Goal: Task Accomplishment & Management: Manage account settings

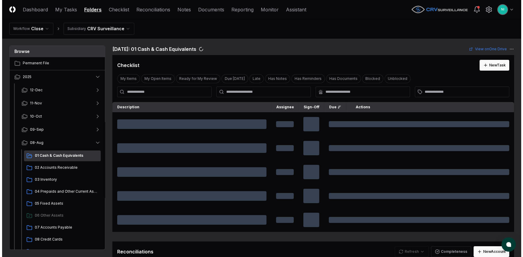
scroll to position [187, 0]
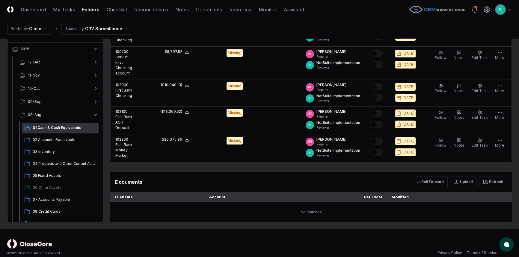
click at [509, 10] on html "CloseCore Dashboard My Tasks Folders Checklist Reconciliations Notes Documents …" at bounding box center [259, 39] width 519 height 453
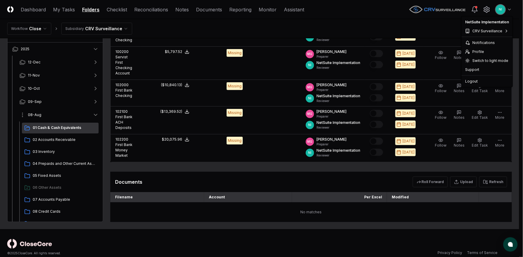
click at [96, 106] on html "CloseCore Dashboard My Tasks Folders Checklist Reconciliations Notes Documents …" at bounding box center [261, 39] width 523 height 453
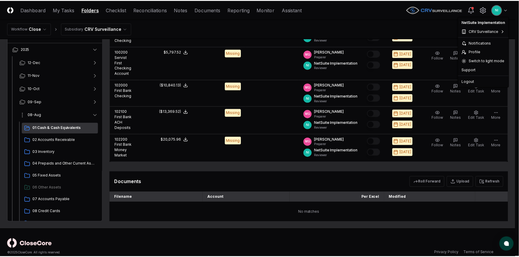
scroll to position [185, 0]
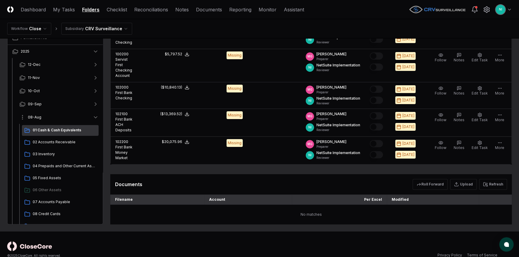
click at [96, 114] on icon "button" at bounding box center [96, 117] width 6 height 6
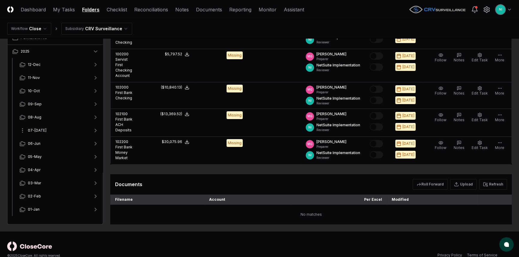
click at [96, 128] on icon "button" at bounding box center [96, 131] width 6 height 6
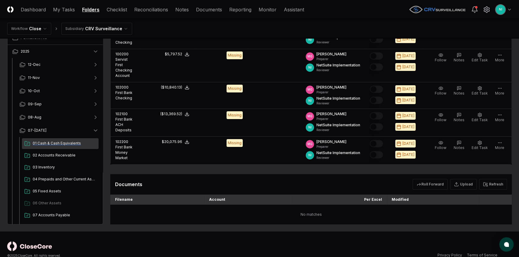
click at [71, 141] on span "01 Cash & Cash Equivalents" at bounding box center [64, 143] width 63 height 5
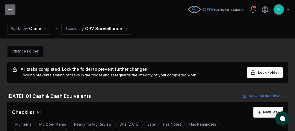
click at [9, 10] on line "button" at bounding box center [10, 10] width 4 height 0
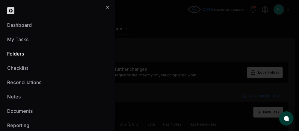
click at [108, 7] on icon "button" at bounding box center [107, 7] width 5 height 5
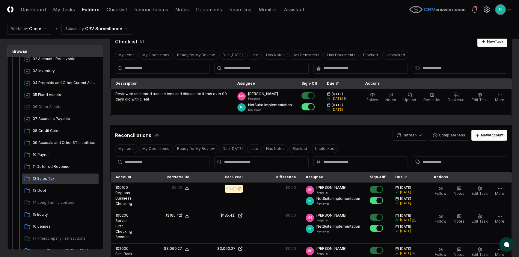
scroll to position [136, 0]
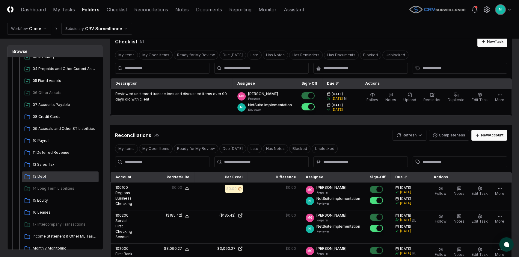
click at [41, 177] on span "13 Debt" at bounding box center [64, 176] width 63 height 5
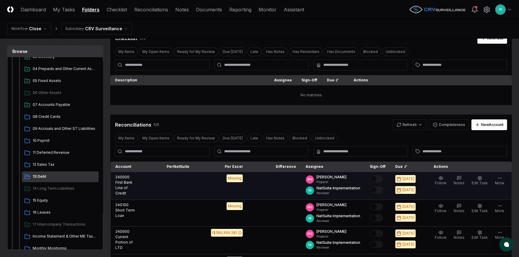
scroll to position [54, 0]
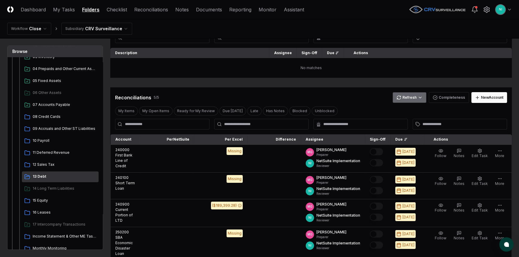
click at [410, 96] on html "CloseCore Dashboard My Tasks Folders Checklist Reconciliations Notes Documents …" at bounding box center [259, 171] width 519 height 451
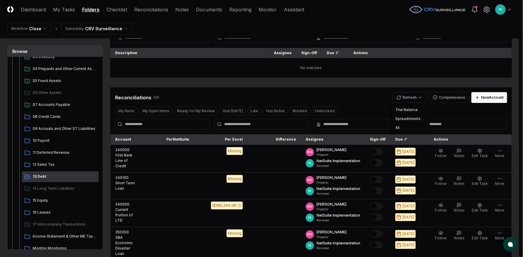
click at [382, 63] on html "CloseCore Dashboard My Tasks Folders Checklist Reconciliations Notes Documents …" at bounding box center [261, 171] width 523 height 451
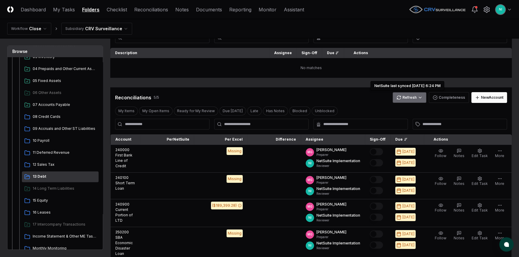
click at [405, 97] on html "CloseCore Dashboard My Tasks Folders Checklist Reconciliations Notes Documents …" at bounding box center [259, 171] width 519 height 451
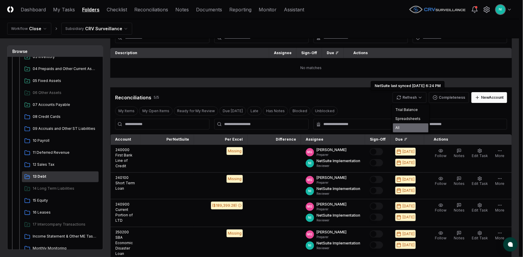
click at [405, 126] on div "All" at bounding box center [410, 127] width 35 height 9
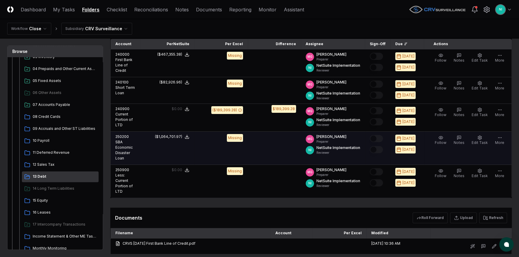
scroll to position [149, 0]
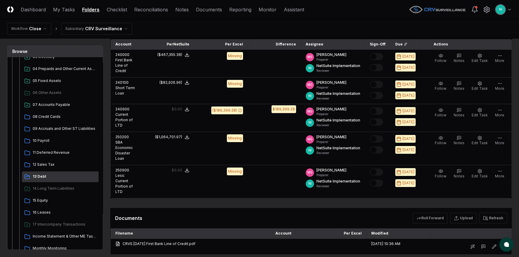
click at [350, 5] on header "CloseCore Dashboard My Tasks Folders Checklist Reconciliations Notes Documents …" at bounding box center [259, 9] width 519 height 19
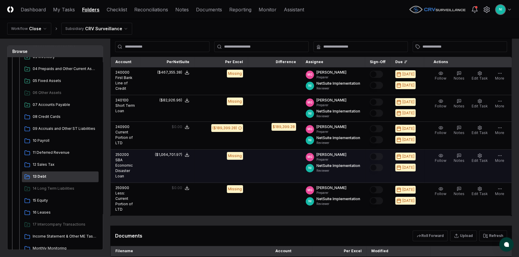
scroll to position [122, 0]
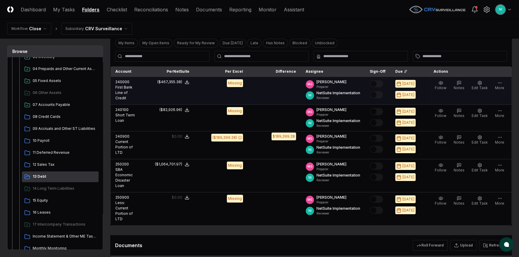
click at [183, 97] on td "($467,355.38)" at bounding box center [168, 91] width 54 height 28
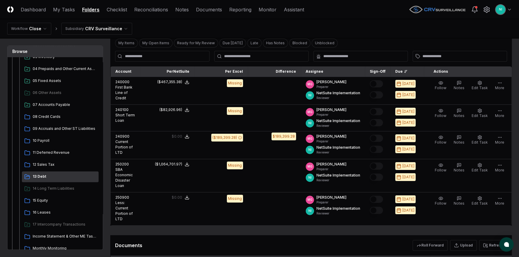
click at [488, 240] on button "Refresh" at bounding box center [493, 245] width 28 height 11
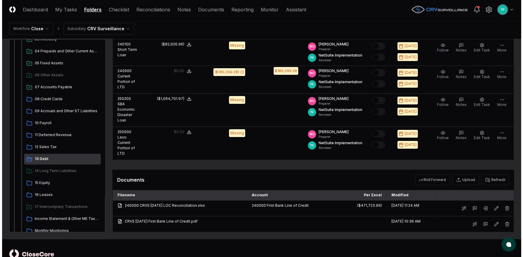
scroll to position [192, 0]
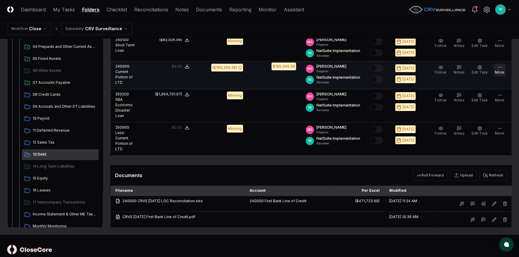
click at [502, 67] on button "More" at bounding box center [499, 70] width 12 height 13
click at [484, 67] on button "Edit Task" at bounding box center [479, 70] width 19 height 13
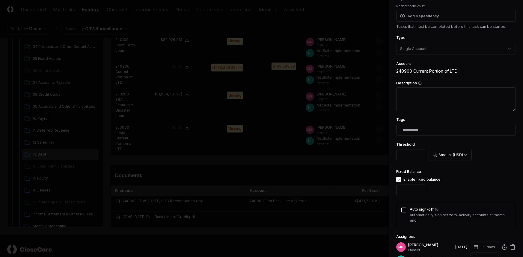
scroll to position [0, 2]
drag, startPoint x: 400, startPoint y: 190, endPoint x: 431, endPoint y: 189, distance: 30.9
click at [431, 189] on div "**********" at bounding box center [418, 183] width 44 height 30
type input "*"
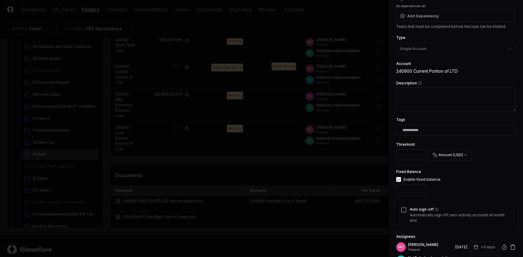
click at [444, 190] on div "Fixed Balance Enable fixed balance *" at bounding box center [455, 183] width 119 height 30
click at [418, 81] on button "Description" at bounding box center [420, 83] width 4 height 4
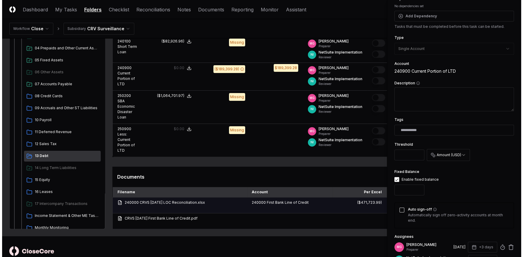
scroll to position [192, 0]
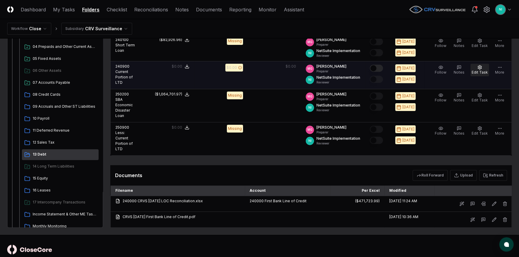
click at [484, 67] on button "Edit Task" at bounding box center [479, 70] width 19 height 13
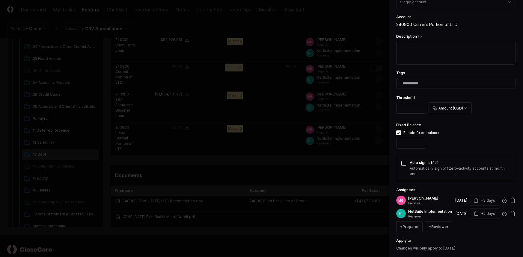
scroll to position [109, 0]
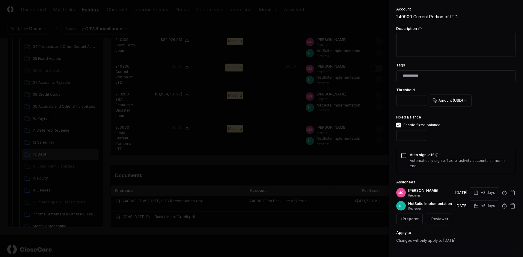
click at [402, 157] on button "Auto sign-off" at bounding box center [403, 155] width 5 height 5
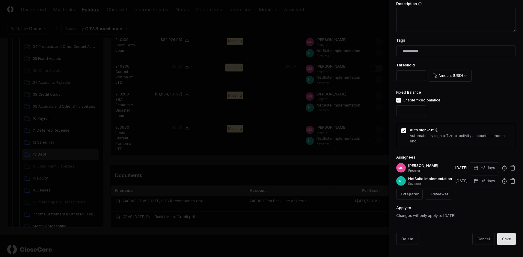
scroll to position [138, 0]
click at [503, 238] on button "Save" at bounding box center [506, 239] width 19 height 12
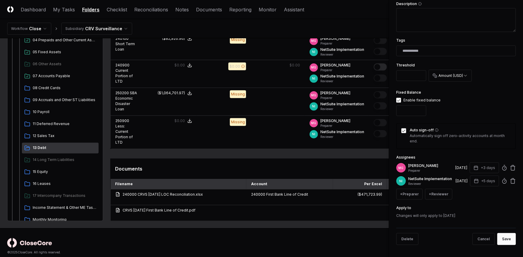
scroll to position [190, 0]
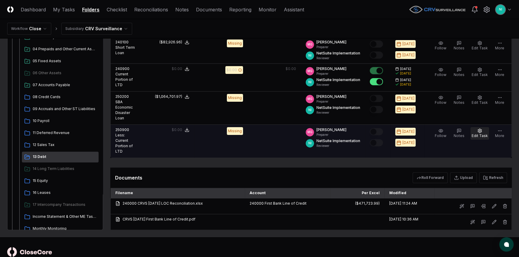
click at [478, 128] on icon "button" at bounding box center [479, 130] width 5 height 5
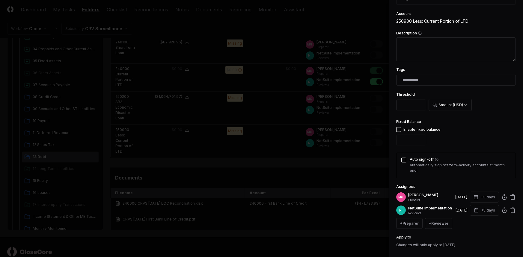
scroll to position [109, 0]
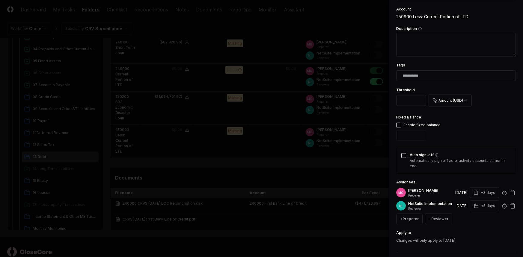
click at [397, 125] on button "button" at bounding box center [398, 125] width 5 height 5
type input "*"
click at [403, 155] on button "Auto sign-off" at bounding box center [403, 155] width 5 height 5
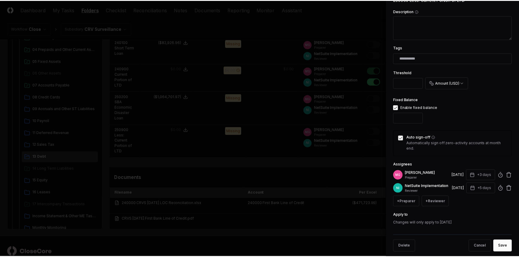
scroll to position [138, 0]
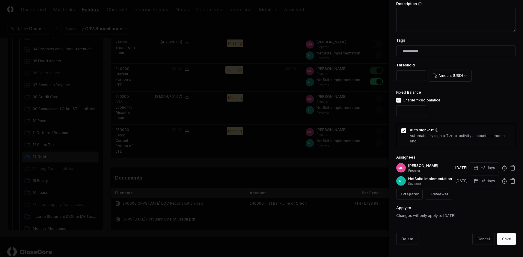
drag, startPoint x: 501, startPoint y: 240, endPoint x: 484, endPoint y: 232, distance: 18.5
click at [501, 240] on button "Save" at bounding box center [506, 239] width 19 height 12
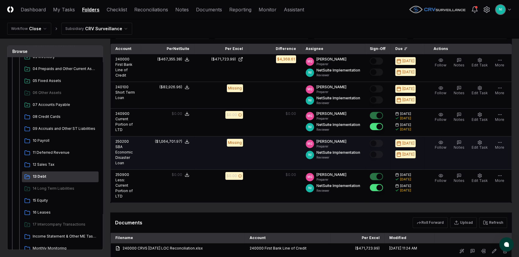
scroll to position [135, 0]
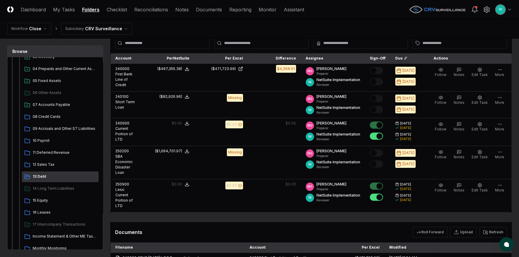
click at [490, 227] on button "Refresh" at bounding box center [493, 232] width 28 height 11
click at [491, 227] on button "Refresh" at bounding box center [493, 232] width 28 height 11
drag, startPoint x: 501, startPoint y: 219, endPoint x: 497, endPoint y: 220, distance: 4.0
click at [501, 227] on button "Refresh" at bounding box center [493, 232] width 28 height 11
click at [493, 227] on button "Refresh" at bounding box center [493, 232] width 28 height 11
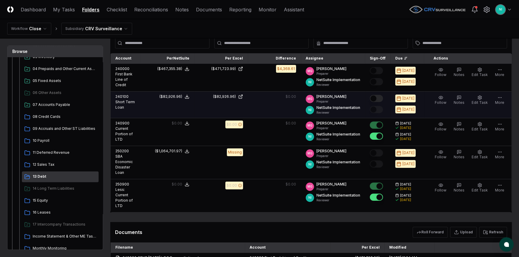
click at [381, 99] on button "Mark complete" at bounding box center [376, 98] width 13 height 7
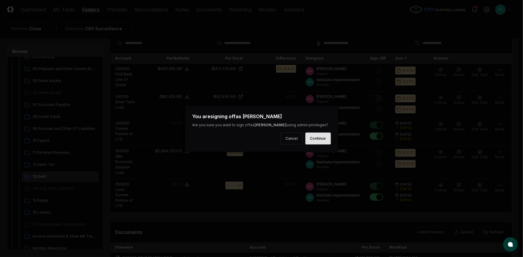
drag, startPoint x: 329, startPoint y: 131, endPoint x: 324, endPoint y: 135, distance: 6.6
click at [328, 133] on div "You are signing off as [PERSON_NAME] Are you sure you want to sign off as [PERS…" at bounding box center [261, 128] width 153 height 47
click at [317, 140] on button "Continue" at bounding box center [317, 139] width 25 height 12
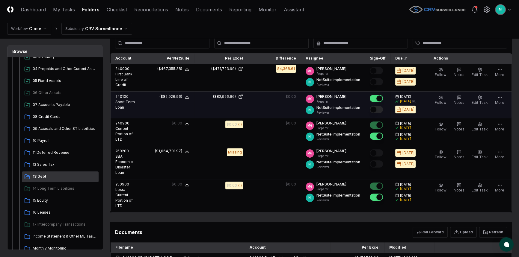
click at [380, 107] on button "Mark complete" at bounding box center [376, 109] width 13 height 7
click at [356, 16] on header "CloseCore Dashboard My Tasks Folders Checklist Reconciliations Notes Documents …" at bounding box center [259, 9] width 519 height 19
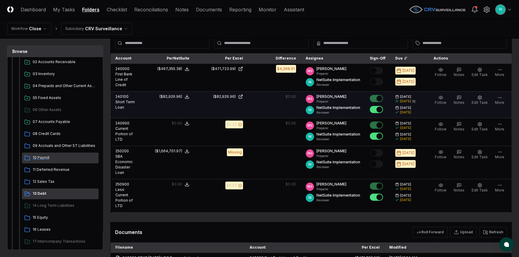
scroll to position [54, 0]
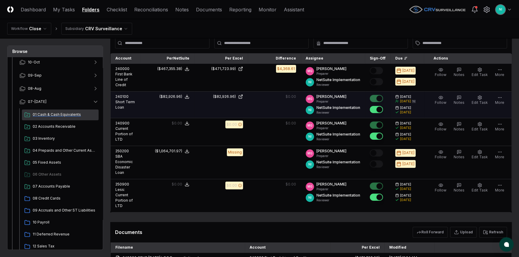
click at [59, 116] on span "01 Cash & Cash Equivalents" at bounding box center [64, 114] width 63 height 5
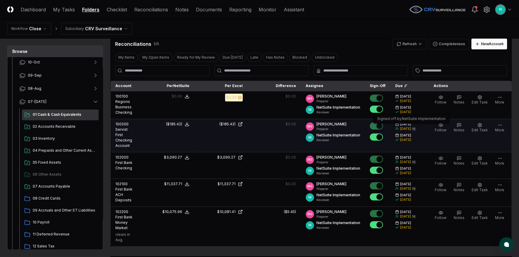
scroll to position [136, 0]
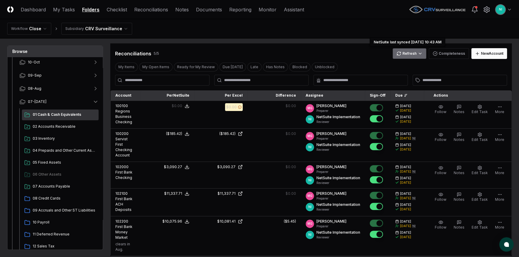
click at [409, 57] on html "CloseCore Dashboard My Tasks Folders Checklist Reconciliations Notes Documents …" at bounding box center [259, 157] width 519 height 587
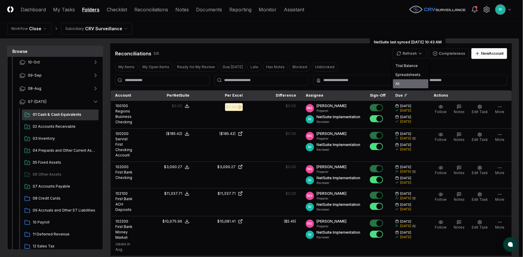
click at [411, 81] on div "All" at bounding box center [410, 83] width 35 height 9
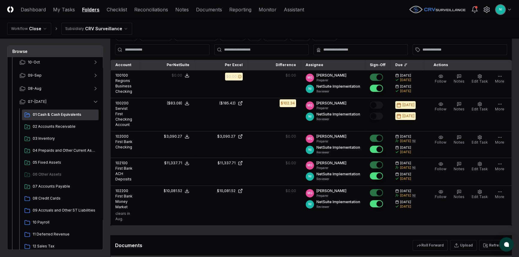
scroll to position [163, 0]
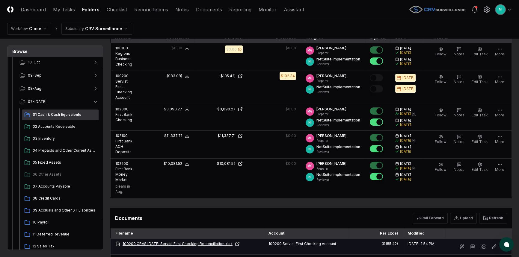
click at [193, 241] on link "100200 CRVS [DATE] Servist First Checking Reconciliation.xlsx" at bounding box center [186, 243] width 143 height 5
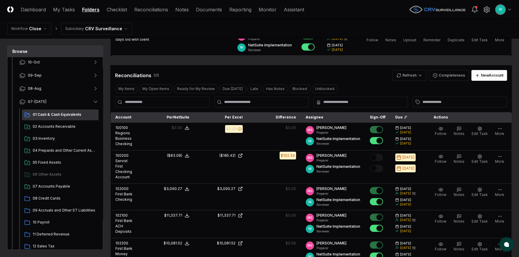
scroll to position [81, 0]
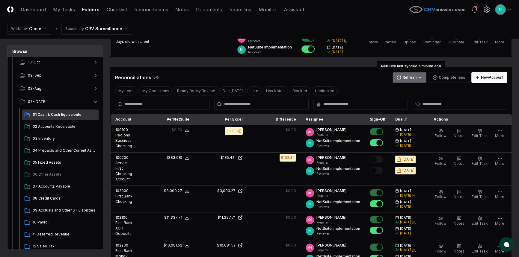
click at [415, 77] on html "CloseCore Dashboard My Tasks Folders Checklist Reconciliations Notes Documents …" at bounding box center [259, 205] width 519 height 572
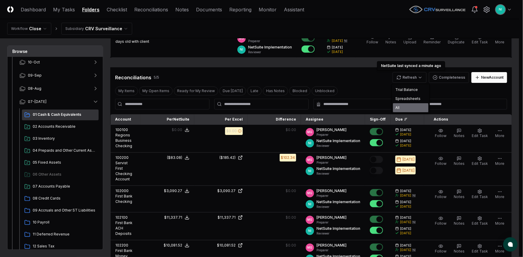
click at [401, 104] on div "All" at bounding box center [410, 107] width 35 height 9
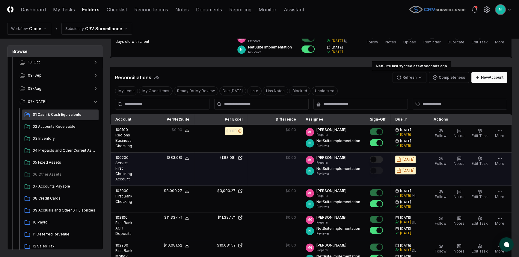
click at [382, 158] on button "Mark complete" at bounding box center [376, 159] width 13 height 7
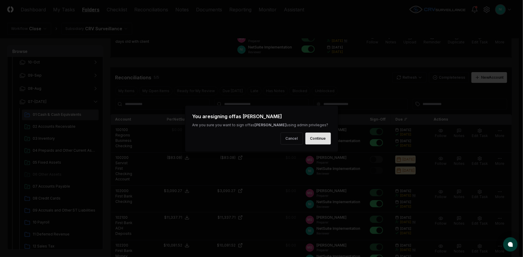
click at [313, 137] on button "Continue" at bounding box center [317, 139] width 25 height 12
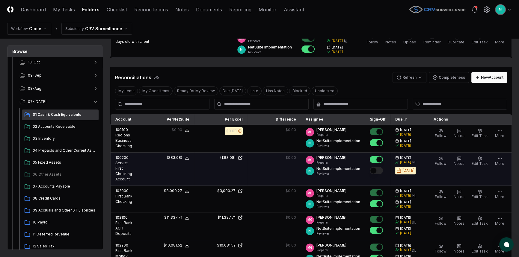
click at [382, 170] on button "Mark complete" at bounding box center [376, 170] width 13 height 7
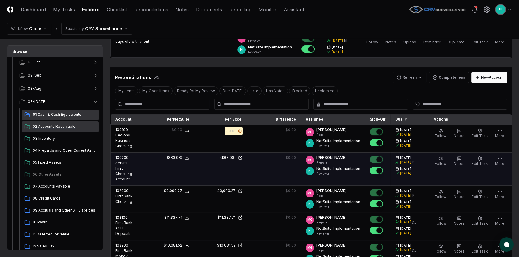
click at [47, 127] on span "02 Accounts Receivable" at bounding box center [64, 126] width 63 height 5
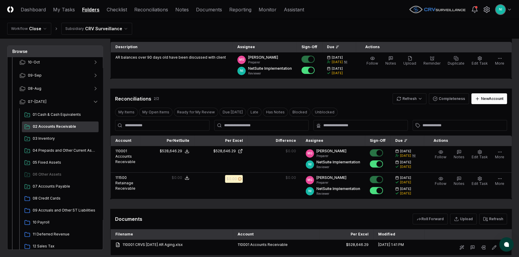
scroll to position [109, 0]
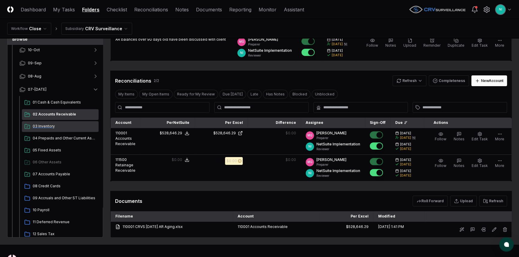
click at [46, 126] on span "03 Inventory" at bounding box center [64, 126] width 63 height 5
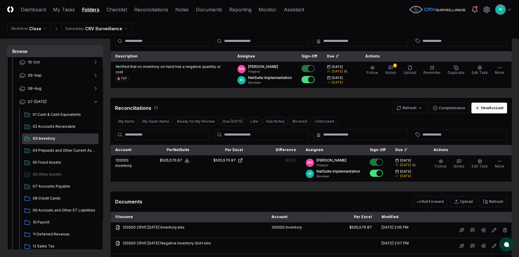
scroll to position [109, 0]
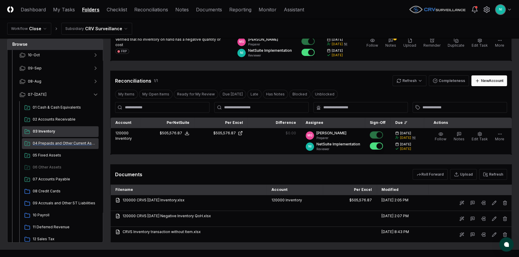
click at [59, 144] on span "04 Prepaids and Other Current Assets" at bounding box center [64, 143] width 63 height 5
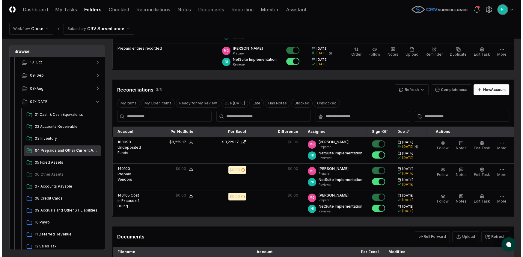
scroll to position [136, 0]
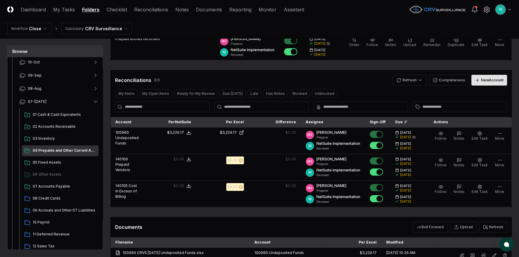
click at [479, 81] on button "New Account" at bounding box center [489, 80] width 36 height 11
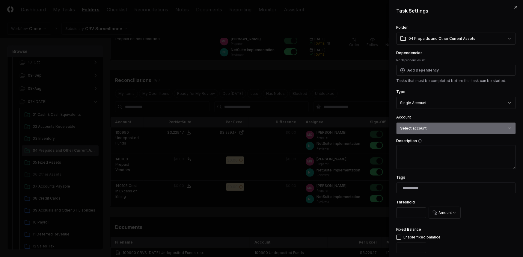
click at [446, 128] on button "Select account" at bounding box center [455, 128] width 119 height 12
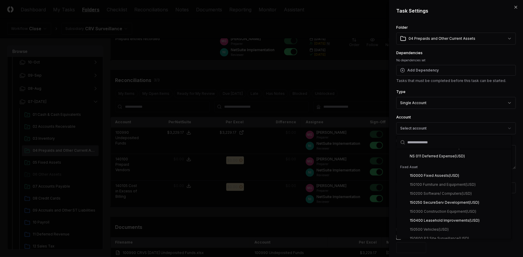
scroll to position [245, 0]
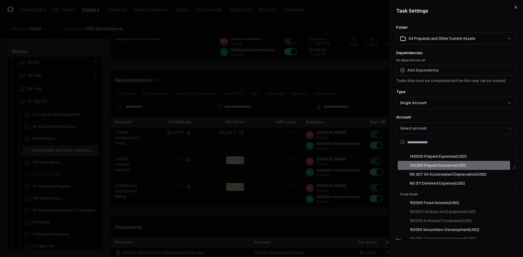
drag, startPoint x: 442, startPoint y: 169, endPoint x: 440, endPoint y: 164, distance: 5.8
click at [440, 164] on div "140000 Prepaid Expenses ( USD ) 140200 Prepaid Insurance ( USD ) NS 007 XX Accu…" at bounding box center [454, 170] width 112 height 36
click at [440, 164] on div "140200 Prepaid Insurance ( USD )" at bounding box center [438, 165] width 56 height 5
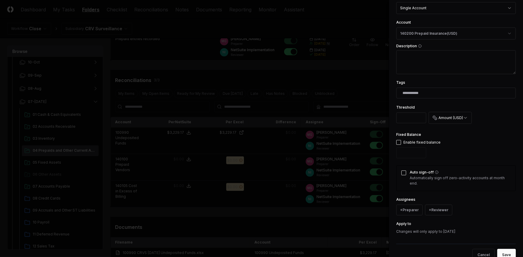
scroll to position [109, 0]
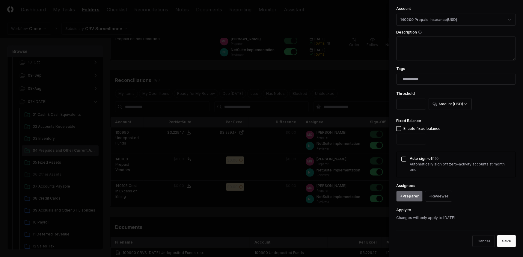
click at [419, 195] on button "+ Preparer" at bounding box center [409, 196] width 26 height 11
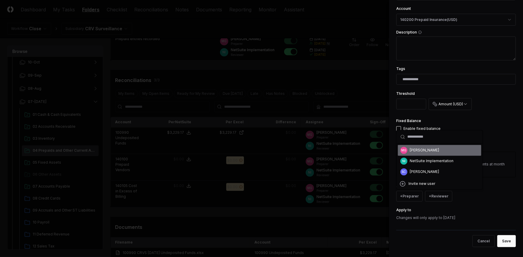
click at [419, 153] on div "[PERSON_NAME]" at bounding box center [424, 150] width 29 height 5
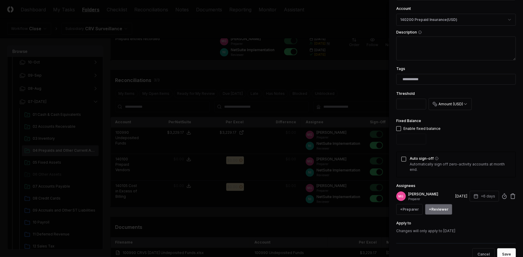
click at [439, 207] on button "+ Reviewer" at bounding box center [438, 209] width 27 height 11
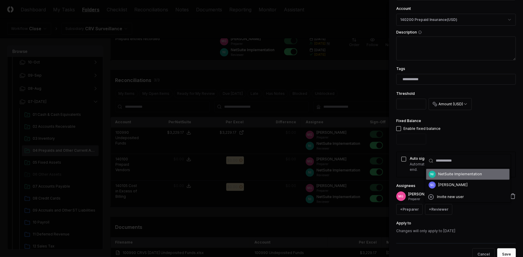
click at [448, 175] on div "NetSuite Implementation" at bounding box center [460, 174] width 44 height 5
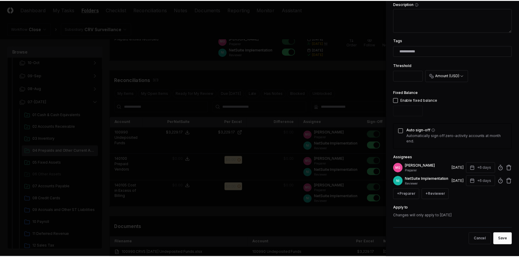
scroll to position [141, 0]
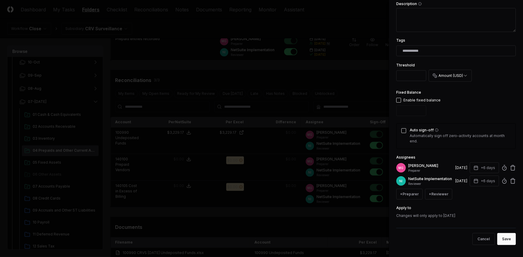
click at [503, 240] on button "Save" at bounding box center [506, 239] width 19 height 12
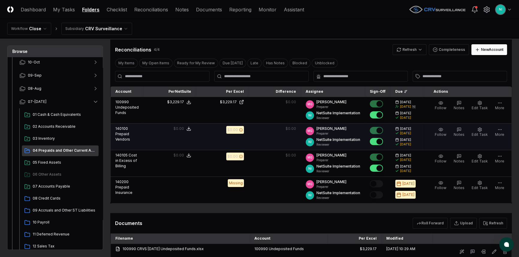
click at [237, 142] on td "$0.00" at bounding box center [222, 137] width 52 height 27
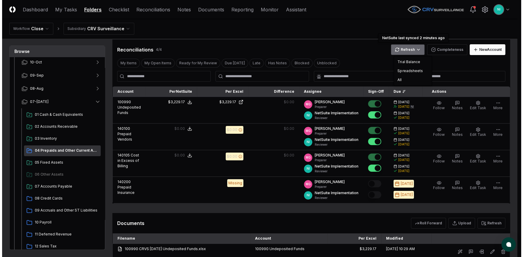
click at [416, 52] on html "CloseCore Dashboard My Tasks Folders Checklist Reconciliations Notes Documents …" at bounding box center [259, 83] width 519 height 439
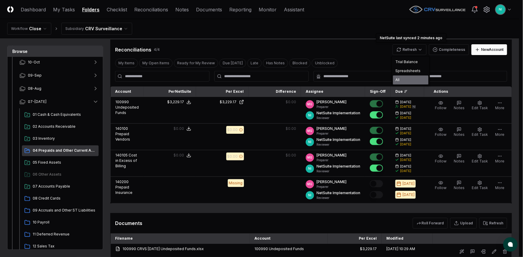
click at [406, 81] on div "All" at bounding box center [410, 79] width 35 height 9
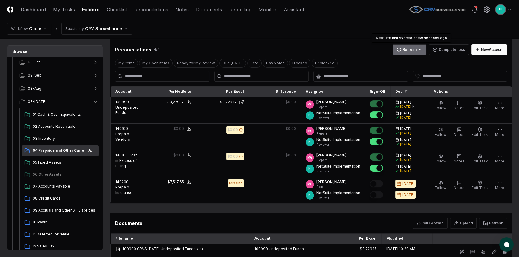
click at [406, 52] on html "CloseCore Dashboard My Tasks Folders Checklist Reconciliations Notes Documents …" at bounding box center [259, 83] width 519 height 439
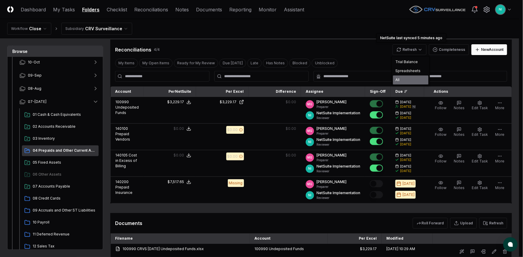
click at [407, 82] on div "All" at bounding box center [410, 79] width 35 height 9
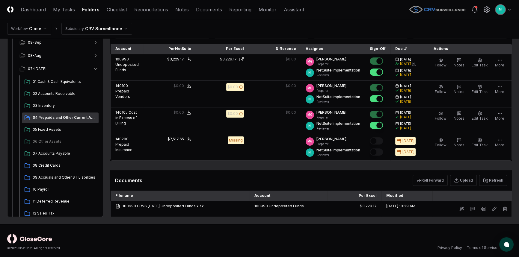
scroll to position [181, 0]
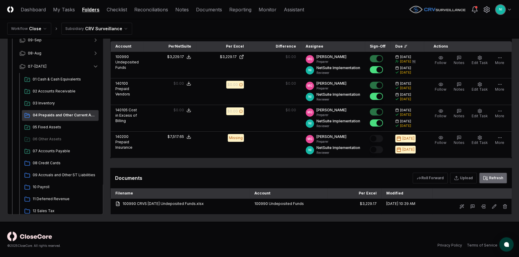
click at [488, 175] on button "Refresh" at bounding box center [493, 178] width 28 height 11
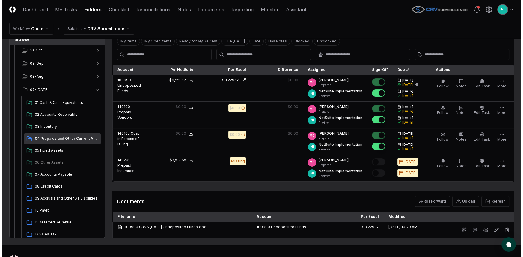
scroll to position [127, 0]
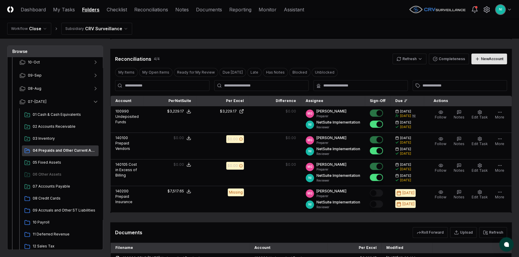
click at [495, 60] on div "New Account" at bounding box center [492, 58] width 22 height 5
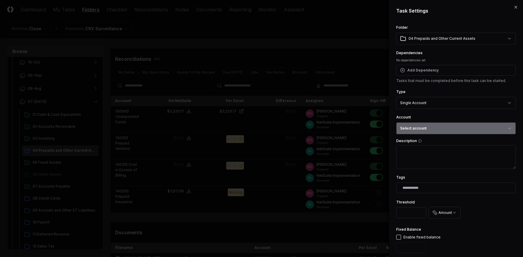
click at [443, 126] on button "Select account" at bounding box center [455, 128] width 119 height 12
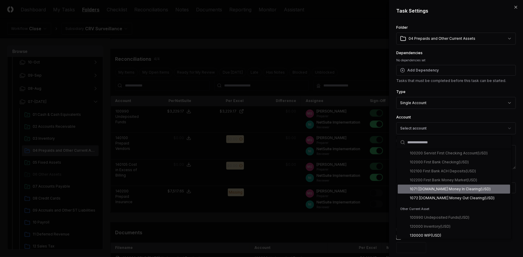
scroll to position [27, 0]
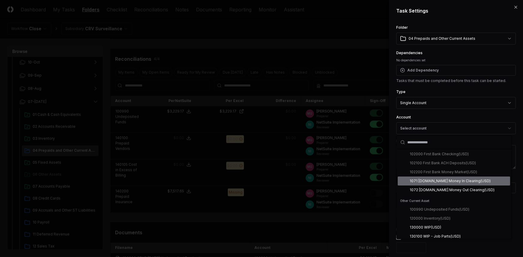
click at [444, 180] on div "1071 [DOMAIN_NAME] Money In Clearing ( USD )" at bounding box center [450, 180] width 81 height 5
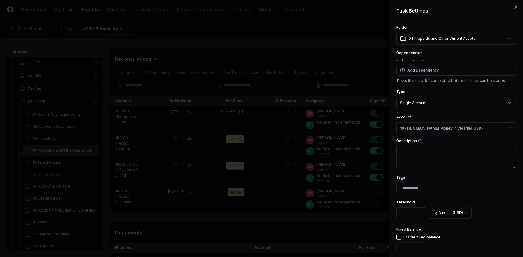
click at [441, 101] on body "CloseCore Dashboard My Tasks Folders Checklist Reconciliations Notes Documents …" at bounding box center [259, 92] width 519 height 439
select select "*****"
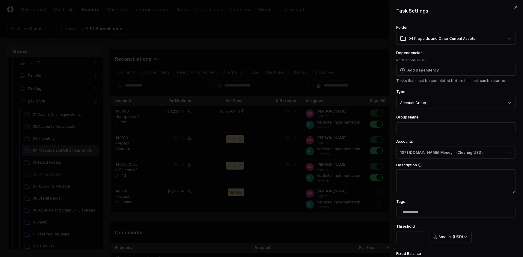
click at [436, 129] on input "Group Name" at bounding box center [455, 127] width 119 height 11
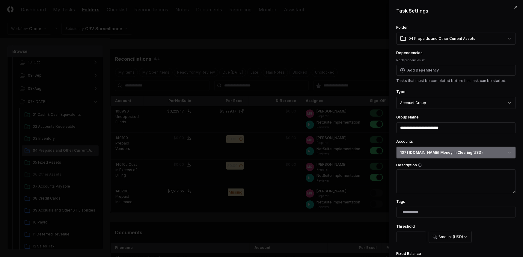
type input "**********"
click at [434, 153] on button "1071 [DOMAIN_NAME] Money In Clearing ( USD )" at bounding box center [455, 153] width 119 height 12
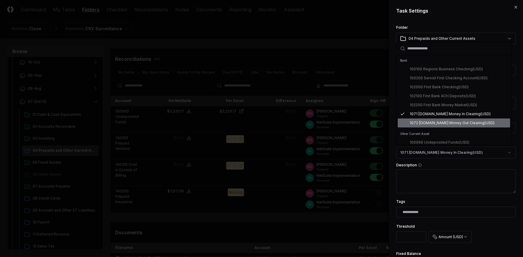
click at [437, 123] on div "1072 [DOMAIN_NAME] Money Out Clearing ( USD )" at bounding box center [452, 122] width 85 height 5
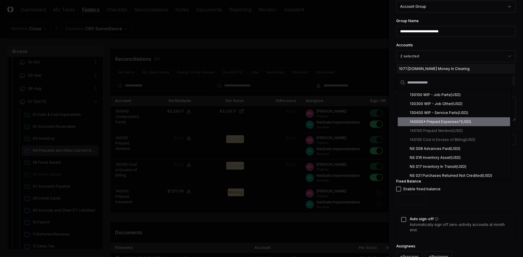
scroll to position [159, 0]
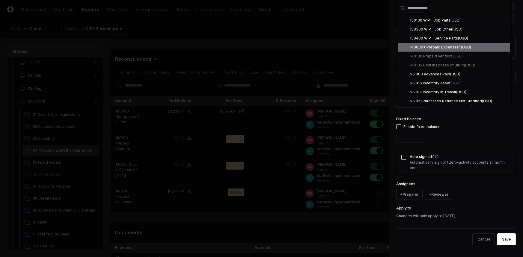
click at [399, 127] on button "button" at bounding box center [398, 127] width 5 height 5
type input "*"
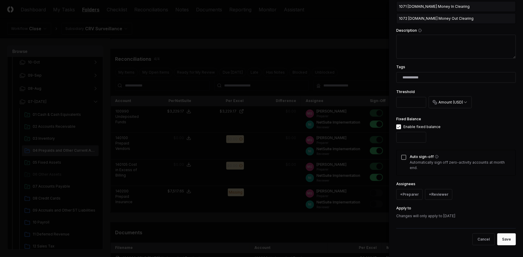
click at [403, 158] on button "Auto sign-off" at bounding box center [403, 157] width 5 height 5
click at [406, 194] on button "+ Preparer" at bounding box center [409, 194] width 26 height 11
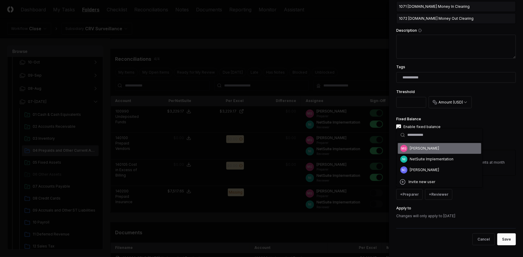
click at [411, 151] on div "[PERSON_NAME]" at bounding box center [424, 148] width 29 height 5
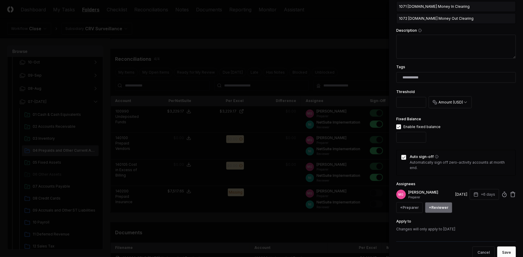
click at [440, 206] on button "+ Reviewer" at bounding box center [438, 207] width 27 height 11
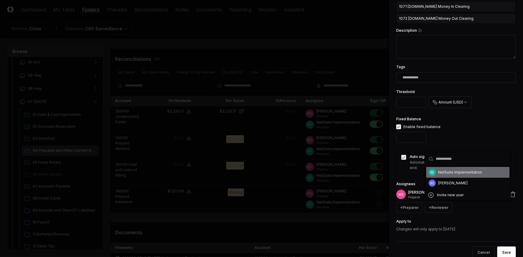
click at [437, 174] on div "NI NetSuite Implementation" at bounding box center [467, 172] width 83 height 11
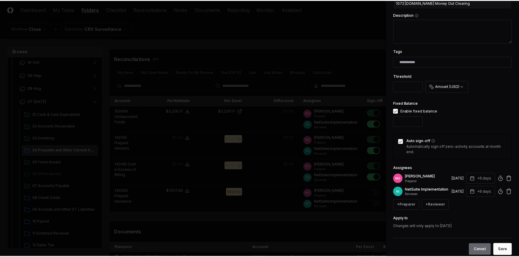
scroll to position [189, 0]
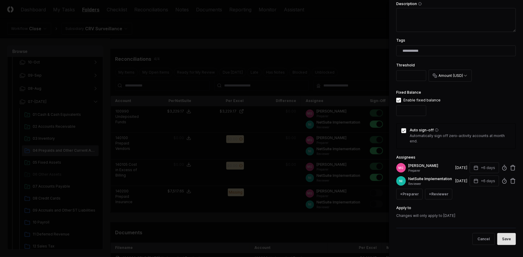
click at [502, 239] on button "Save" at bounding box center [506, 239] width 19 height 12
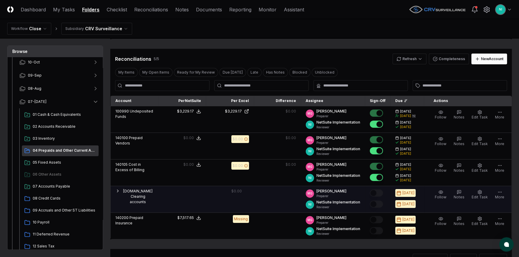
click at [158, 196] on td at bounding box center [182, 199] width 48 height 27
click at [118, 189] on icon "button" at bounding box center [117, 191] width 5 height 5
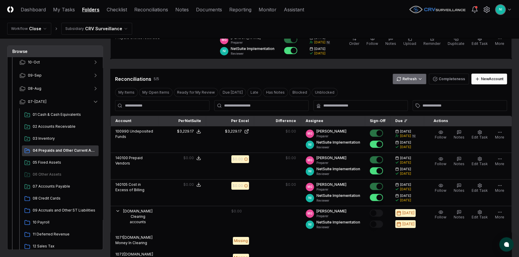
scroll to position [99, 0]
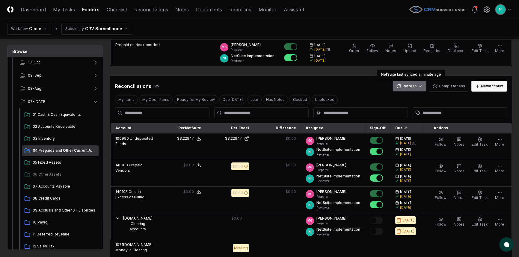
click at [410, 85] on html "CloseCore Dashboard My Tasks Folders Checklist Reconciliations Notes Documents …" at bounding box center [259, 150] width 519 height 499
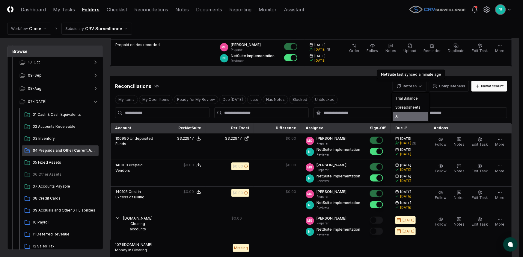
click at [410, 115] on div "All" at bounding box center [410, 116] width 35 height 9
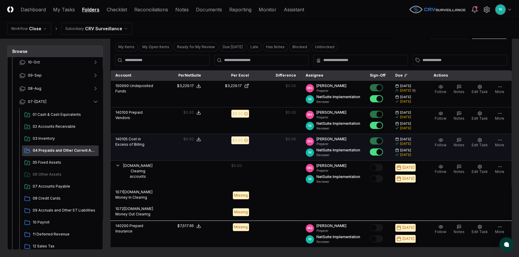
scroll to position [181, 0]
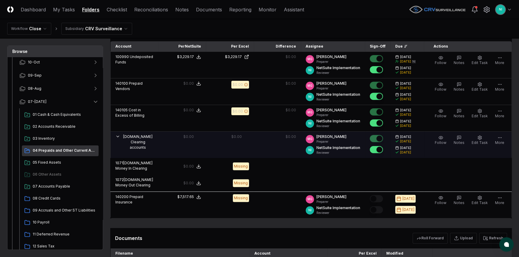
click at [117, 134] on icon "button" at bounding box center [117, 136] width 5 height 5
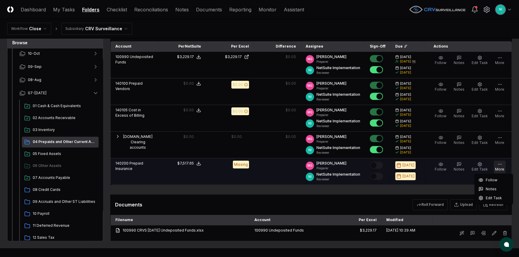
click at [498, 168] on button "More" at bounding box center [499, 167] width 12 height 13
click at [263, 178] on td at bounding box center [277, 171] width 47 height 27
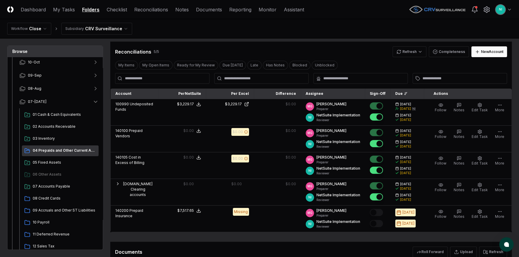
scroll to position [127, 0]
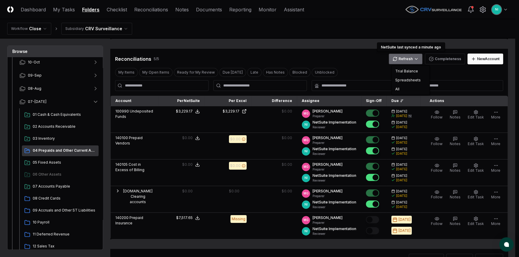
click at [409, 58] on html "CloseCore Dashboard My Tasks Folders Checklist Reconciliations Notes Documents …" at bounding box center [259, 106] width 519 height 466
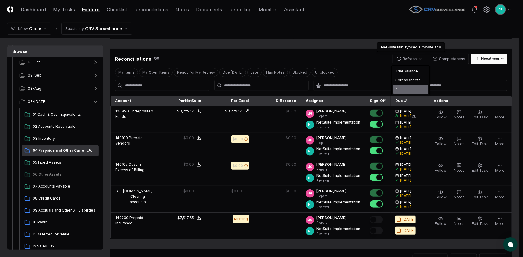
click at [408, 89] on div "All" at bounding box center [410, 89] width 35 height 9
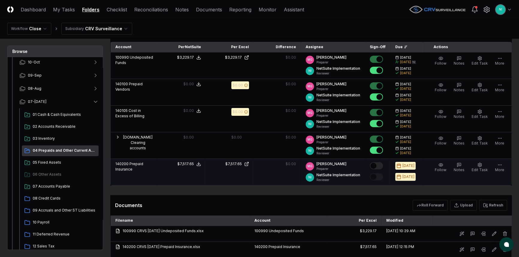
scroll to position [181, 0]
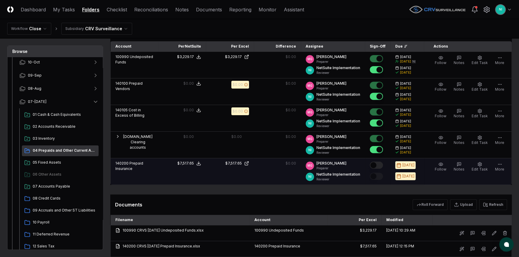
click at [381, 168] on button "Mark complete" at bounding box center [376, 165] width 13 height 7
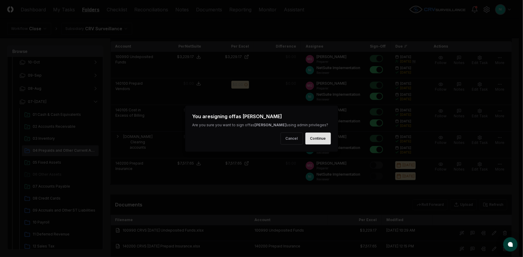
click at [311, 140] on button "Continue" at bounding box center [317, 139] width 25 height 12
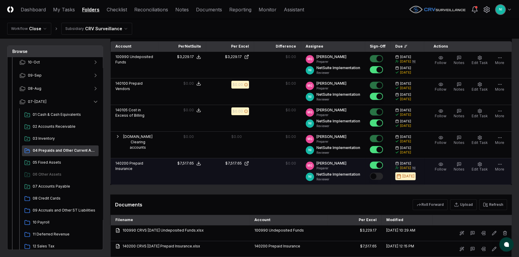
click at [382, 176] on button "Mark complete" at bounding box center [376, 176] width 13 height 7
click at [49, 162] on span "05 Fixed Assets" at bounding box center [64, 162] width 63 height 5
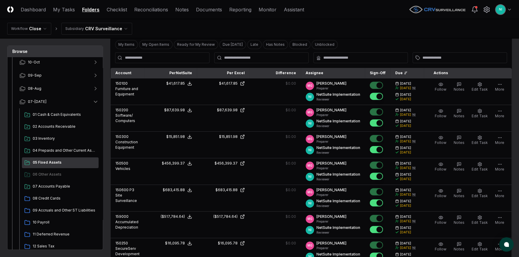
scroll to position [190, 0]
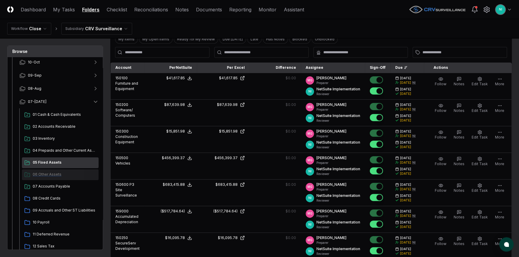
click at [55, 173] on span "06 Other Assets" at bounding box center [64, 174] width 63 height 5
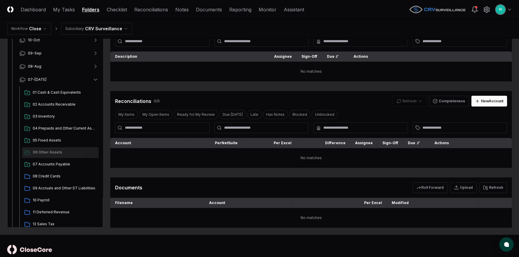
scroll to position [81, 0]
click at [57, 166] on div "07 Accounts Payable" at bounding box center [60, 164] width 77 height 11
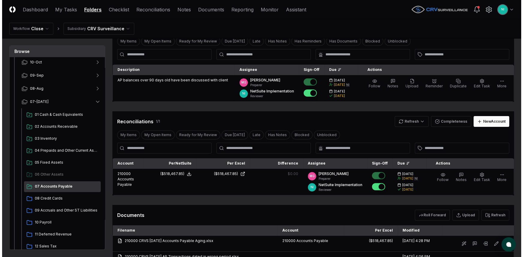
scroll to position [81, 0]
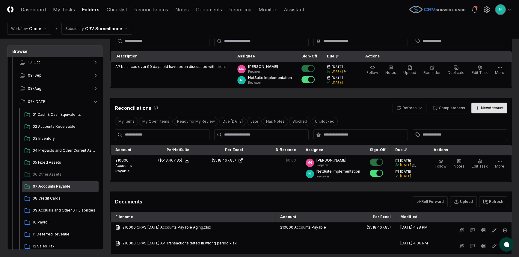
click at [482, 108] on div "New Account" at bounding box center [492, 107] width 22 height 5
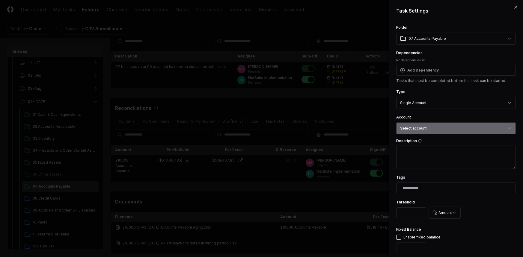
click at [453, 128] on button "Select account" at bounding box center [455, 128] width 119 height 12
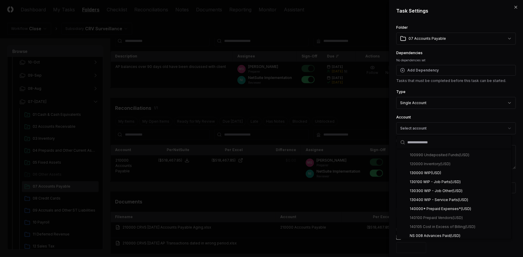
click at [306, 107] on div at bounding box center [261, 128] width 523 height 257
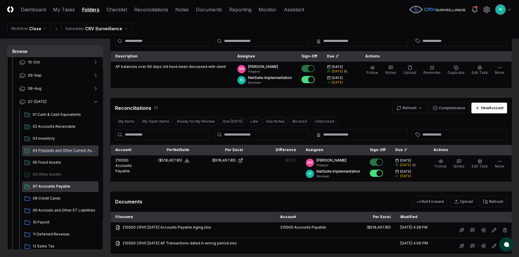
click at [58, 149] on span "04 Prepaids and Other Current Assets" at bounding box center [64, 150] width 63 height 5
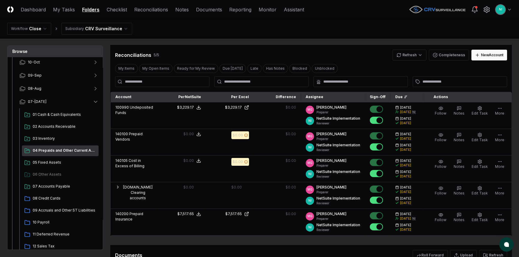
scroll to position [163, 0]
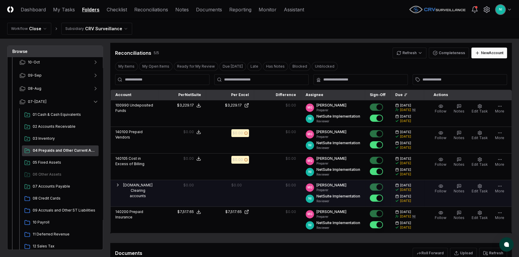
click at [116, 183] on icon "button" at bounding box center [117, 185] width 5 height 5
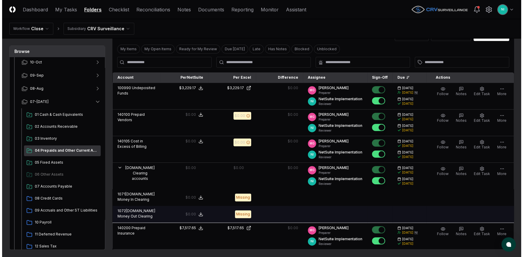
scroll to position [218, 0]
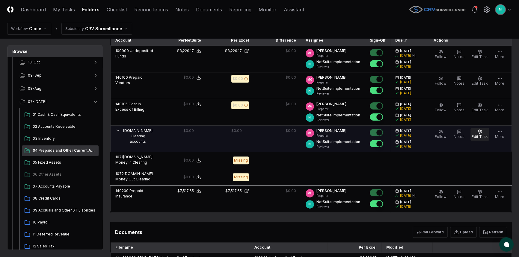
click at [484, 134] on button "Edit Task" at bounding box center [479, 134] width 19 height 13
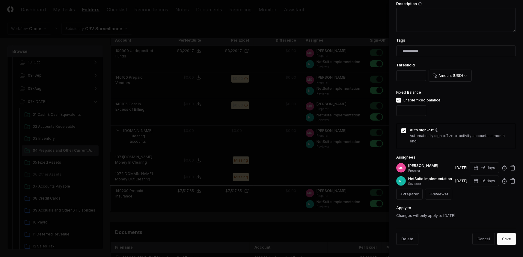
scroll to position [189, 0]
click at [505, 240] on button "Save" at bounding box center [506, 239] width 19 height 12
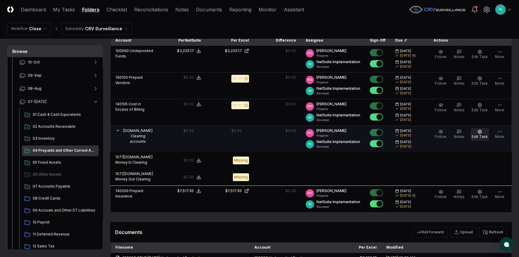
click at [478, 134] on span "Edit Task" at bounding box center [479, 136] width 16 height 4
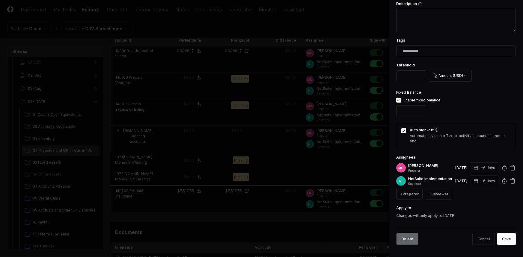
click at [408, 239] on button "Delete" at bounding box center [407, 239] width 22 height 12
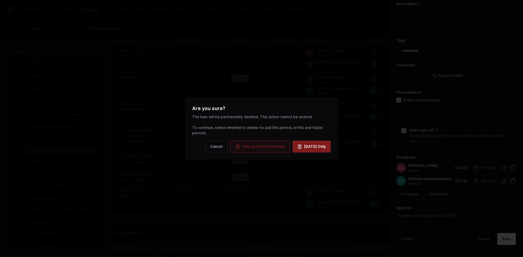
click at [264, 152] on button "This and Future Periods" at bounding box center [260, 147] width 60 height 12
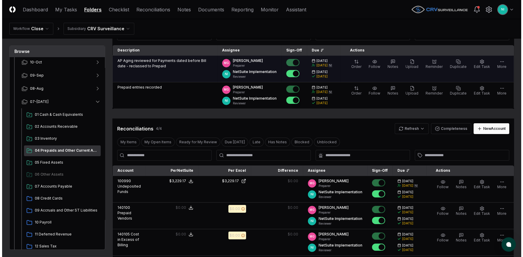
scroll to position [81, 0]
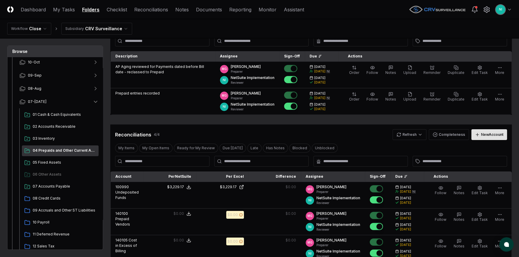
click at [483, 134] on div "New Account" at bounding box center [492, 134] width 22 height 5
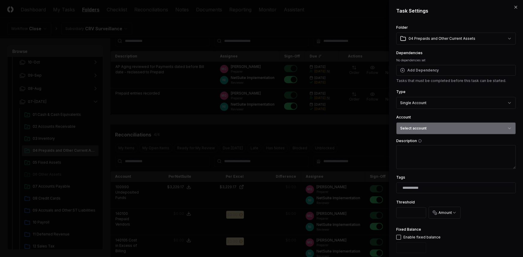
click at [443, 130] on button "Select account" at bounding box center [455, 128] width 119 height 12
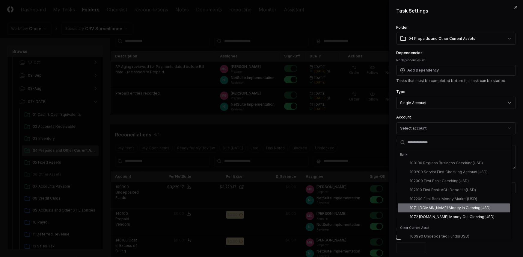
click at [449, 208] on div "1071 [DOMAIN_NAME] Money In Clearing ( USD )" at bounding box center [450, 207] width 81 height 5
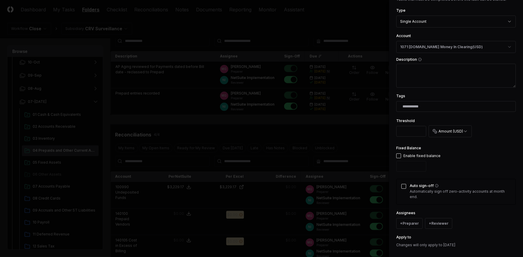
click at [399, 157] on button "button" at bounding box center [398, 156] width 5 height 5
type input "*"
click at [405, 185] on button "Auto sign-off" at bounding box center [403, 186] width 5 height 5
click at [414, 222] on button "+ Preparer" at bounding box center [409, 223] width 26 height 11
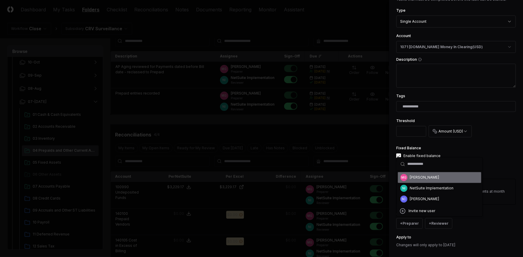
click at [413, 179] on div "[PERSON_NAME]" at bounding box center [424, 177] width 29 height 5
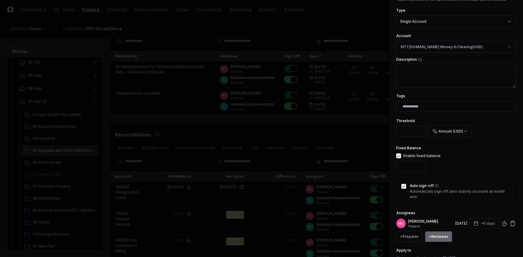
click at [439, 234] on button "+ Reviewer" at bounding box center [438, 236] width 27 height 11
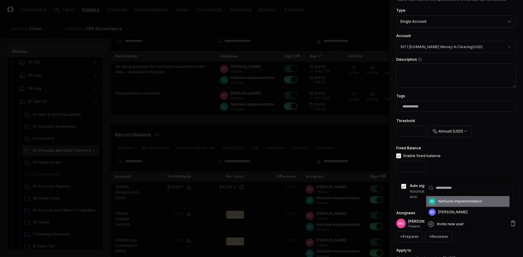
click at [442, 203] on div "NetSuite Implementation" at bounding box center [460, 201] width 44 height 5
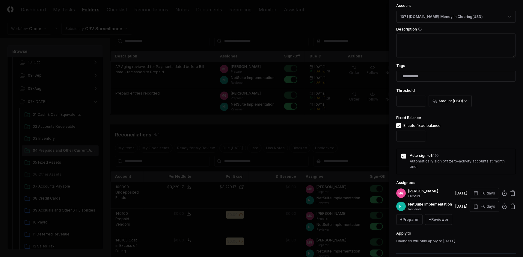
scroll to position [141, 0]
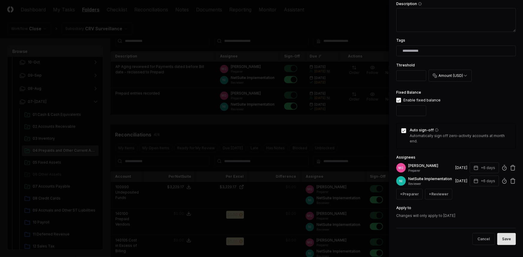
click at [506, 245] on button "Save" at bounding box center [506, 239] width 19 height 12
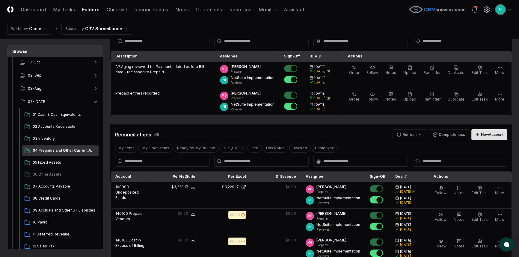
click at [478, 137] on button "New Account" at bounding box center [489, 134] width 36 height 11
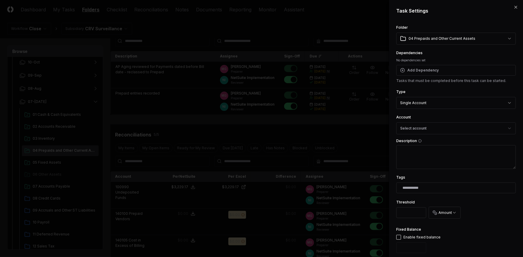
click at [441, 105] on body "CloseCore Dashboard My Tasks Folders Checklist Reconciliations Notes Documents …" at bounding box center [259, 175] width 519 height 513
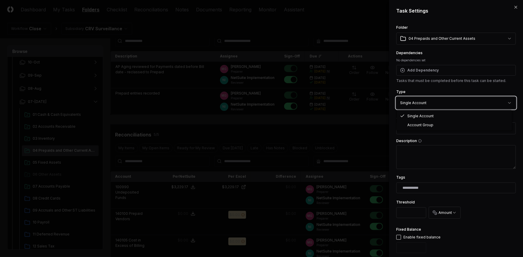
click at [429, 106] on body "CloseCore Dashboard My Tasks Folders Checklist Reconciliations Notes Documents …" at bounding box center [259, 175] width 519 height 513
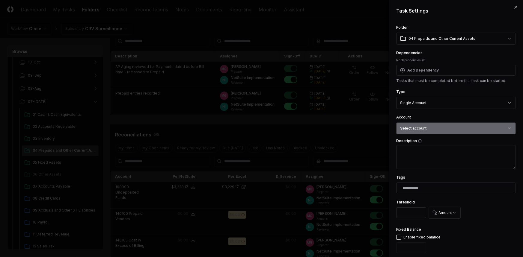
click at [429, 125] on button "Select account" at bounding box center [455, 128] width 119 height 12
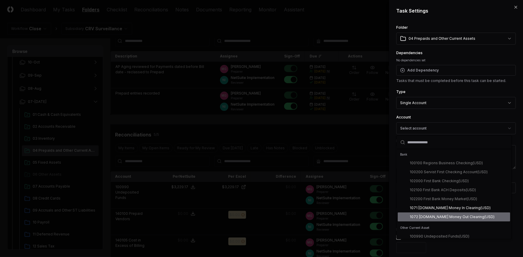
click at [433, 218] on div "1072 [DOMAIN_NAME] Money Out Clearing ( USD )" at bounding box center [452, 216] width 85 height 5
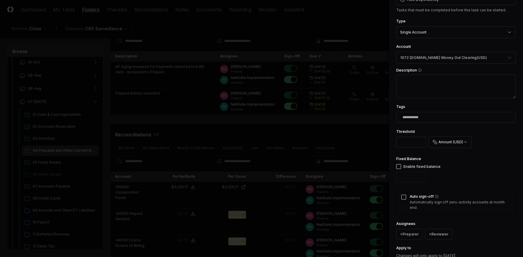
scroll to position [81, 0]
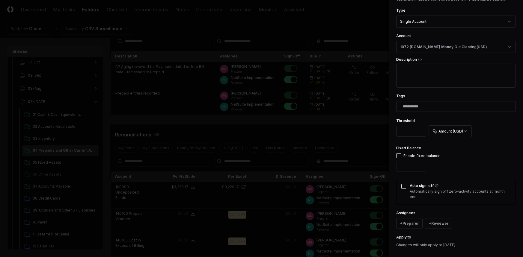
drag, startPoint x: 398, startPoint y: 156, endPoint x: 402, endPoint y: 166, distance: 10.9
click at [398, 156] on button "button" at bounding box center [398, 156] width 5 height 5
type input "*"
click at [404, 186] on button "Auto sign-off" at bounding box center [403, 186] width 5 height 5
click at [412, 223] on button "+ Preparer" at bounding box center [409, 223] width 26 height 11
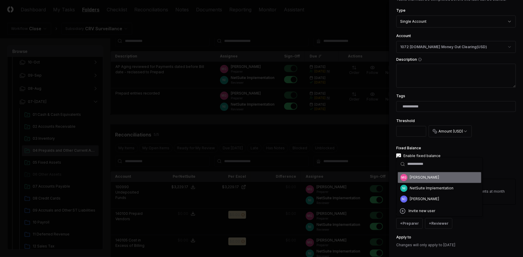
click at [412, 181] on div "MG [PERSON_NAME]" at bounding box center [439, 177] width 83 height 11
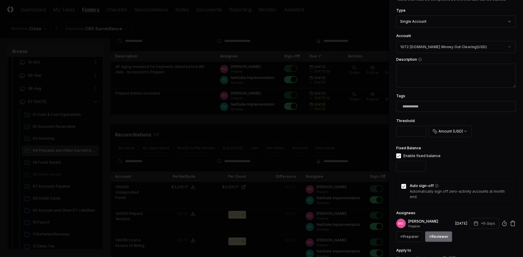
click at [442, 235] on button "+ Reviewer" at bounding box center [438, 236] width 27 height 11
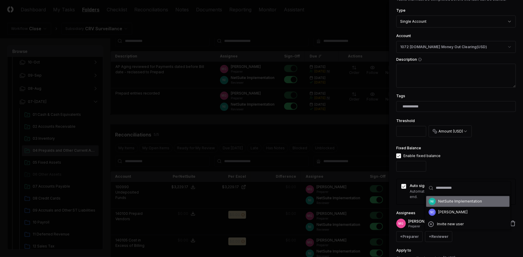
click at [439, 202] on div "NetSuite Implementation" at bounding box center [460, 201] width 44 height 5
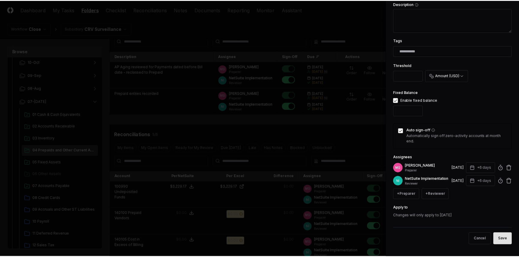
scroll to position [138, 0]
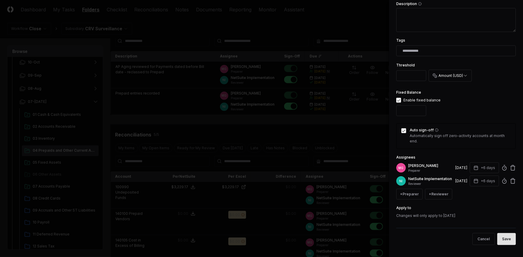
click at [509, 245] on button "Save" at bounding box center [506, 239] width 19 height 12
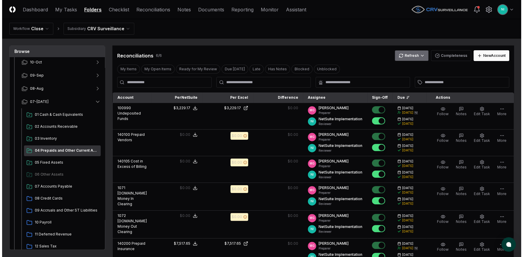
scroll to position [109, 0]
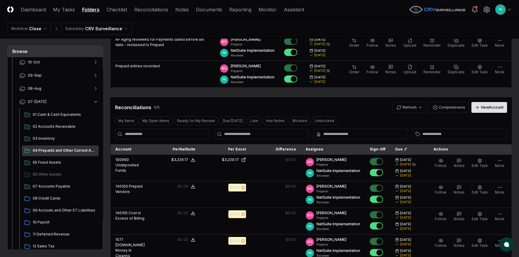
click at [481, 108] on div "New Account" at bounding box center [492, 107] width 22 height 5
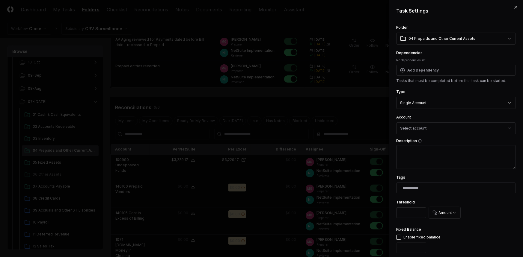
click at [452, 102] on body "CloseCore Dashboard My Tasks Folders Checklist Reconciliations Notes Documents …" at bounding box center [259, 161] width 519 height 541
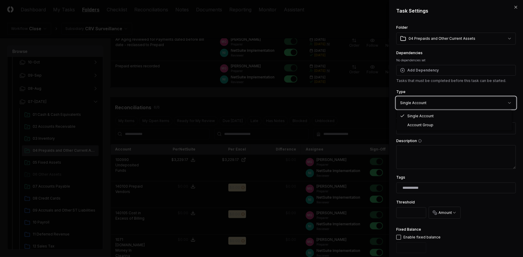
click at [452, 102] on body "CloseCore Dashboard My Tasks Folders Checklist Reconciliations Notes Documents …" at bounding box center [259, 161] width 519 height 541
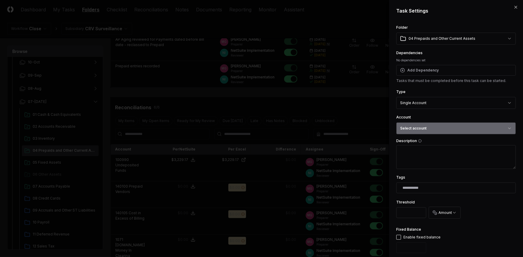
click at [450, 128] on button "Select account" at bounding box center [455, 128] width 119 height 12
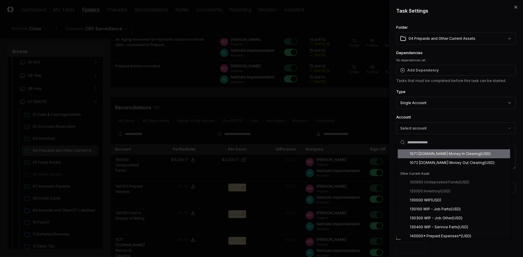
scroll to position [81, 0]
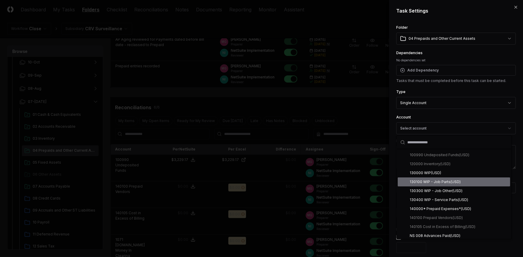
click at [445, 182] on div "130100 WIP - Job Parts ( USD )" at bounding box center [435, 181] width 51 height 5
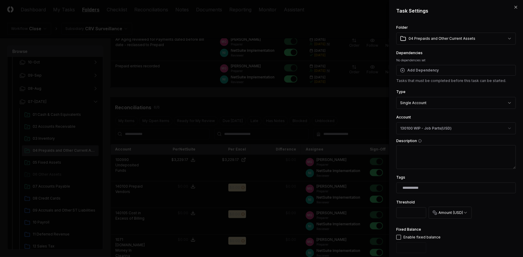
scroll to position [54, 0]
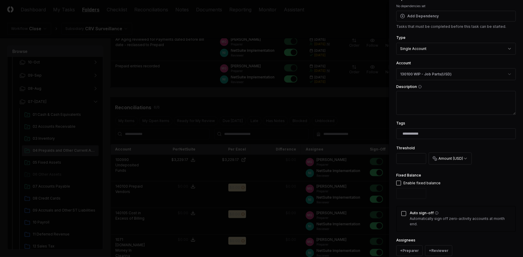
click at [397, 183] on button "button" at bounding box center [398, 183] width 5 height 5
type input "*"
click at [402, 214] on button "Auto sign-off" at bounding box center [403, 213] width 5 height 5
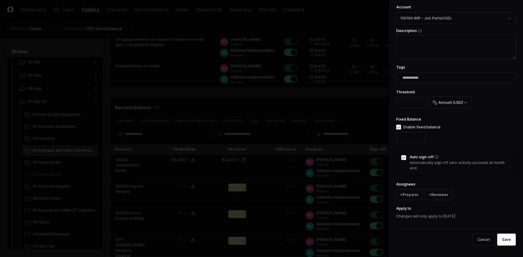
scroll to position [110, 0]
click at [405, 195] on button "+ Preparer" at bounding box center [409, 194] width 26 height 11
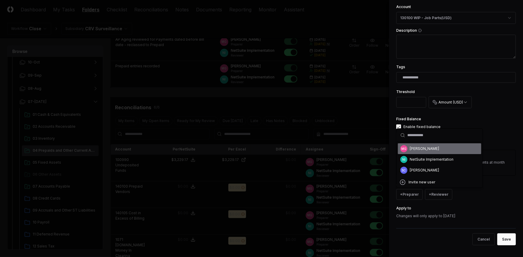
click at [418, 150] on div "[PERSON_NAME]" at bounding box center [424, 148] width 29 height 5
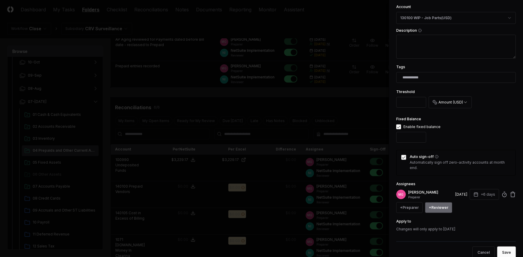
click at [435, 206] on button "+ Reviewer" at bounding box center [438, 207] width 27 height 11
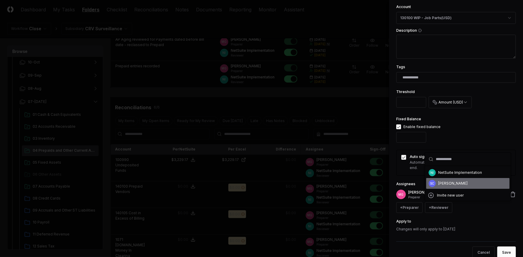
click at [440, 181] on div "[PERSON_NAME]" at bounding box center [452, 183] width 29 height 5
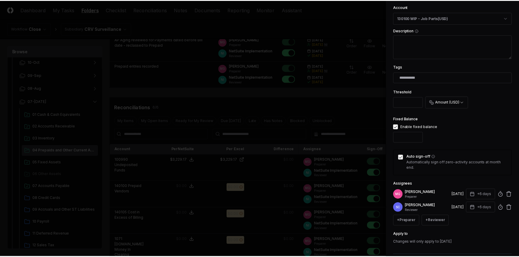
scroll to position [137, 0]
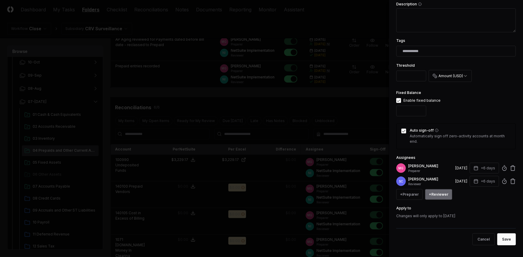
click at [449, 192] on button "+ Reviewer" at bounding box center [438, 194] width 27 height 11
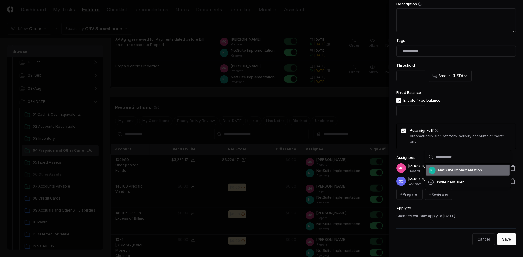
click at [449, 171] on div "NetSuite Implementation" at bounding box center [460, 170] width 44 height 5
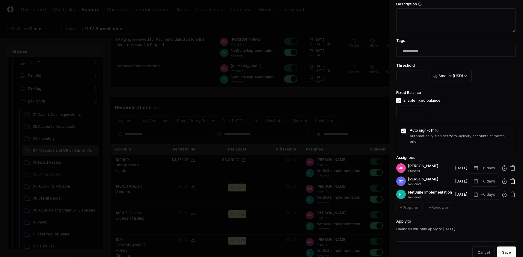
click at [509, 181] on icon at bounding box center [512, 181] width 6 height 6
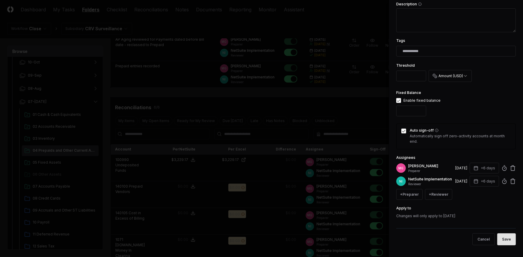
click at [504, 246] on button "Save" at bounding box center [506, 240] width 19 height 12
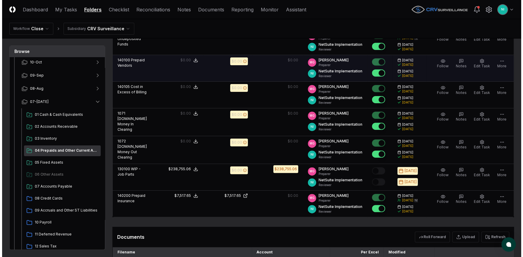
scroll to position [245, 0]
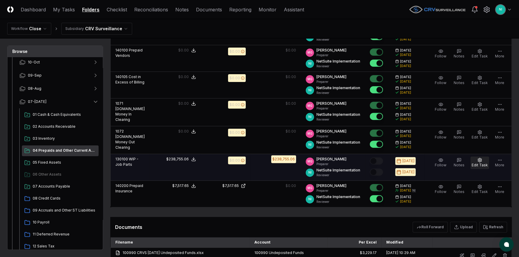
click at [482, 164] on span "Edit Task" at bounding box center [479, 165] width 16 height 4
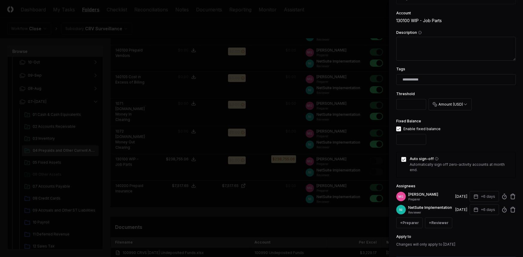
scroll to position [109, 0]
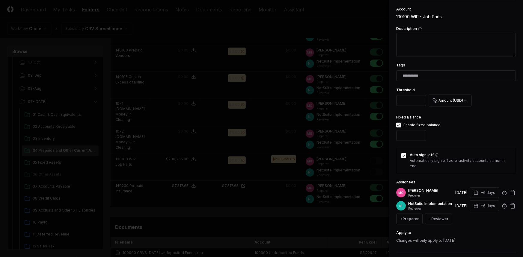
click at [397, 123] on button "button" at bounding box center [398, 125] width 5 height 5
click at [403, 156] on button "Auto sign-off" at bounding box center [403, 155] width 5 height 5
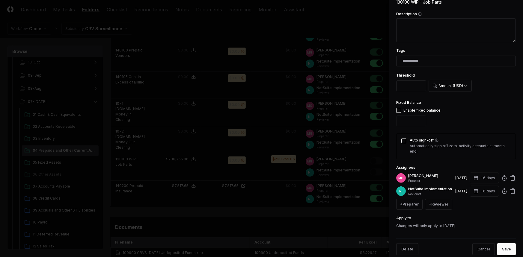
scroll to position [138, 0]
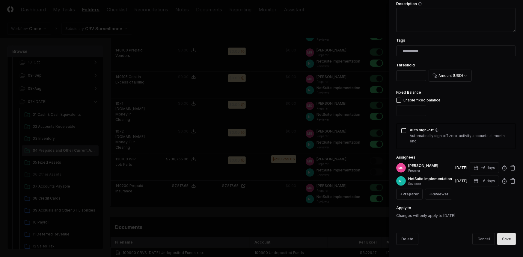
click at [505, 240] on button "Save" at bounding box center [506, 239] width 19 height 12
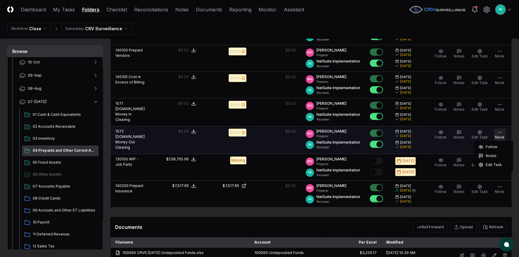
click at [496, 132] on button "More" at bounding box center [499, 135] width 12 height 13
click at [485, 132] on button "Edit Task" at bounding box center [479, 135] width 19 height 13
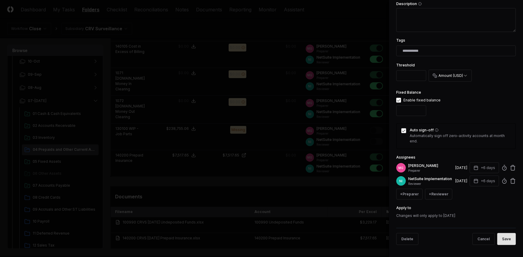
click at [497, 237] on button "Save" at bounding box center [506, 239] width 19 height 12
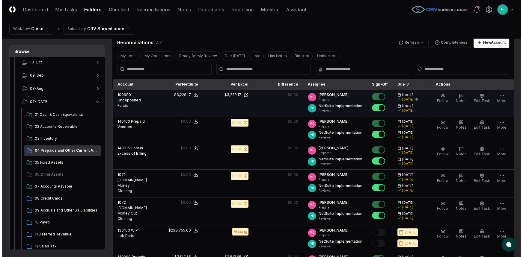
scroll to position [136, 0]
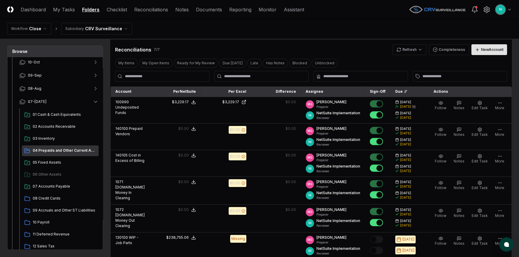
click at [488, 52] on div "New Account" at bounding box center [492, 49] width 22 height 5
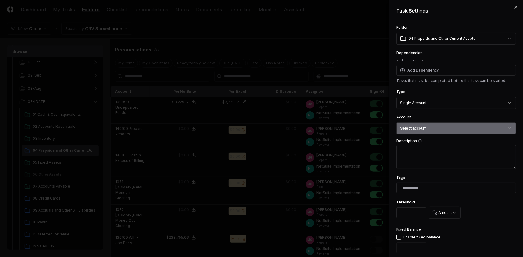
click at [438, 128] on button "Select account" at bounding box center [455, 128] width 119 height 12
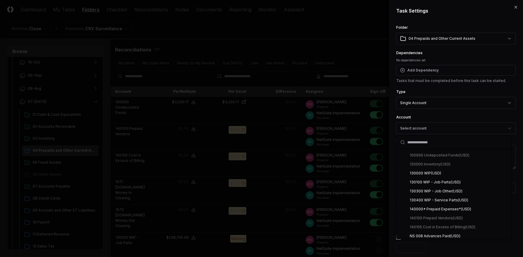
scroll to position [81, 0]
click at [450, 191] on div "130300 WIP - Job Other ( USD )" at bounding box center [436, 190] width 53 height 5
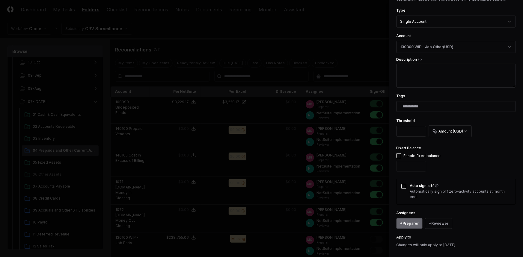
click at [411, 225] on button "+ Preparer" at bounding box center [409, 223] width 26 height 11
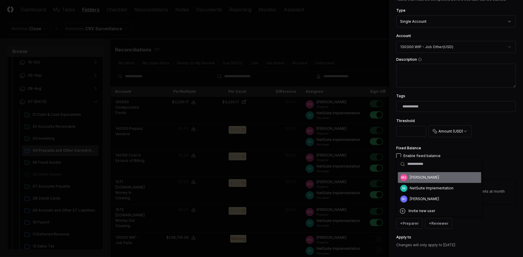
drag, startPoint x: 413, startPoint y: 179, endPoint x: 416, endPoint y: 189, distance: 10.5
click at [413, 179] on div "[PERSON_NAME]" at bounding box center [424, 177] width 29 height 5
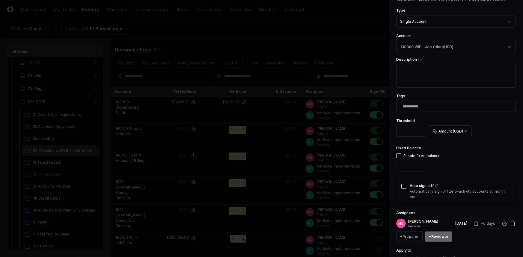
click at [437, 234] on button "+ Reviewer" at bounding box center [438, 236] width 27 height 11
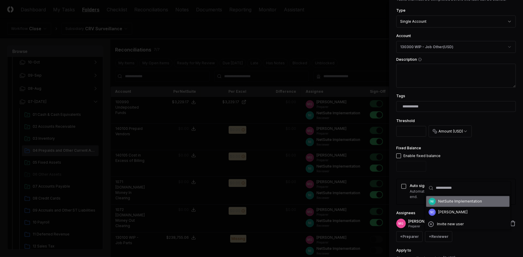
click at [435, 203] on div "NI NetSuite Implementation" at bounding box center [467, 201] width 83 height 11
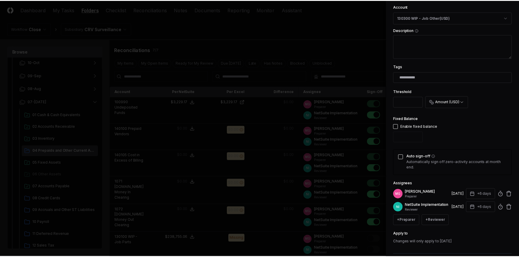
scroll to position [141, 0]
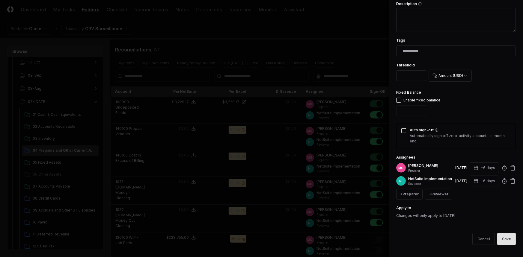
click at [505, 243] on button "Save" at bounding box center [506, 239] width 19 height 12
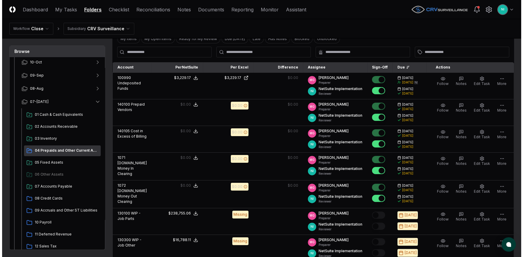
scroll to position [109, 0]
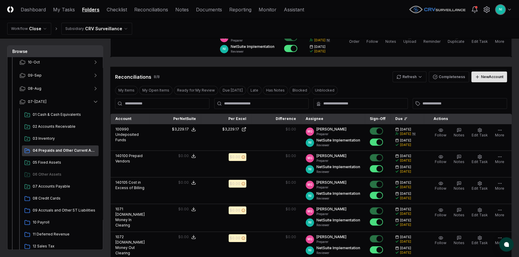
click at [491, 78] on div "New Account" at bounding box center [492, 76] width 22 height 5
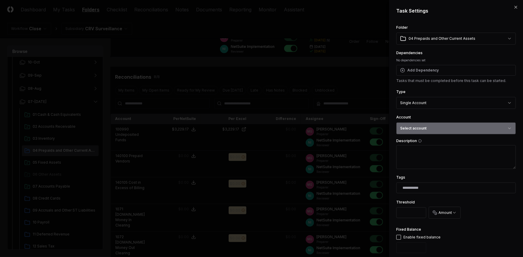
click at [435, 128] on button "Select account" at bounding box center [455, 128] width 119 height 12
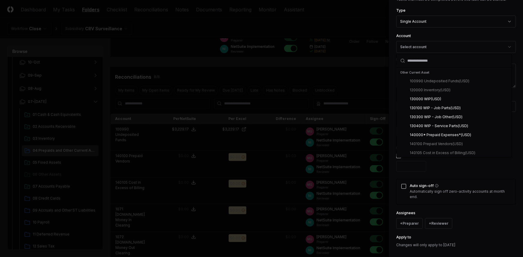
scroll to position [81, 0]
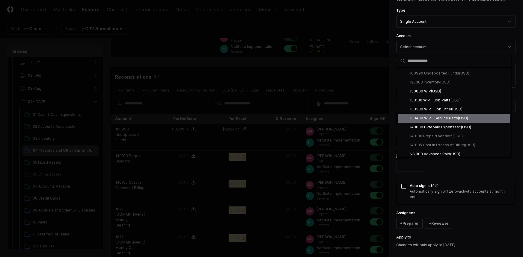
click at [437, 117] on div "130400 WIP - Service Parts ( USD )" at bounding box center [439, 118] width 58 height 5
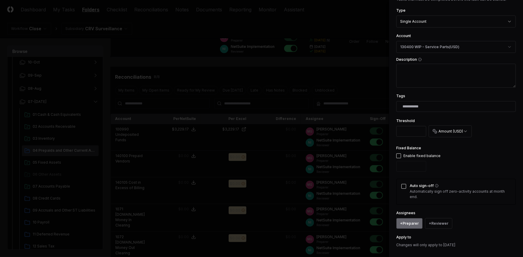
click at [403, 221] on button "+ Preparer" at bounding box center [409, 223] width 26 height 11
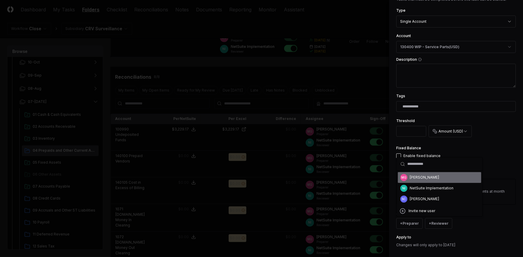
click at [404, 179] on span "MG" at bounding box center [403, 177] width 5 height 4
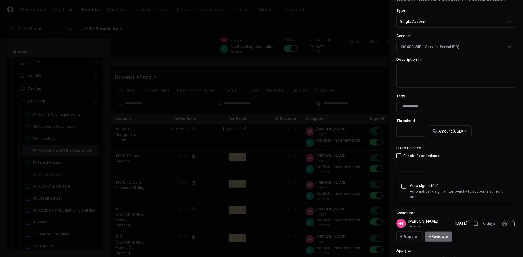
click at [437, 235] on button "+ Reviewer" at bounding box center [438, 236] width 27 height 11
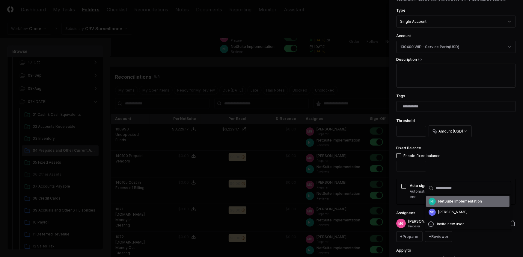
click at [447, 202] on div "NetSuite Implementation" at bounding box center [460, 201] width 44 height 5
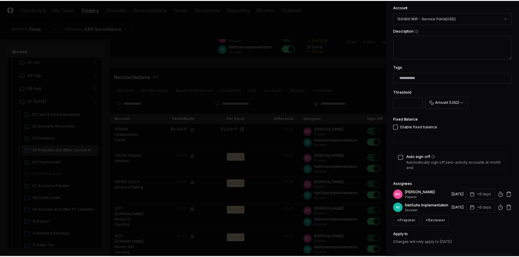
scroll to position [141, 0]
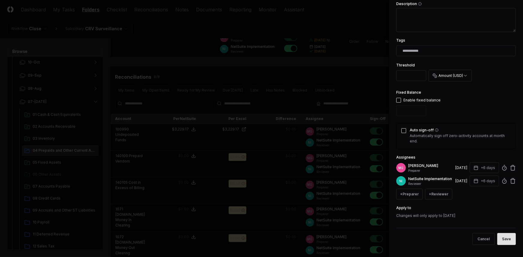
click at [502, 243] on button "Save" at bounding box center [506, 239] width 19 height 12
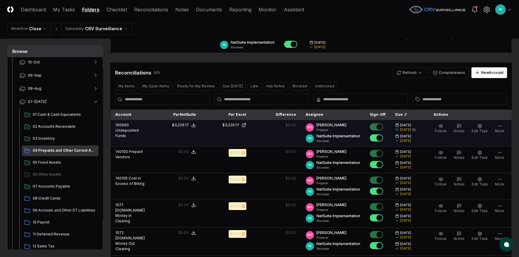
scroll to position [109, 0]
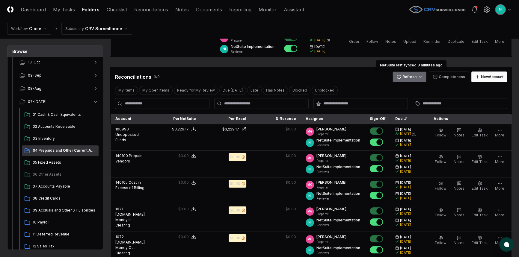
click at [408, 81] on html "CloseCore Dashboard My Tasks Folders Checklist Reconciliations Notes Documents …" at bounding box center [259, 186] width 519 height 591
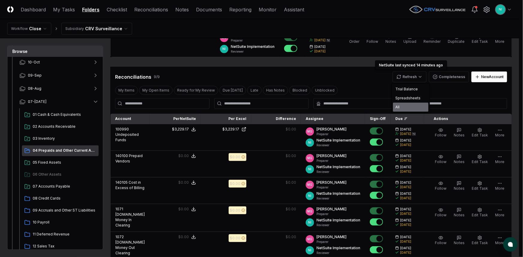
drag, startPoint x: 407, startPoint y: 104, endPoint x: 401, endPoint y: 106, distance: 6.6
click at [407, 104] on div "All" at bounding box center [410, 107] width 35 height 9
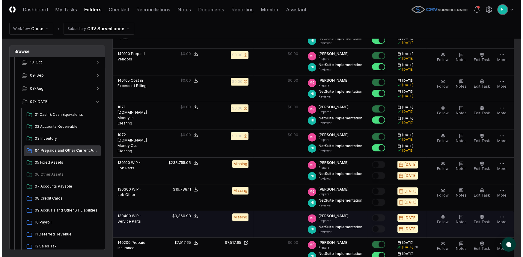
scroll to position [218, 0]
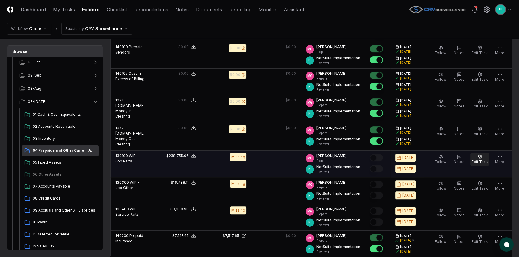
click at [478, 160] on span "Edit Task" at bounding box center [479, 162] width 16 height 4
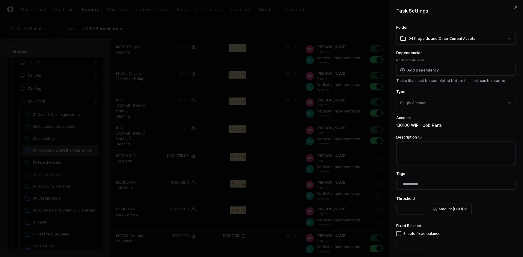
click at [463, 151] on textarea "Description" at bounding box center [455, 154] width 119 height 24
type textarea "*"
type textarea "**"
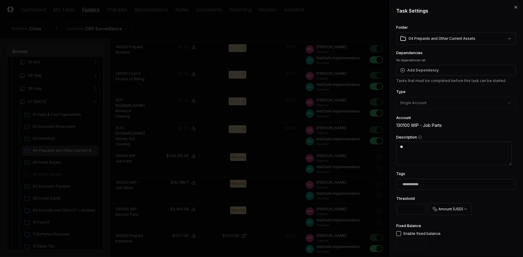
type textarea "*"
type textarea "***"
type textarea "*"
type textarea "***"
type textarea "*"
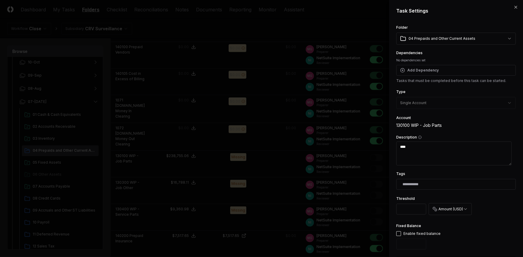
type textarea "*****"
type textarea "*"
type textarea "******"
type textarea "*"
type textarea "******"
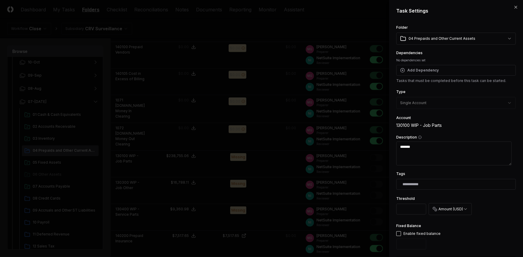
type textarea "*"
type textarea "********"
type textarea "*"
type textarea "*********"
type textarea "*"
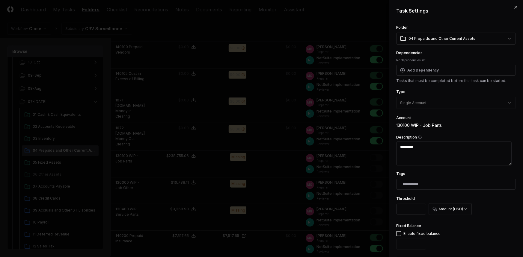
type textarea "**********"
type textarea "*"
type textarea "**********"
type textarea "*"
type textarea "**********"
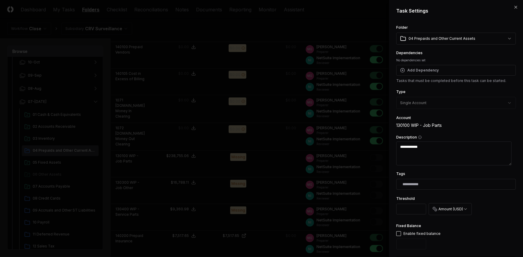
type textarea "*"
type textarea "**********"
type textarea "*"
type textarea "**********"
type textarea "*"
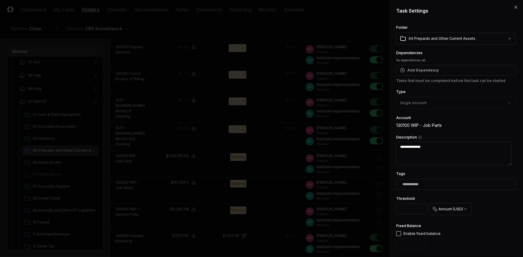
type textarea "**********"
type textarea "*"
type textarea "**********"
type textarea "*"
type textarea "**********"
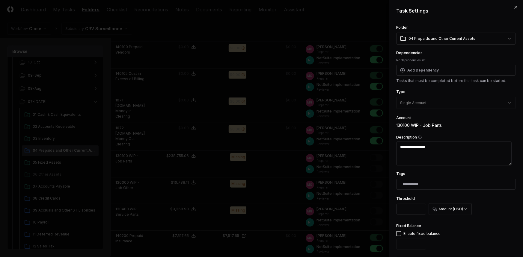
type textarea "*"
type textarea "**********"
type textarea "*"
type textarea "**********"
type textarea "*"
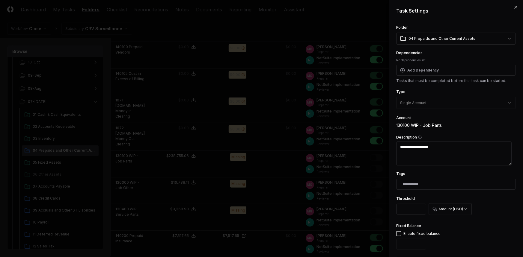
type textarea "**********"
type textarea "*"
type textarea "**********"
type textarea "*"
type textarea "**********"
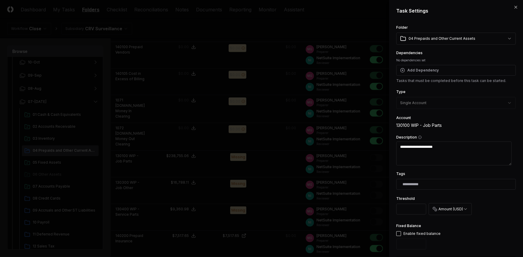
type textarea "*"
type textarea "**********"
type textarea "*"
type textarea "**********"
type textarea "*"
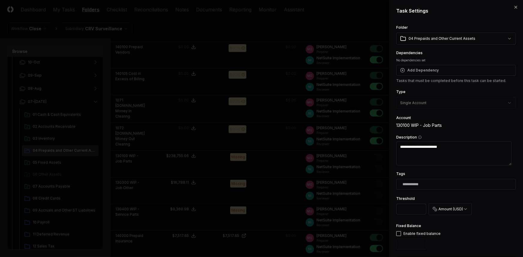
type textarea "**********"
type textarea "*"
type textarea "**********"
type textarea "*"
type textarea "**********"
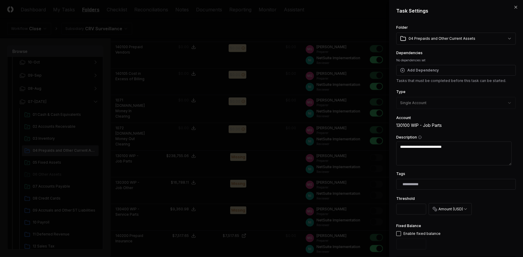
type textarea "*"
type textarea "**********"
type textarea "*"
type textarea "**********"
type textarea "*"
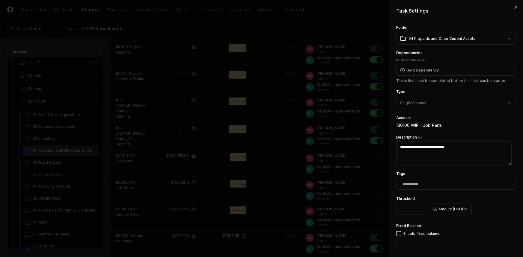
type textarea "**********"
type textarea "*"
type textarea "**********"
type textarea "*"
type textarea "**********"
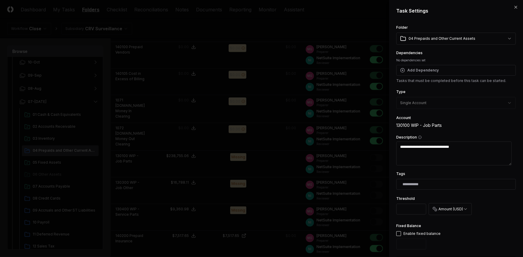
type textarea "*"
type textarea "**********"
type textarea "*"
type textarea "**********"
type textarea "*"
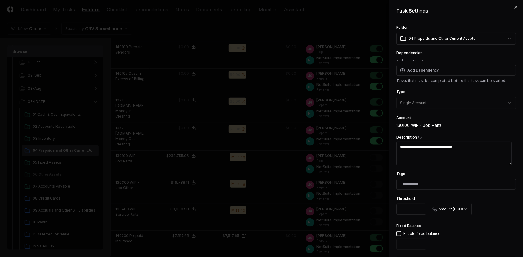
type textarea "**********"
type textarea "*"
type textarea "**********"
type textarea "*"
type textarea "**********"
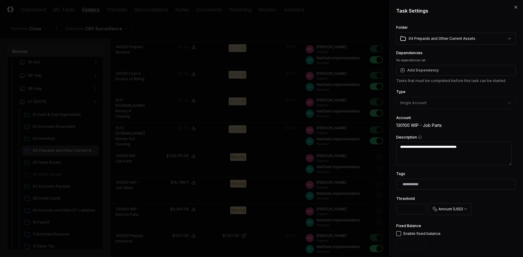
type textarea "*"
type textarea "**********"
type textarea "*"
type textarea "**********"
type textarea "*"
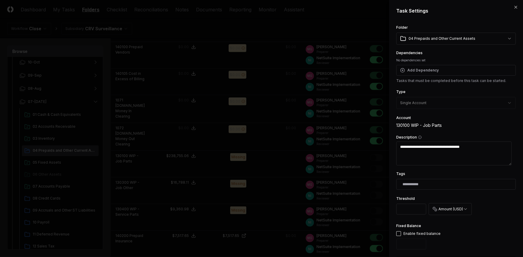
type textarea "**********"
type textarea "*"
type textarea "**********"
type textarea "*"
type textarea "**********"
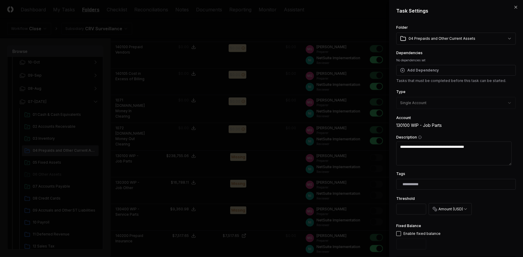
type textarea "*"
type textarea "**********"
type textarea "*"
type textarea "**********"
type textarea "*"
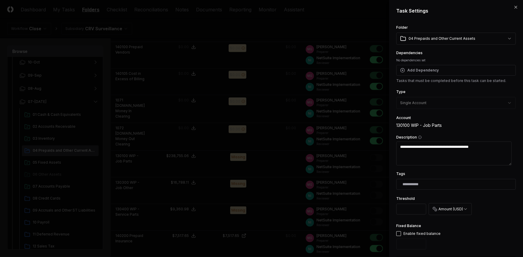
type textarea "**********"
type textarea "*"
type textarea "**********"
type textarea "*"
type textarea "**********"
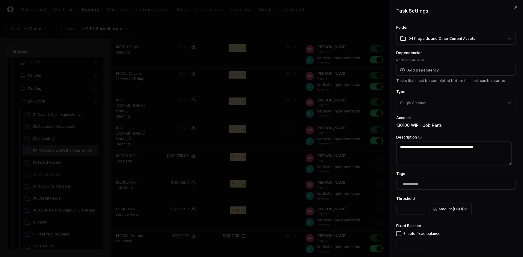
type textarea "*"
type textarea "**********"
type textarea "*"
type textarea "**********"
type textarea "*"
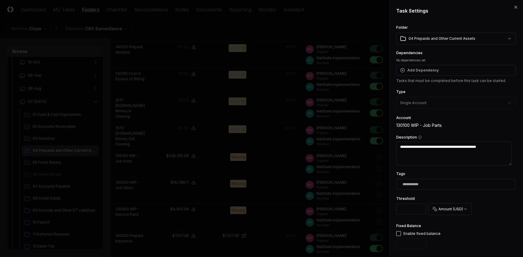
type textarea "**********"
type textarea "*"
type textarea "**********"
type textarea "*"
type textarea "**********"
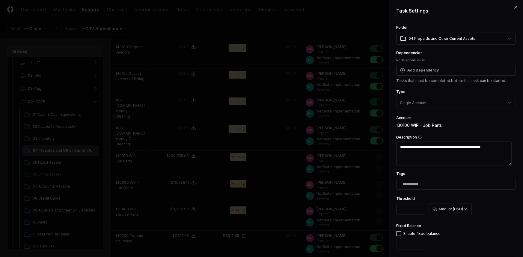
type textarea "*"
type textarea "**********"
type textarea "*"
type textarea "**********"
type textarea "*"
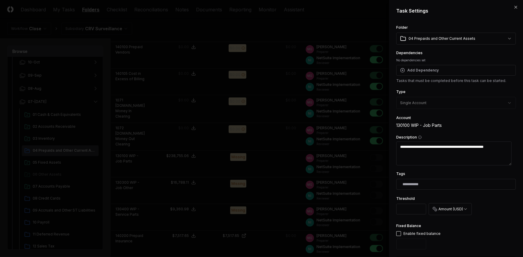
type textarea "**********"
type textarea "*"
type textarea "**********"
type textarea "*"
type textarea "**********"
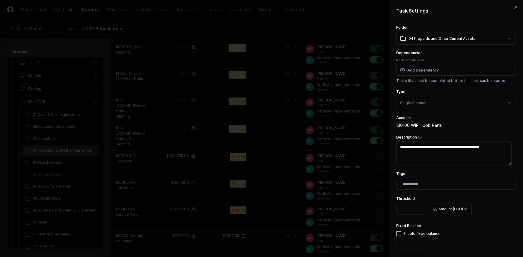
type textarea "*"
type textarea "**********"
type textarea "*"
type textarea "**********"
type textarea "*"
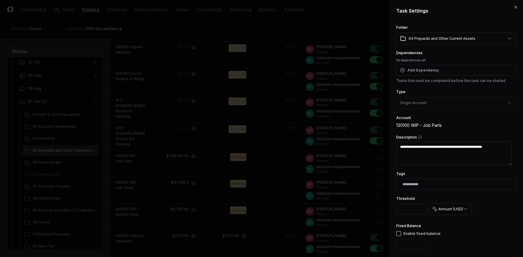
type textarea "**********"
type textarea "*"
type textarea "**********"
type textarea "*"
type textarea "**********"
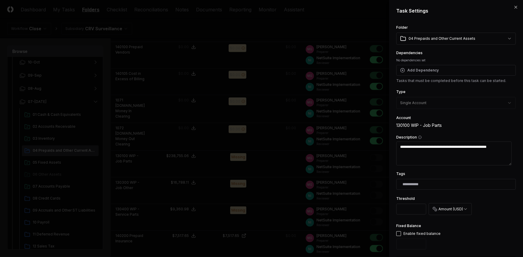
type textarea "*"
type textarea "**********"
type textarea "*"
type textarea "**********"
type textarea "*"
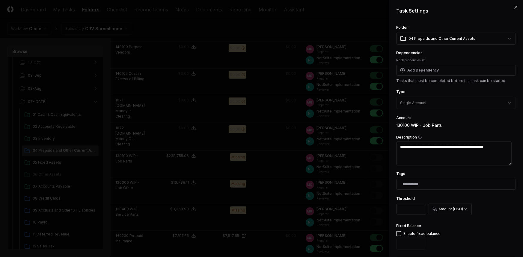
type textarea "**********"
type textarea "*"
type textarea "**********"
type textarea "*"
type textarea "**********"
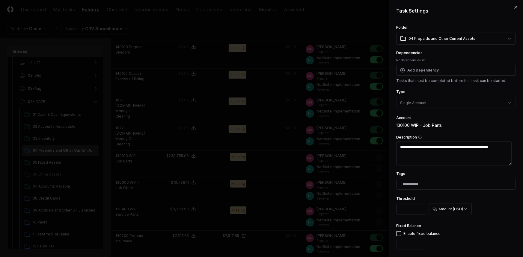
type textarea "*"
type textarea "**********"
type textarea "*"
type textarea "**********"
type textarea "*"
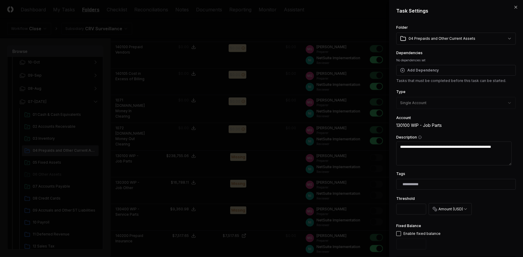
type textarea "**********"
type textarea "*"
type textarea "**********"
type textarea "*"
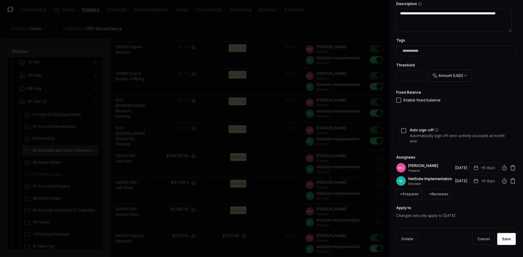
scroll to position [136, 0]
type textarea "**********"
click at [498, 240] on button "Save" at bounding box center [506, 239] width 19 height 12
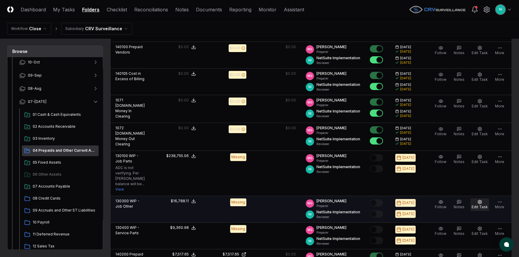
click at [481, 204] on icon "button" at bounding box center [480, 202] width 4 height 4
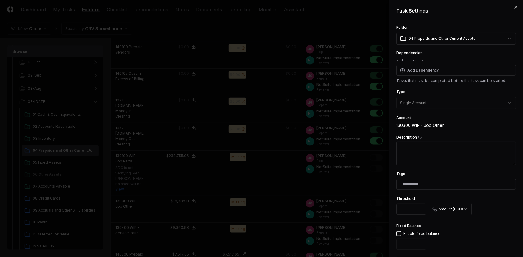
click at [467, 152] on textarea "Description" at bounding box center [455, 154] width 119 height 24
paste textarea "**********"
type textarea "*"
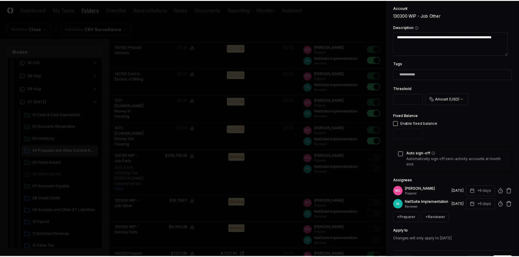
scroll to position [138, 0]
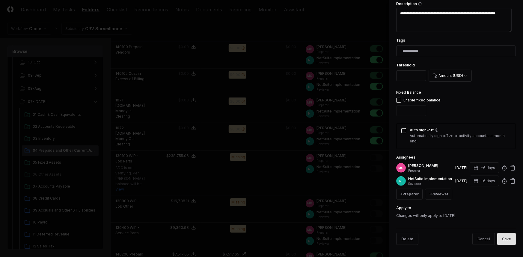
type textarea "**********"
click at [502, 239] on button "Save" at bounding box center [506, 239] width 19 height 12
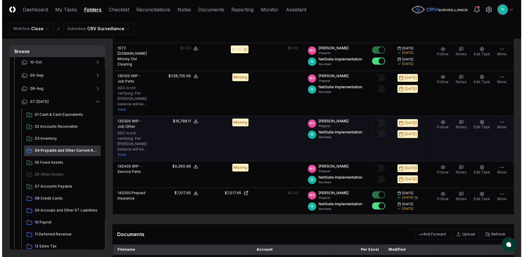
scroll to position [299, 0]
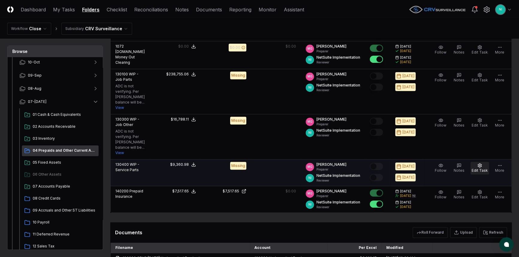
click at [485, 173] on span "Edit Task" at bounding box center [479, 170] width 16 height 4
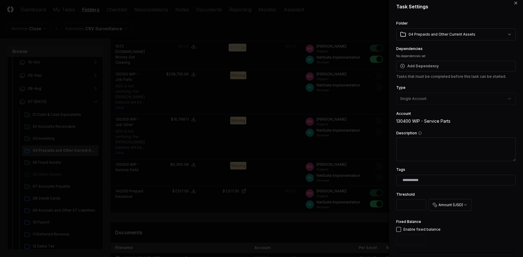
scroll to position [1, 0]
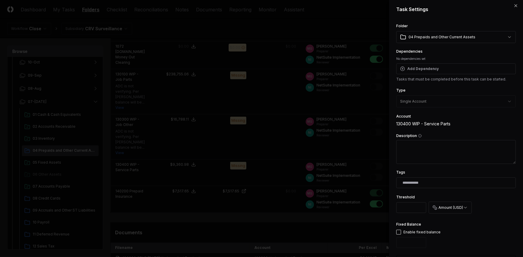
click at [435, 153] on textarea "Description" at bounding box center [455, 152] width 119 height 24
paste textarea "**********"
type textarea "*"
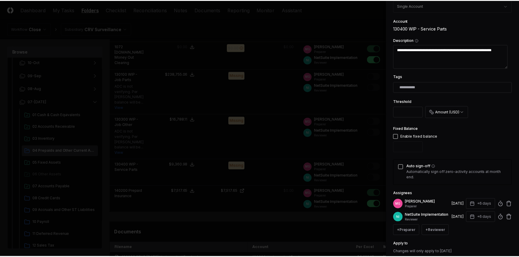
scroll to position [138, 0]
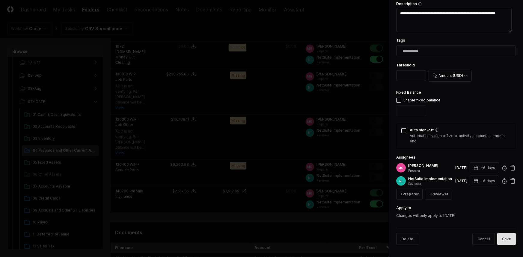
type textarea "**********"
click at [500, 242] on button "Save" at bounding box center [506, 239] width 19 height 12
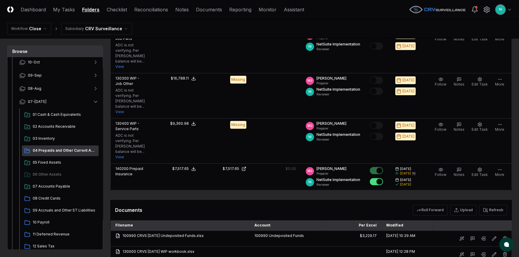
scroll to position [408, 0]
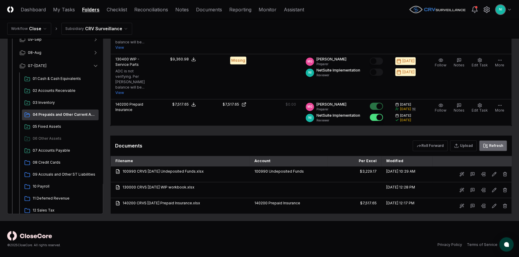
click at [488, 148] on icon at bounding box center [485, 145] width 5 height 5
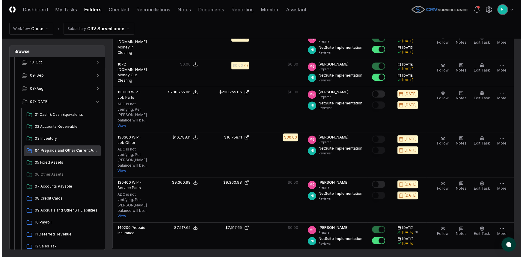
scroll to position [245, 0]
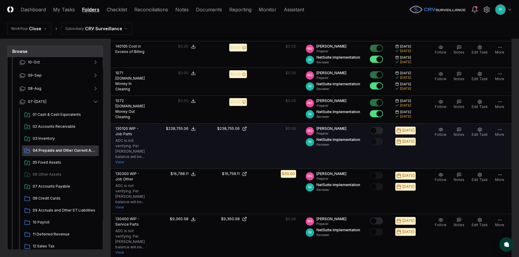
click at [383, 128] on button "Mark complete" at bounding box center [376, 130] width 13 height 7
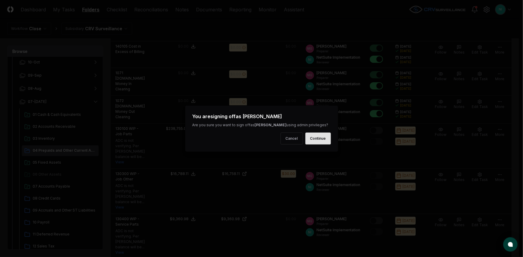
click at [327, 140] on button "Continue" at bounding box center [317, 139] width 25 height 12
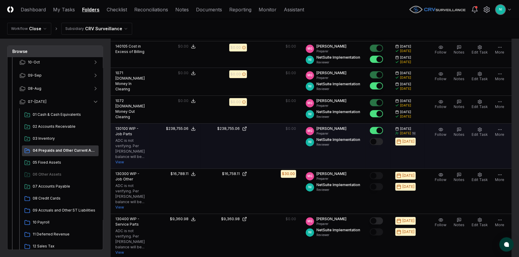
click at [381, 138] on button "Mark complete" at bounding box center [376, 141] width 13 height 7
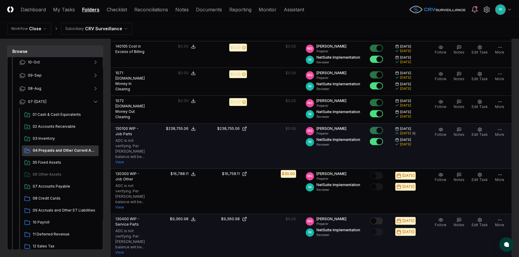
click at [382, 225] on button "Mark complete" at bounding box center [376, 220] width 13 height 7
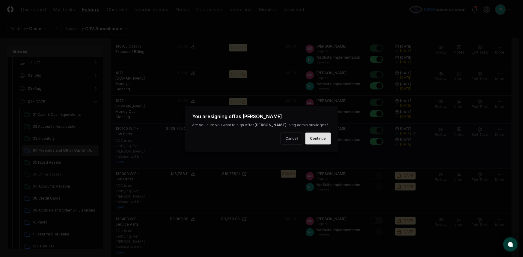
click at [321, 140] on button "Continue" at bounding box center [317, 139] width 25 height 12
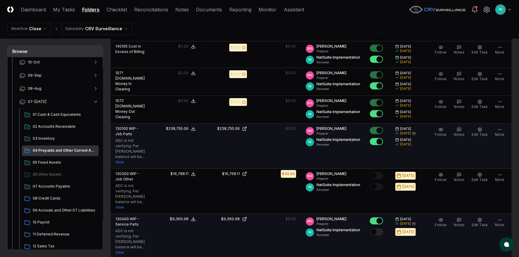
click at [382, 236] on button "Mark complete" at bounding box center [376, 231] width 13 height 7
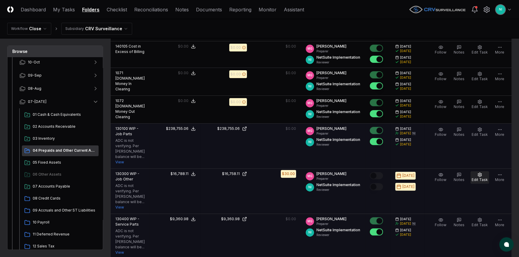
click at [487, 180] on span "Edit Task" at bounding box center [479, 180] width 16 height 4
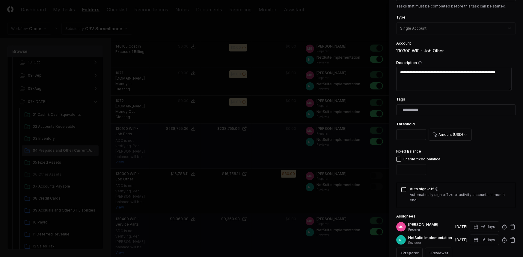
scroll to position [81, 0]
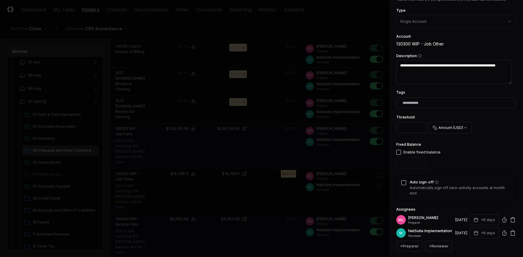
drag, startPoint x: 407, startPoint y: 129, endPoint x: 379, endPoint y: 129, distance: 28.4
click at [379, 129] on body "CloseCore Dashboard My Tasks Folders Checklist Reconciliations Notes Documents …" at bounding box center [259, 88] width 519 height 667
type textarea "*"
type input "**"
click at [470, 151] on div "Fixed Balance Enable fixed balance" at bounding box center [455, 156] width 119 height 30
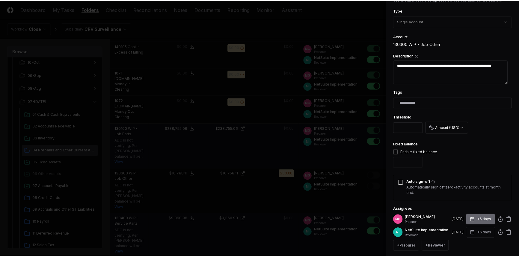
scroll to position [138, 0]
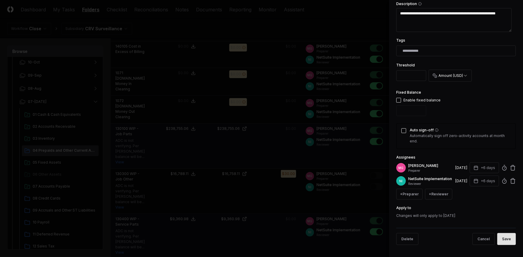
click at [504, 240] on button "Save" at bounding box center [506, 239] width 19 height 12
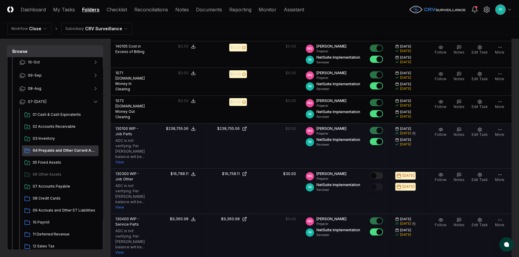
click at [382, 178] on button "Mark complete" at bounding box center [376, 175] width 13 height 7
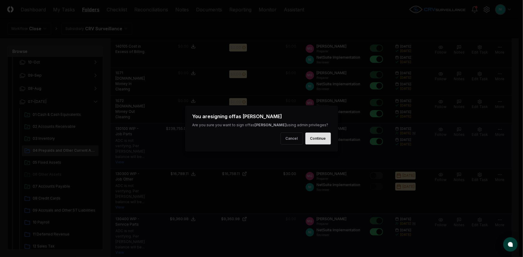
click at [321, 141] on button "Continue" at bounding box center [317, 139] width 25 height 12
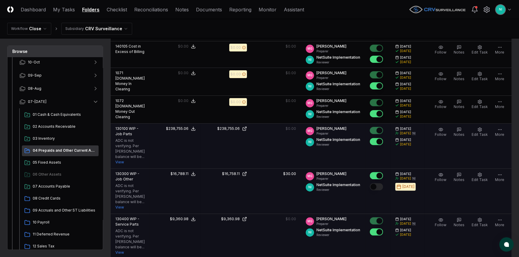
click at [382, 189] on button "Mark complete" at bounding box center [376, 186] width 13 height 7
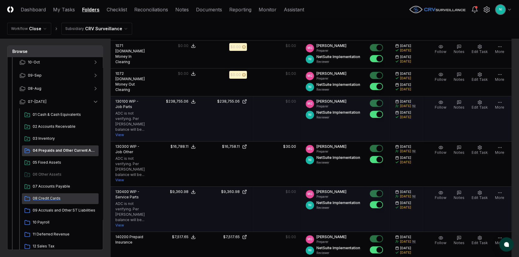
click at [52, 201] on div "08 Credit Cards" at bounding box center [60, 198] width 77 height 11
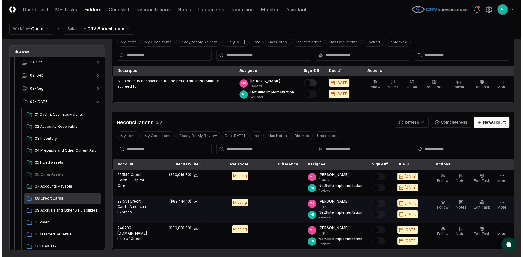
scroll to position [27, 0]
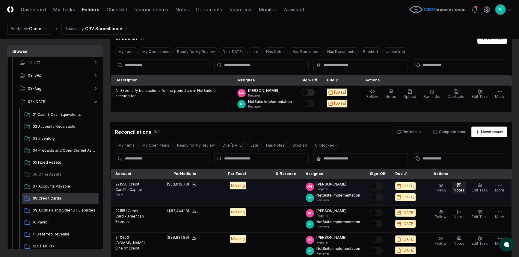
click at [461, 186] on icon "button" at bounding box center [458, 185] width 5 height 5
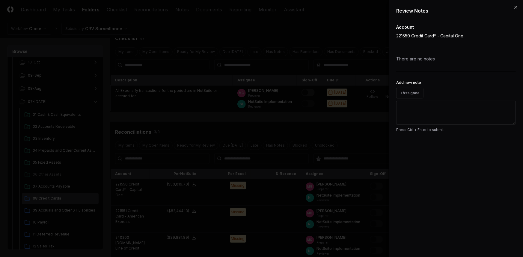
click at [458, 116] on textarea "Add new note" at bounding box center [455, 113] width 119 height 24
type textarea "*"
type textarea "**"
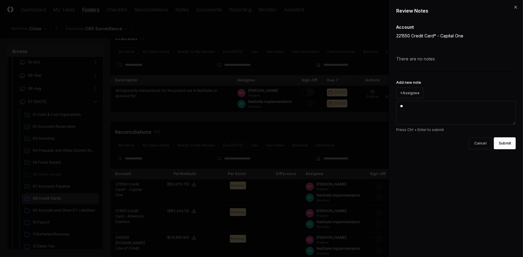
type textarea "*"
type textarea "***"
type textarea "*"
type textarea "****"
type textarea "*"
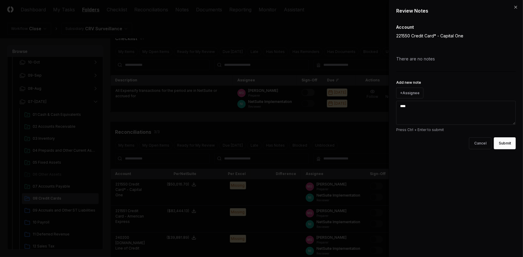
type textarea "*****"
type textarea "*"
type textarea "******"
type textarea "*"
type textarea "*******"
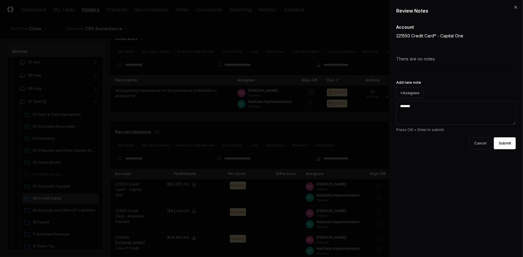
type textarea "*"
type textarea "*******"
type textarea "*"
type textarea "*********"
type textarea "*"
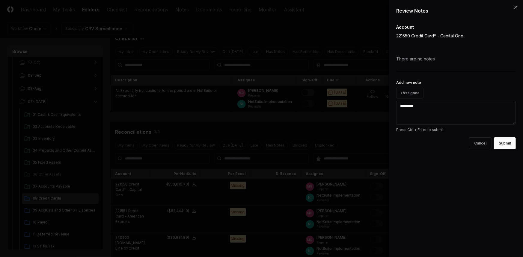
type textarea "**********"
type textarea "*"
type textarea "**********"
type textarea "*"
type textarea "**********"
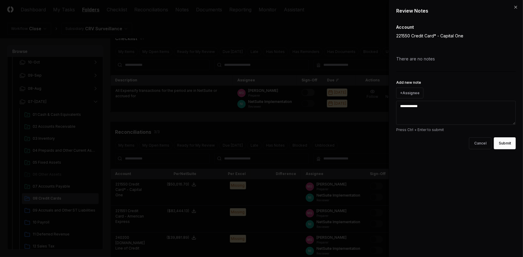
type textarea "*"
type textarea "**********"
type textarea "*"
type textarea "**********"
type textarea "*"
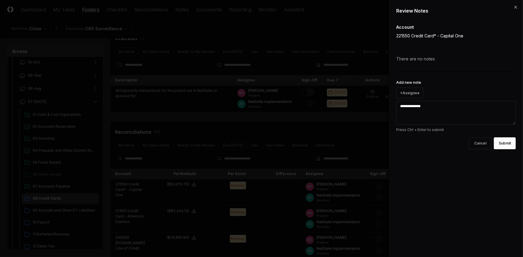
type textarea "**********"
type textarea "*"
type textarea "**********"
type textarea "*"
type textarea "**********"
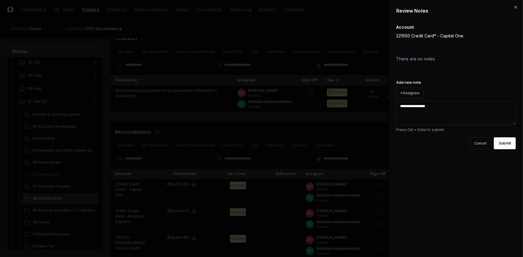
type textarea "*"
type textarea "**********"
type textarea "*"
type textarea "**********"
type textarea "*"
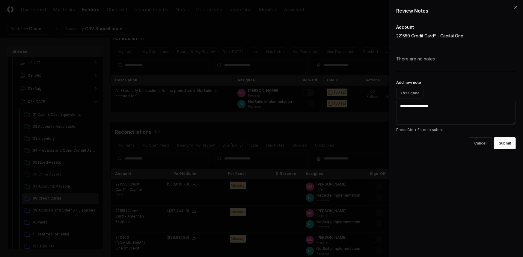
type textarea "**********"
type textarea "*"
type textarea "**********"
click at [501, 143] on button "Submit" at bounding box center [504, 143] width 22 height 12
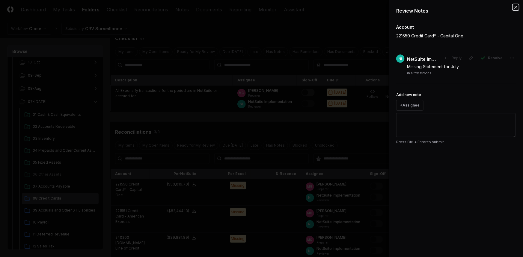
click at [515, 7] on icon "button" at bounding box center [515, 7] width 5 height 5
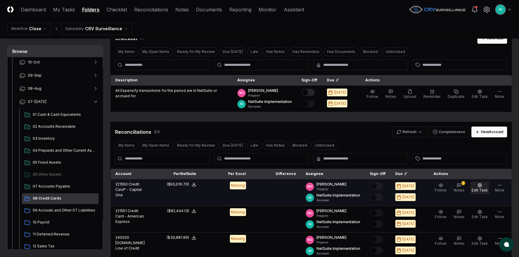
click at [485, 188] on span "Edit Task" at bounding box center [479, 190] width 16 height 4
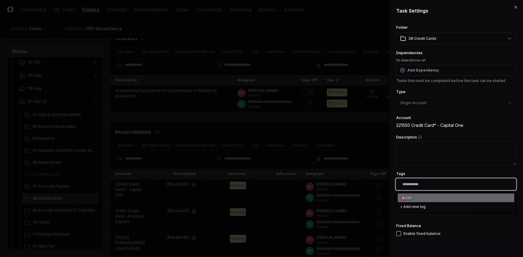
click at [454, 186] on input "text" at bounding box center [456, 184] width 109 height 5
click at [407, 200] on div "FRP" at bounding box center [408, 198] width 6 height 4
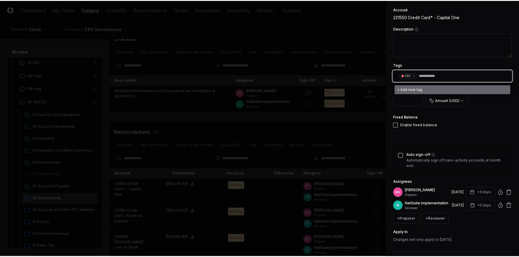
scroll to position [138, 0]
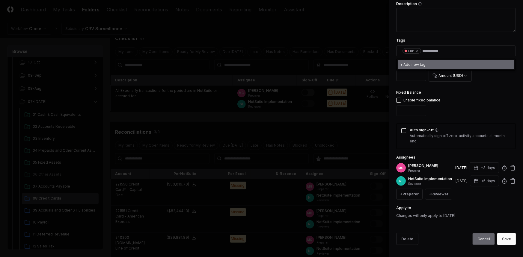
click at [498, 242] on button "Save" at bounding box center [506, 239] width 19 height 12
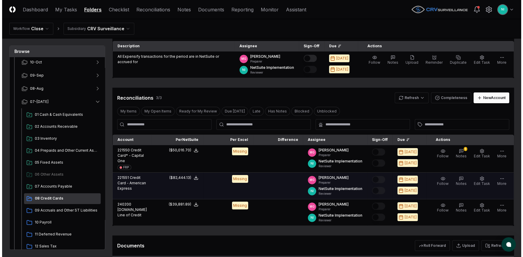
scroll to position [81, 0]
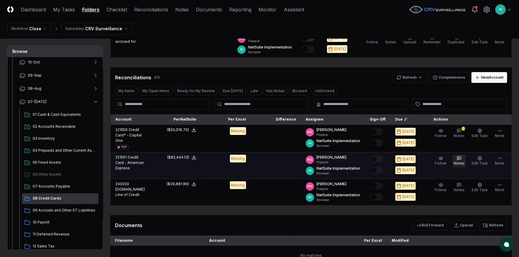
click at [464, 159] on button "Notes" at bounding box center [458, 161] width 13 height 13
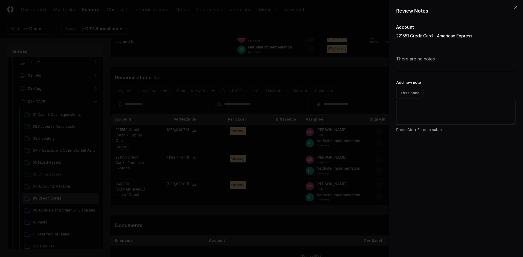
click at [452, 117] on textarea "Add new note" at bounding box center [455, 113] width 119 height 24
click at [507, 146] on button "Submit" at bounding box center [504, 143] width 22 height 12
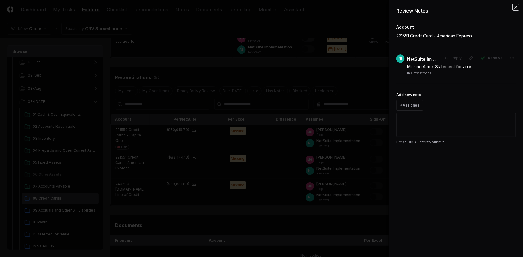
click at [516, 8] on icon "button" at bounding box center [515, 7] width 5 height 5
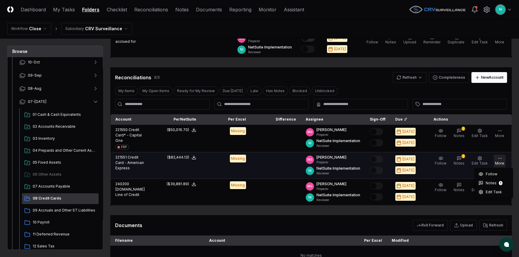
click at [497, 157] on button "More" at bounding box center [499, 161] width 12 height 13
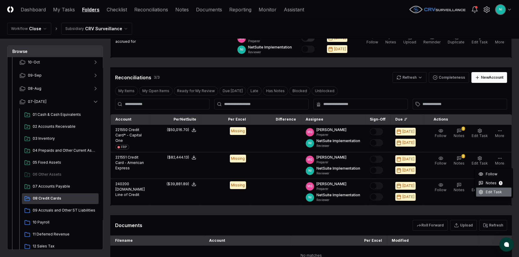
click at [485, 193] on span "Edit Task" at bounding box center [493, 192] width 16 height 5
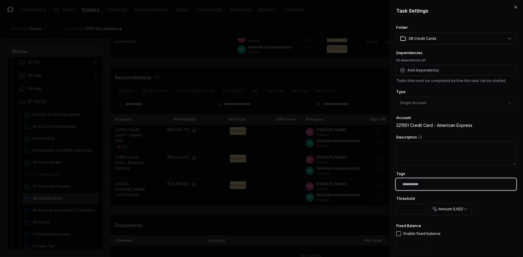
click at [422, 185] on input "text" at bounding box center [456, 184] width 109 height 5
click at [406, 196] on div "FRP" at bounding box center [407, 198] width 14 height 5
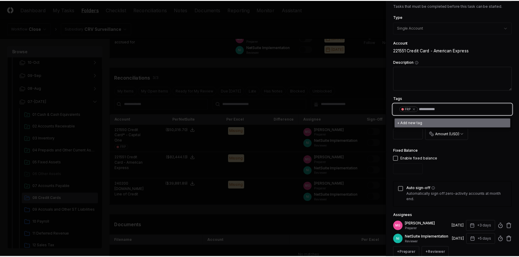
scroll to position [138, 0]
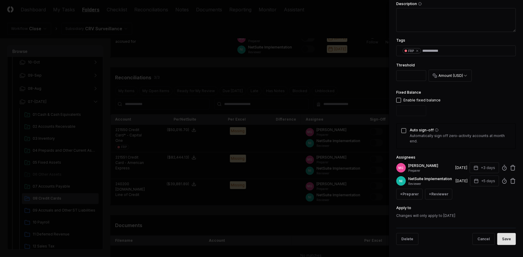
click at [503, 241] on button "Save" at bounding box center [506, 239] width 19 height 12
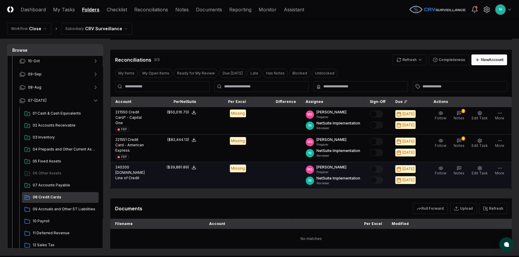
scroll to position [109, 0]
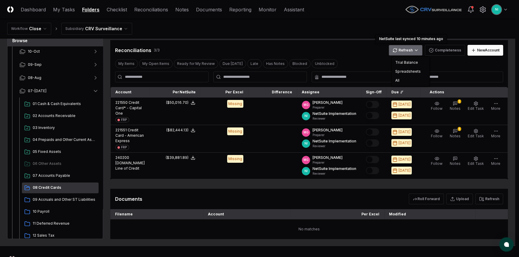
click at [408, 52] on html "CloseCore Dashboard My Tasks Folders Checklist Reconciliations Notes Documents …" at bounding box center [259, 86] width 519 height 391
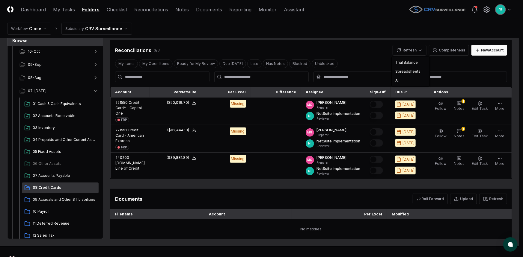
click at [358, 55] on html "CloseCore Dashboard My Tasks Folders Checklist Reconciliations Notes Documents …" at bounding box center [261, 86] width 523 height 391
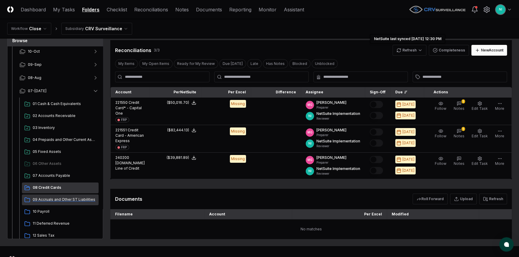
click at [50, 202] on span "09 Accruals and Other ST Liabilities" at bounding box center [64, 199] width 63 height 5
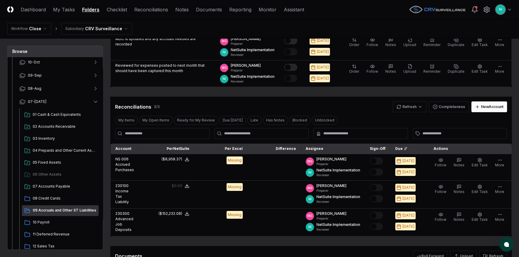
scroll to position [81, 0]
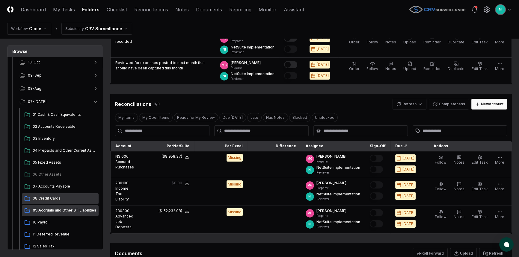
click at [62, 198] on span "08 Credit Cards" at bounding box center [64, 198] width 63 height 5
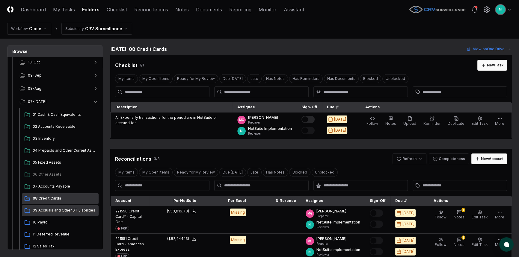
click at [54, 211] on span "09 Accruals and Other ST Liabilities" at bounding box center [64, 210] width 63 height 5
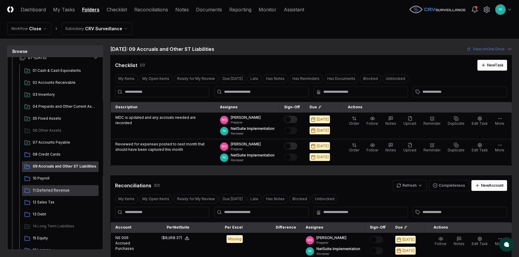
scroll to position [109, 0]
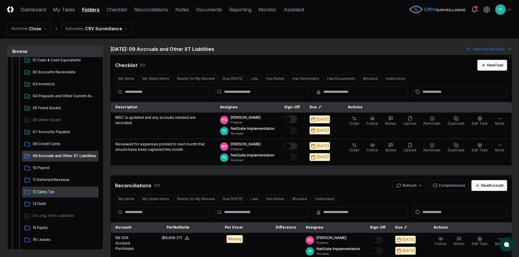
click at [37, 191] on span "12 Sales Tax" at bounding box center [64, 191] width 63 height 5
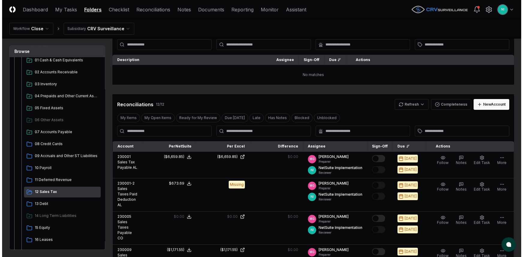
scroll to position [81, 0]
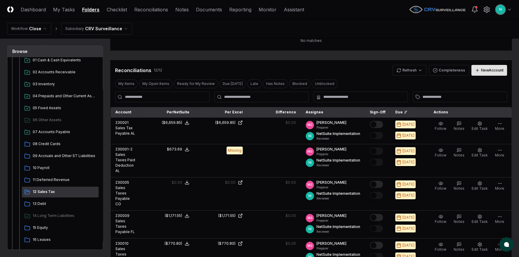
click at [479, 71] on button "New Account" at bounding box center [489, 70] width 36 height 11
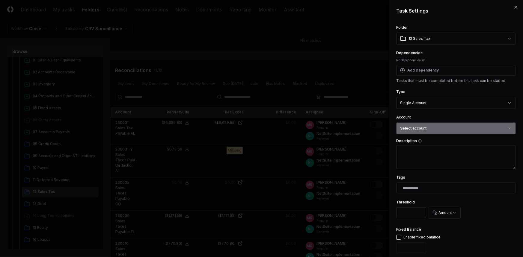
click at [445, 130] on button "Select account" at bounding box center [455, 128] width 119 height 12
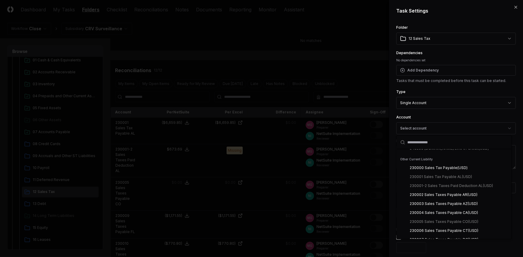
scroll to position [435, 0]
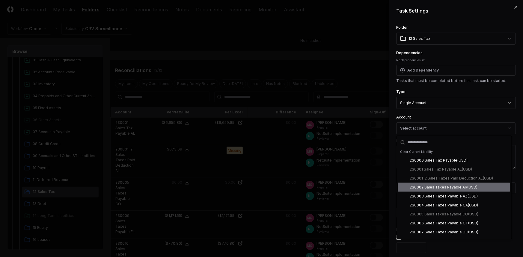
click at [445, 189] on div "230002 Sales Taxes Payable AR ( USD )" at bounding box center [444, 187] width 68 height 5
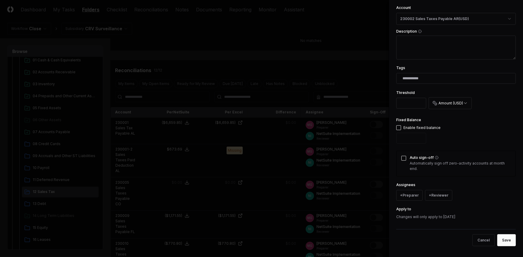
scroll to position [110, 0]
click at [411, 198] on button "+ Preparer" at bounding box center [409, 194] width 26 height 11
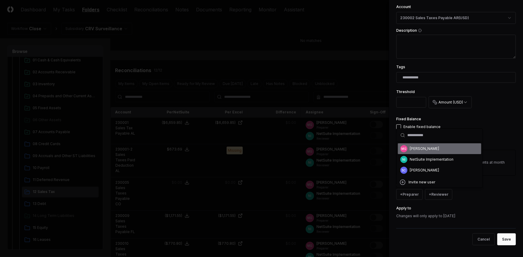
click at [413, 150] on div "[PERSON_NAME]" at bounding box center [424, 148] width 29 height 5
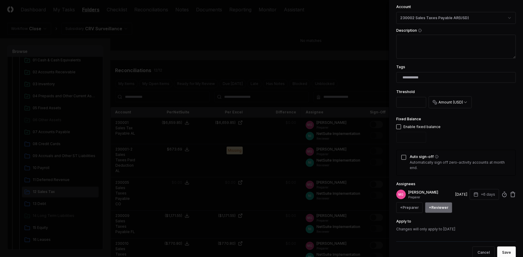
click at [442, 204] on button "+ Reviewer" at bounding box center [438, 207] width 27 height 11
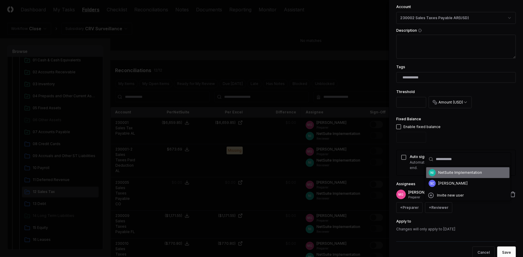
click at [436, 174] on div "NI NetSuite Implementation" at bounding box center [467, 172] width 83 height 11
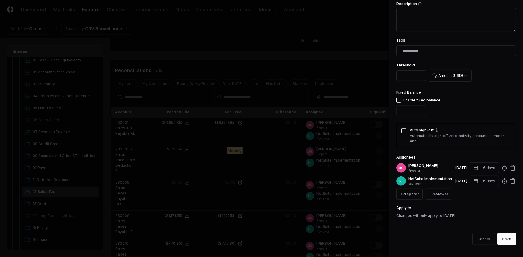
scroll to position [141, 0]
click at [399, 98] on button "button" at bounding box center [398, 100] width 5 height 5
click at [402, 128] on button "Auto sign-off" at bounding box center [403, 130] width 5 height 5
click at [504, 237] on button "Save" at bounding box center [506, 239] width 19 height 12
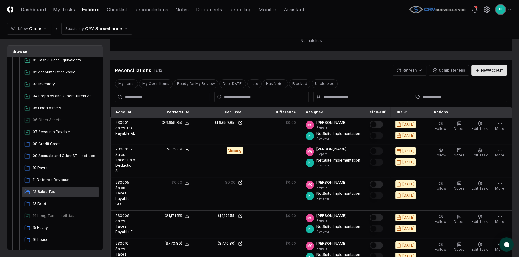
click at [484, 68] on div "New Account" at bounding box center [492, 70] width 22 height 5
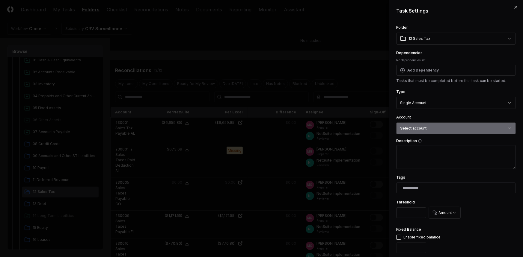
click at [443, 125] on button "Select account" at bounding box center [455, 128] width 119 height 12
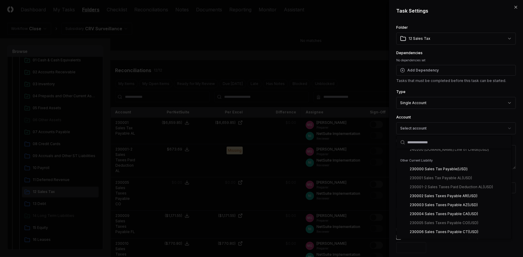
scroll to position [435, 0]
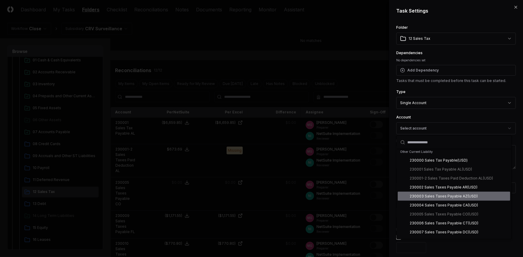
click at [445, 194] on div "230003 Sales Taxes Payable AZ ( USD )" at bounding box center [444, 196] width 68 height 5
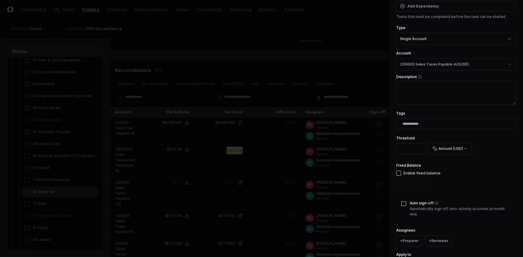
scroll to position [81, 0]
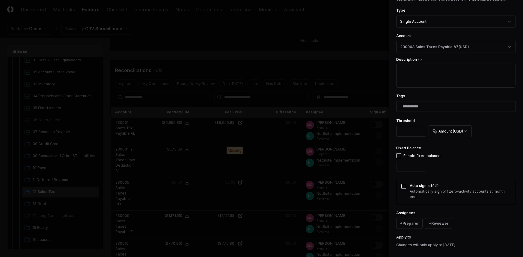
click at [399, 157] on button "button" at bounding box center [398, 156] width 5 height 5
click at [402, 185] on button "Auto sign-off" at bounding box center [403, 186] width 5 height 5
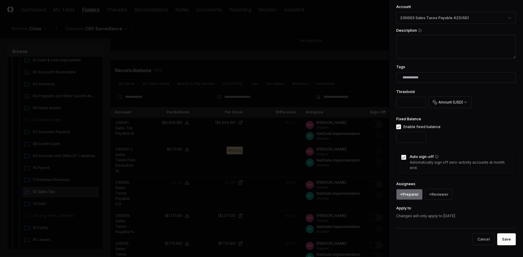
click at [409, 193] on button "+ Preparer" at bounding box center [409, 194] width 26 height 11
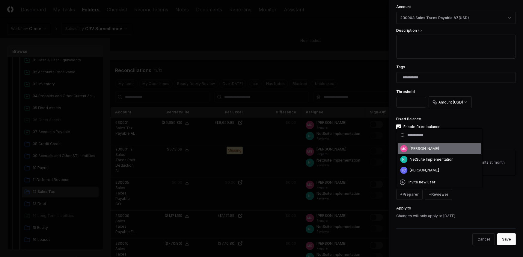
click at [413, 151] on div "[PERSON_NAME]" at bounding box center [424, 148] width 29 height 5
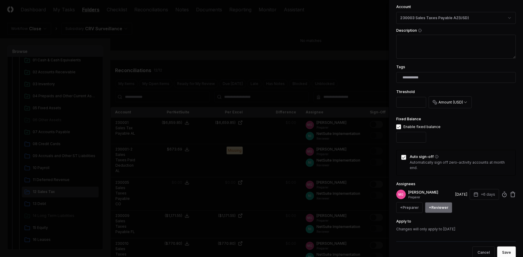
click at [440, 205] on button "+ Reviewer" at bounding box center [438, 207] width 27 height 11
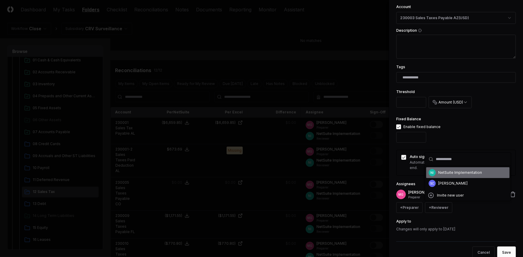
click at [434, 172] on span "NI" at bounding box center [431, 172] width 7 height 7
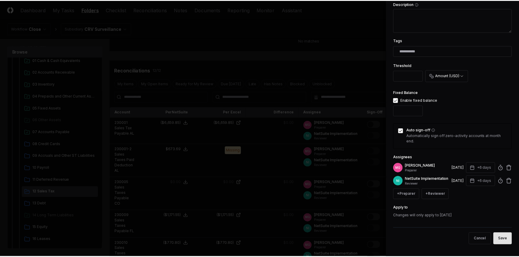
scroll to position [141, 0]
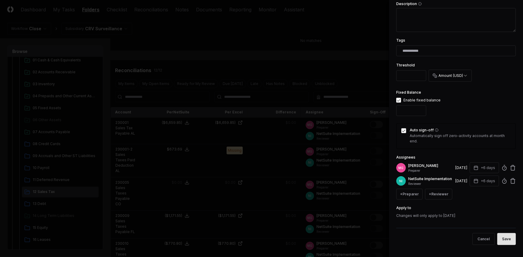
click at [499, 244] on button "Save" at bounding box center [506, 239] width 19 height 12
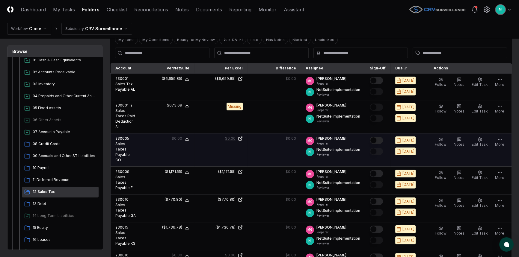
scroll to position [81, 0]
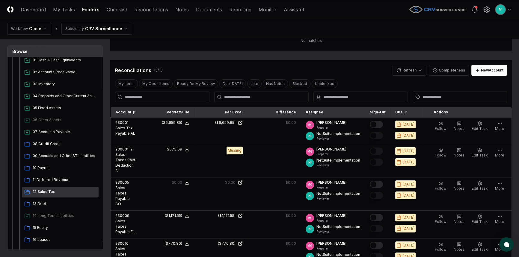
click at [126, 111] on div "Account" at bounding box center [125, 112] width 21 height 5
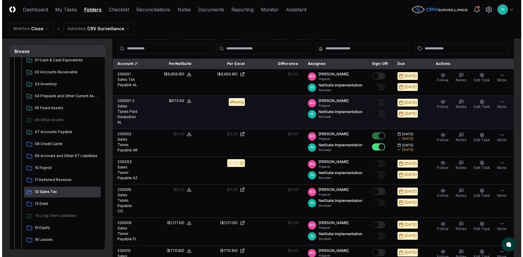
scroll to position [54, 0]
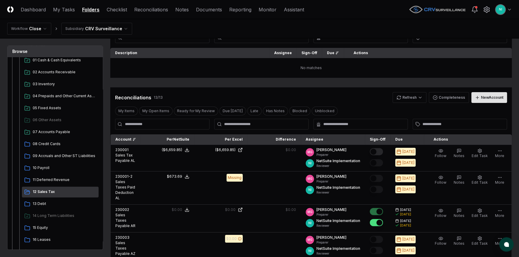
click at [485, 99] on div "New Account" at bounding box center [492, 97] width 22 height 5
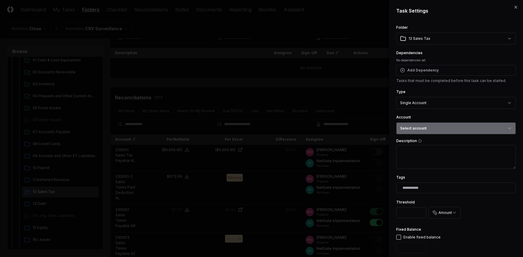
click at [439, 128] on button "Select account" at bounding box center [455, 128] width 119 height 12
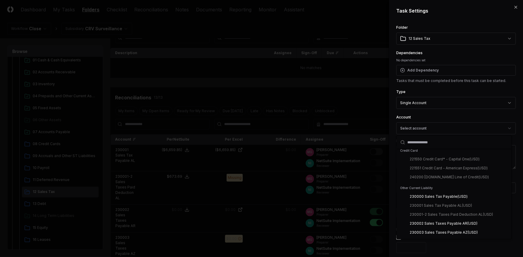
scroll to position [408, 0]
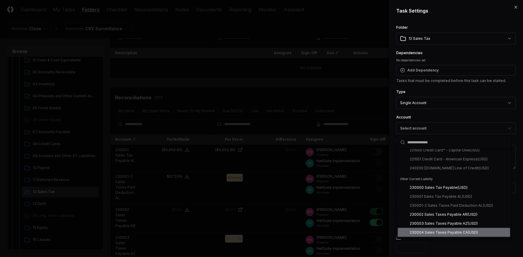
click at [434, 231] on div "230004 Sales Taxes Payable CA ( USD )" at bounding box center [444, 232] width 68 height 5
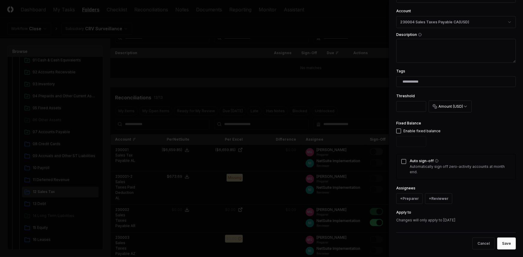
scroll to position [109, 0]
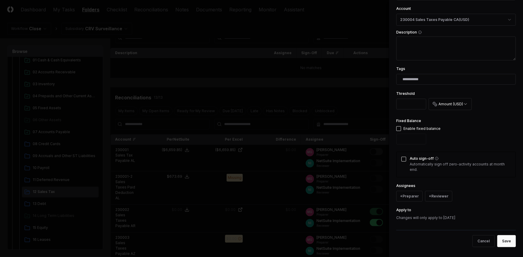
click at [399, 128] on button "button" at bounding box center [398, 128] width 5 height 5
click at [405, 159] on button "Auto sign-off" at bounding box center [403, 159] width 5 height 5
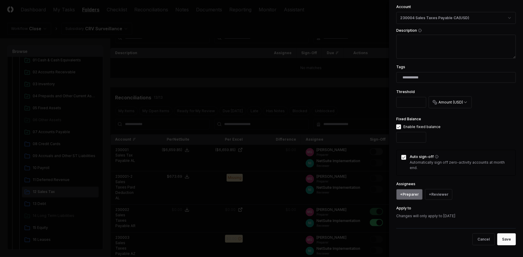
click at [408, 192] on button "+ Preparer" at bounding box center [409, 194] width 26 height 11
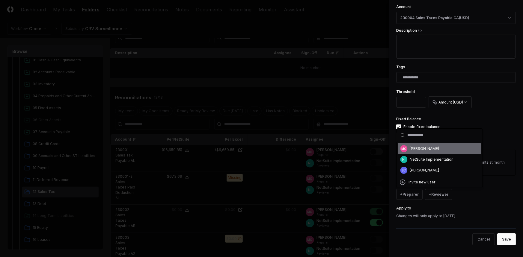
click at [412, 149] on div "[PERSON_NAME]" at bounding box center [424, 148] width 29 height 5
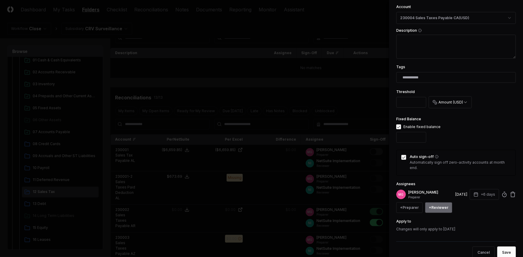
click at [445, 204] on button "+ Reviewer" at bounding box center [438, 207] width 27 height 11
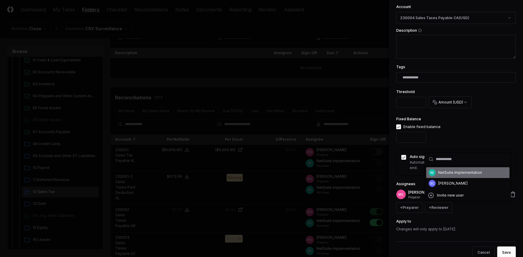
click at [440, 175] on div "NetSuite Implementation" at bounding box center [460, 172] width 44 height 5
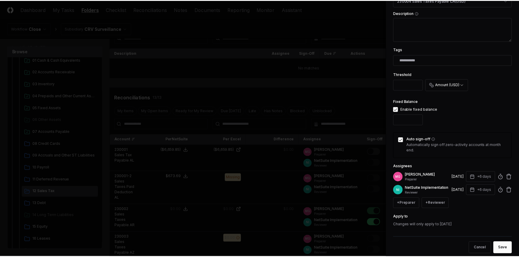
scroll to position [141, 0]
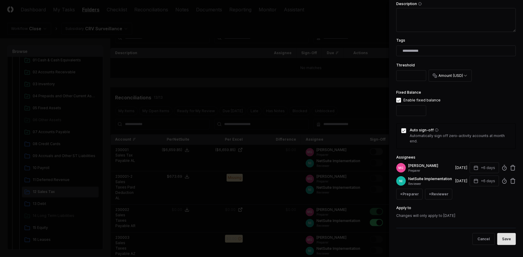
click at [498, 240] on button "Save" at bounding box center [506, 239] width 19 height 12
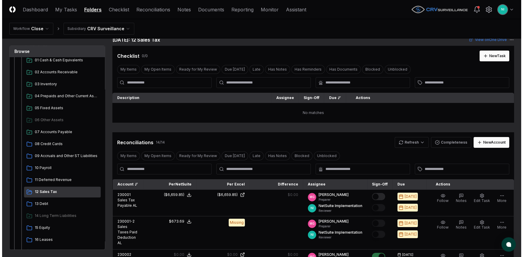
scroll to position [0, 0]
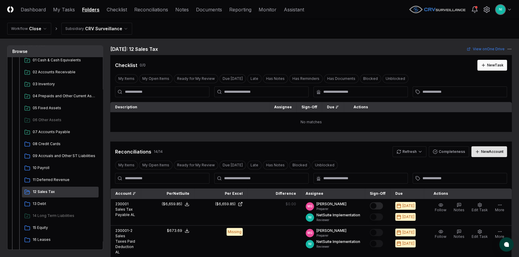
click at [485, 154] on div "New Account" at bounding box center [492, 151] width 22 height 5
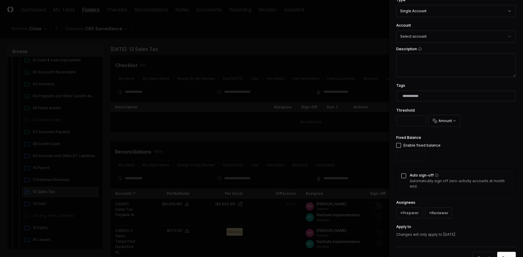
scroll to position [83, 0]
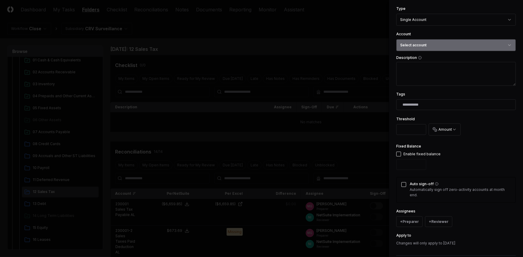
click at [426, 45] on button "Select account" at bounding box center [455, 45] width 119 height 12
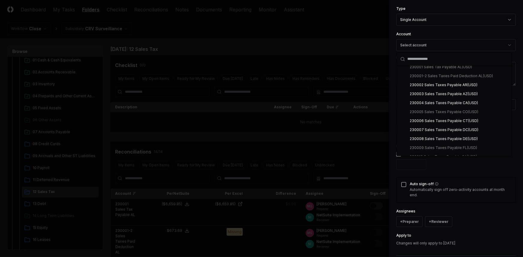
scroll to position [463, 0]
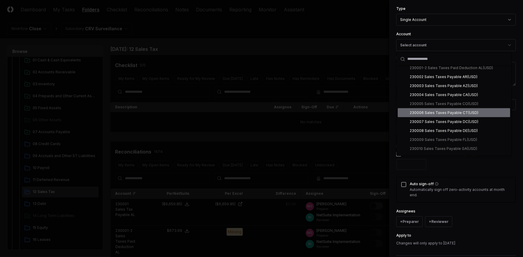
click at [428, 112] on div "230006 Sales Taxes Payable CT ( USD )" at bounding box center [444, 112] width 69 height 5
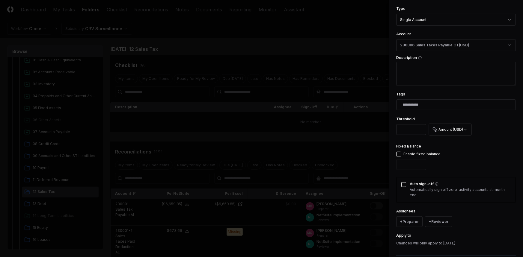
click at [398, 156] on button "button" at bounding box center [398, 154] width 5 height 5
click at [404, 184] on button "Auto sign-off" at bounding box center [403, 184] width 5 height 5
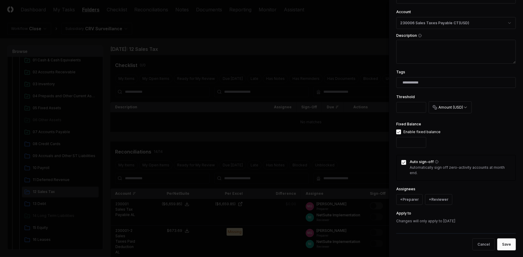
scroll to position [110, 0]
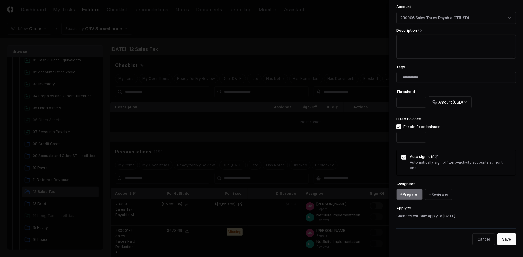
click at [415, 195] on button "+ Preparer" at bounding box center [409, 194] width 26 height 11
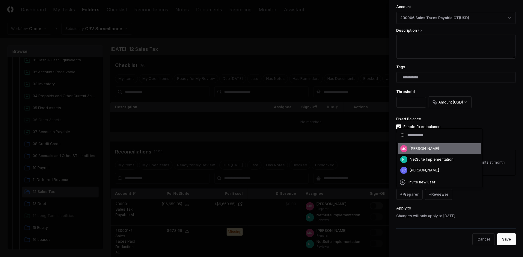
click at [409, 151] on div "MG [PERSON_NAME]" at bounding box center [439, 148] width 83 height 11
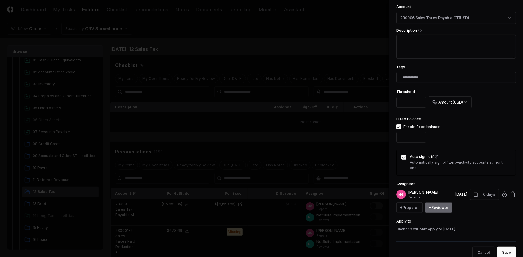
click at [437, 203] on button "+ Reviewer" at bounding box center [438, 207] width 27 height 11
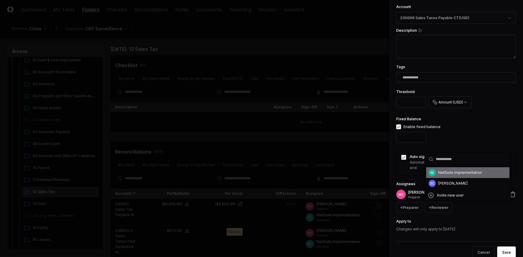
click at [434, 173] on span "NI" at bounding box center [431, 172] width 7 height 7
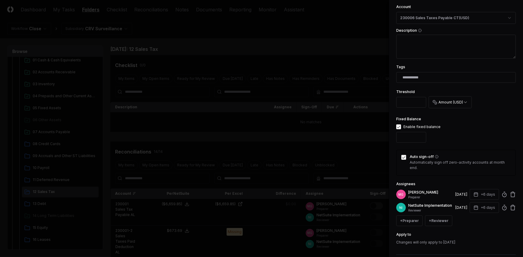
scroll to position [141, 0]
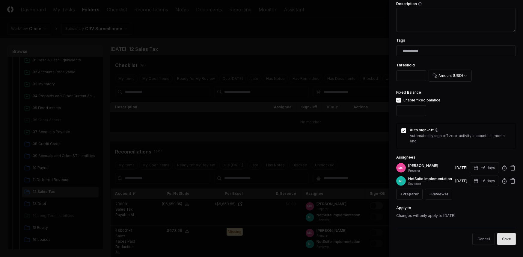
click at [503, 240] on button "Save" at bounding box center [506, 239] width 19 height 12
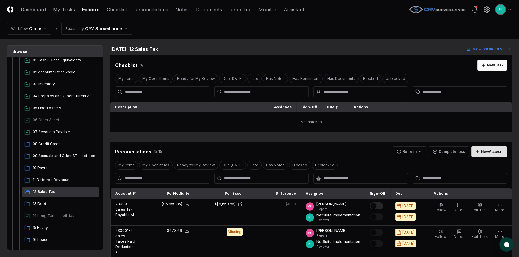
click at [486, 151] on div "New Account" at bounding box center [492, 151] width 22 height 5
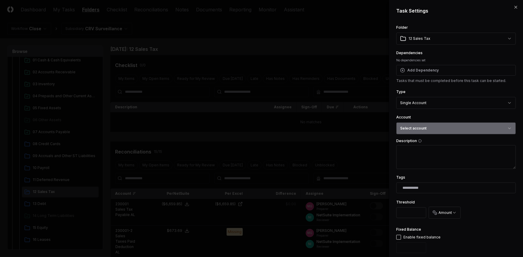
click at [436, 127] on button "Select account" at bounding box center [455, 128] width 119 height 12
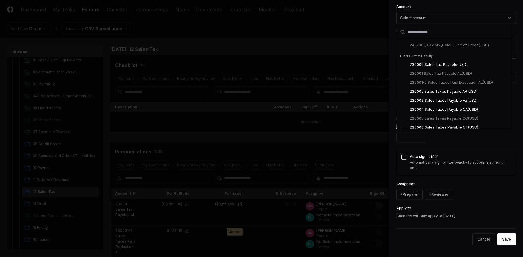
scroll to position [435, 0]
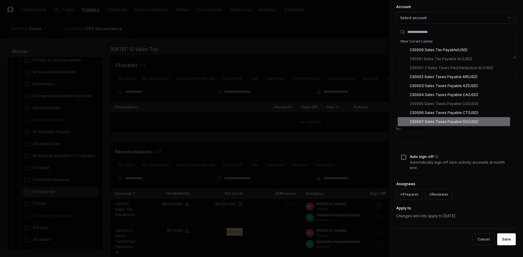
click at [430, 121] on div "230007 Sales Taxes Payable DC ( USD )" at bounding box center [444, 121] width 69 height 5
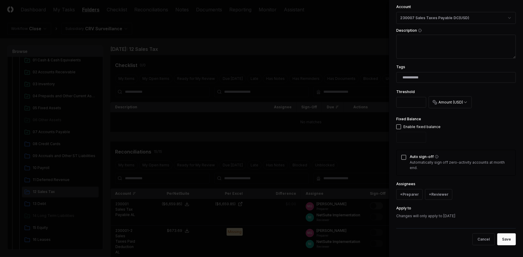
click at [399, 128] on button "button" at bounding box center [398, 127] width 5 height 5
click at [402, 156] on button "Auto sign-off" at bounding box center [403, 157] width 5 height 5
click at [409, 190] on button "+ Preparer" at bounding box center [409, 194] width 26 height 11
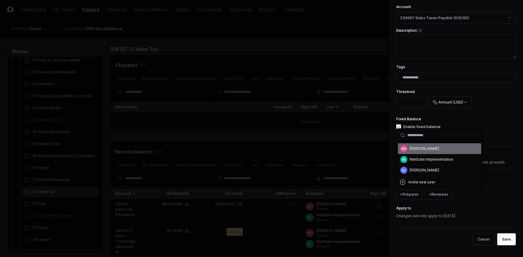
click at [415, 148] on div "[PERSON_NAME]" at bounding box center [424, 148] width 29 height 5
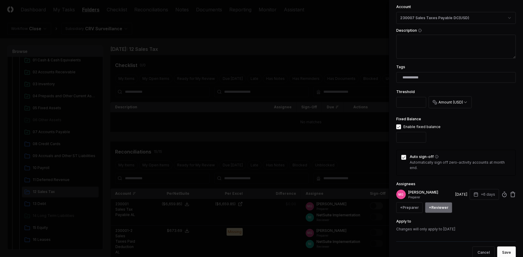
click at [435, 206] on button "+ Reviewer" at bounding box center [438, 207] width 27 height 11
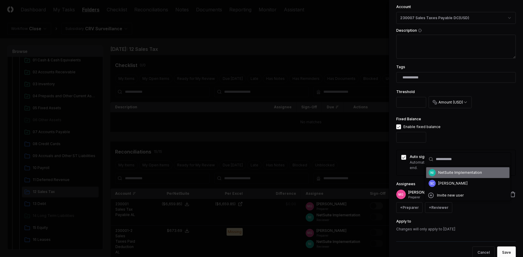
click at [438, 174] on div "NetSuite Implementation" at bounding box center [460, 172] width 44 height 5
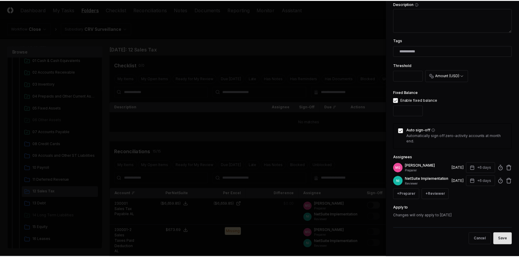
scroll to position [141, 0]
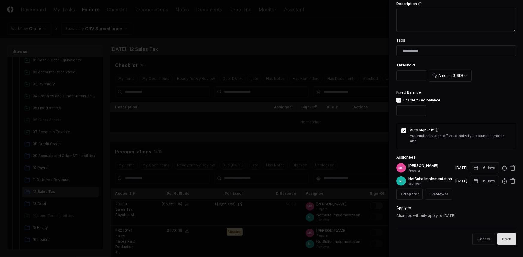
click at [502, 241] on button "Save" at bounding box center [506, 239] width 19 height 12
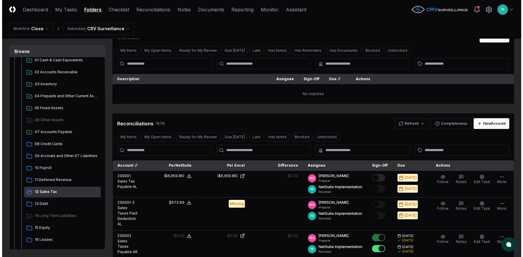
scroll to position [27, 0]
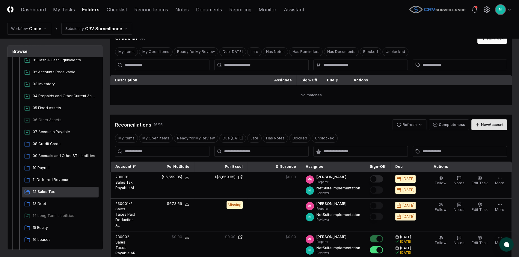
click at [484, 128] on button "New Account" at bounding box center [489, 124] width 36 height 11
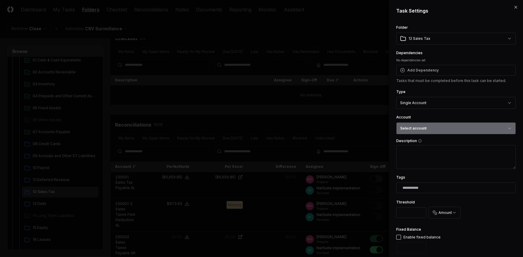
click at [430, 129] on button "Select account" at bounding box center [455, 128] width 119 height 12
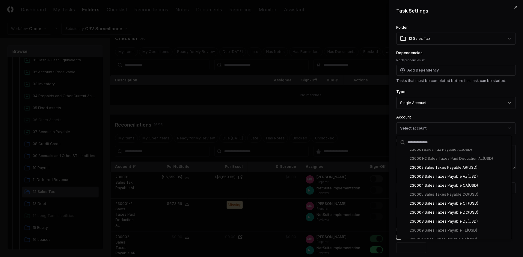
scroll to position [463, 0]
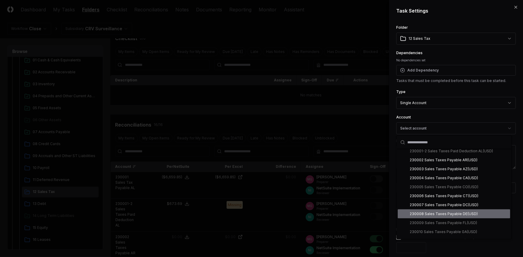
click at [435, 213] on div "230008 Sales Taxes Payable DE ( USD )" at bounding box center [444, 213] width 68 height 5
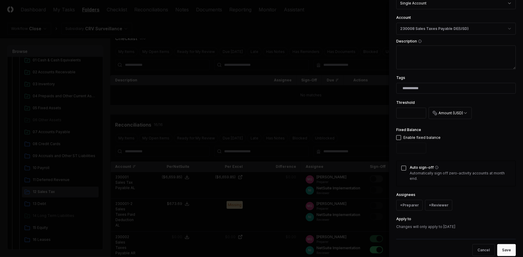
scroll to position [110, 0]
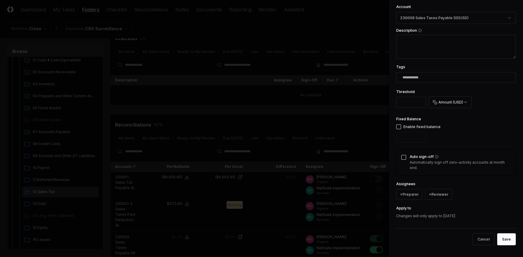
click at [398, 127] on button "button" at bounding box center [398, 127] width 5 height 5
click at [404, 158] on button "Auto sign-off" at bounding box center [403, 157] width 5 height 5
click at [411, 195] on button "+ Preparer" at bounding box center [409, 194] width 26 height 11
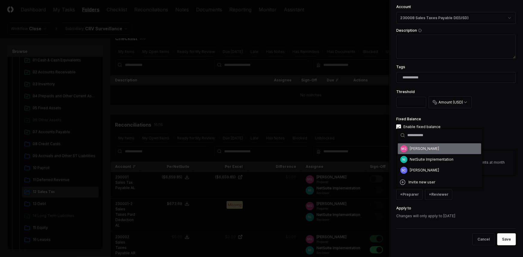
drag, startPoint x: 418, startPoint y: 149, endPoint x: 424, endPoint y: 154, distance: 8.3
click at [418, 149] on div "[PERSON_NAME]" at bounding box center [424, 148] width 29 height 5
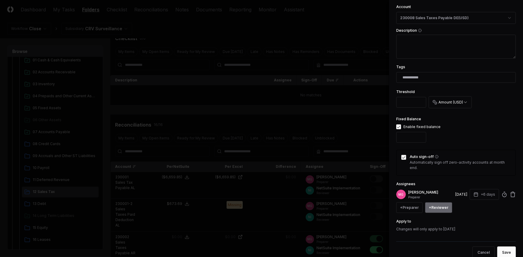
click at [439, 205] on button "+ Reviewer" at bounding box center [438, 207] width 27 height 11
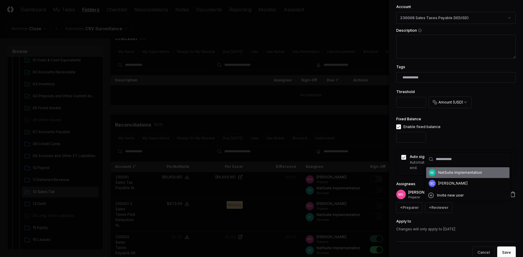
click at [443, 173] on div "NetSuite Implementation" at bounding box center [460, 172] width 44 height 5
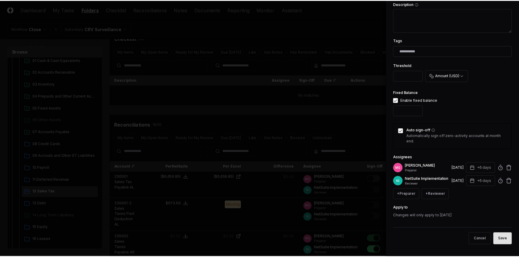
scroll to position [141, 0]
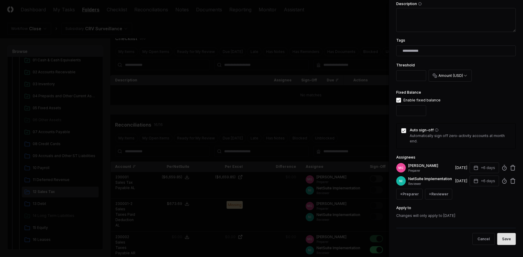
click at [505, 240] on button "Save" at bounding box center [506, 239] width 19 height 12
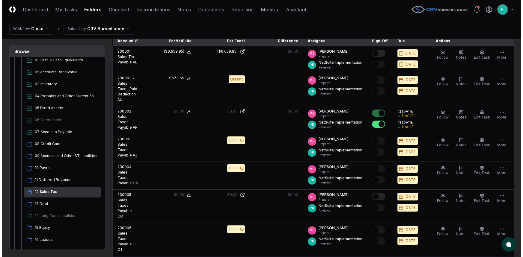
scroll to position [81, 0]
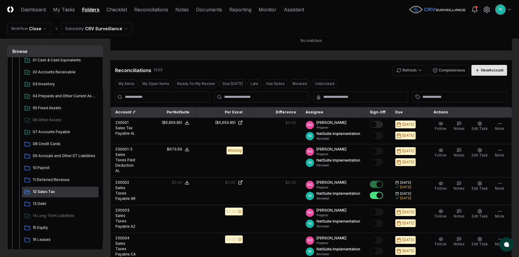
click at [496, 69] on div "New Account" at bounding box center [492, 70] width 22 height 5
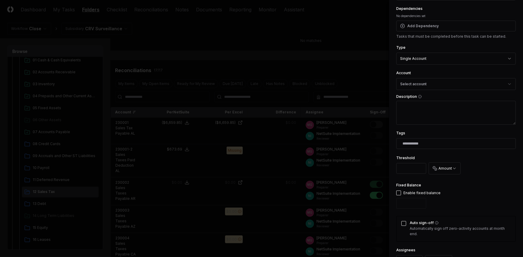
scroll to position [29, 0]
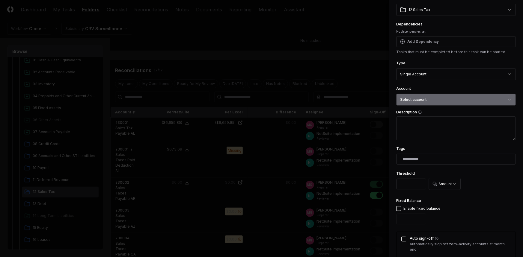
click at [427, 102] on button "Select account" at bounding box center [455, 100] width 119 height 12
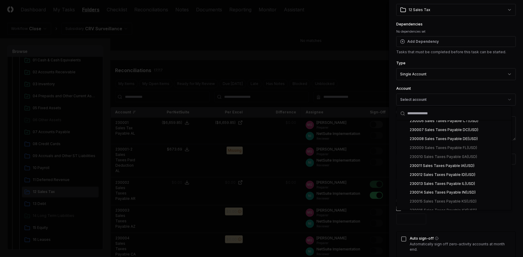
scroll to position [517, 0]
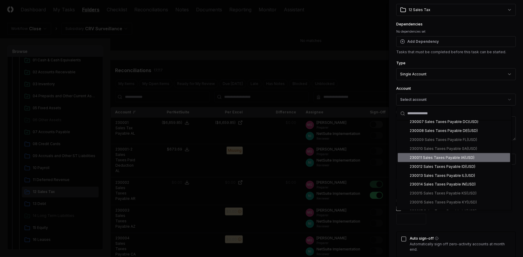
click at [432, 158] on div "230011 Sales Taxes Payable IA ( USD )" at bounding box center [442, 157] width 65 height 5
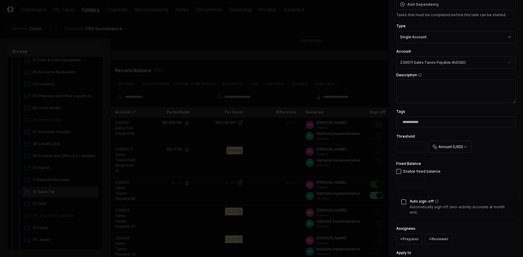
scroll to position [83, 0]
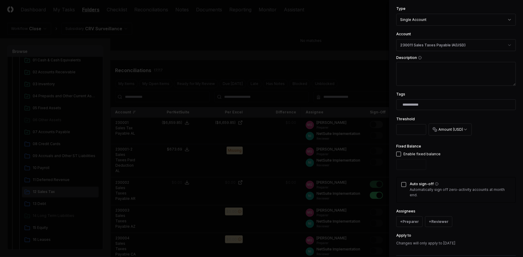
click at [399, 156] on button "button" at bounding box center [398, 154] width 5 height 5
click at [408, 185] on div "Auto sign-off Automatically sign off zero-activity accounts at month end." at bounding box center [455, 190] width 119 height 26
click at [406, 185] on div "Auto sign-off Automatically sign off zero-activity accounts at month end." at bounding box center [455, 190] width 119 height 26
click at [404, 184] on button "Auto sign-off" at bounding box center [403, 184] width 5 height 5
click at [415, 225] on button "+ Preparer" at bounding box center [409, 222] width 26 height 11
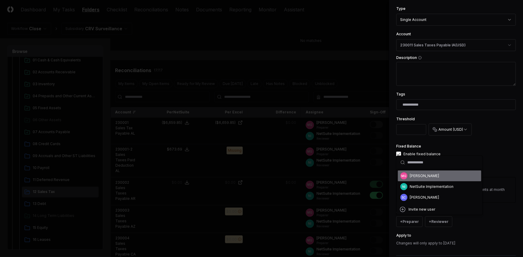
click at [427, 173] on div "MG [PERSON_NAME]" at bounding box center [439, 176] width 83 height 11
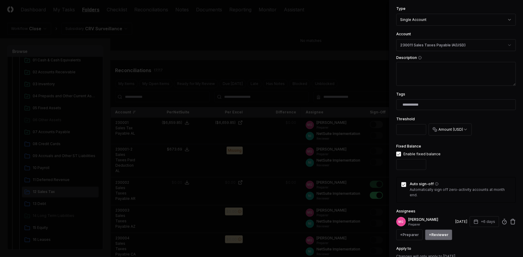
click at [438, 233] on button "+ Reviewer" at bounding box center [438, 235] width 27 height 11
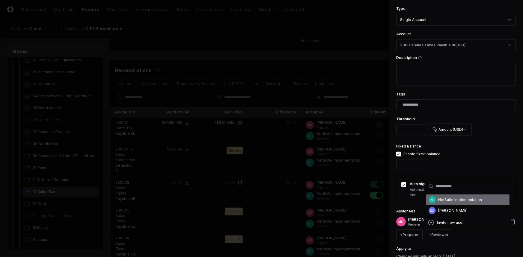
click at [437, 198] on div "NI NetSuite Implementation" at bounding box center [467, 200] width 83 height 11
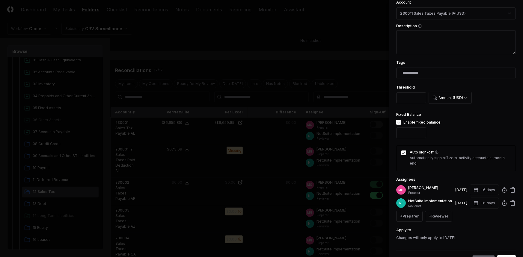
scroll to position [141, 0]
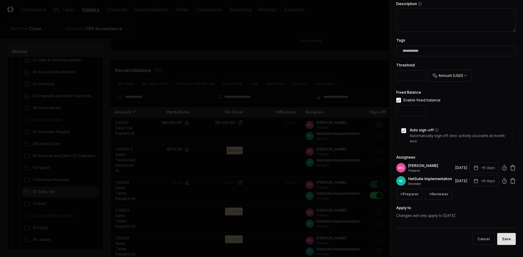
click at [499, 238] on button "Save" at bounding box center [506, 239] width 19 height 12
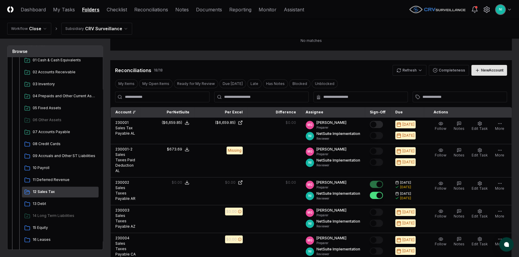
click at [479, 70] on button "New Account" at bounding box center [489, 70] width 36 height 11
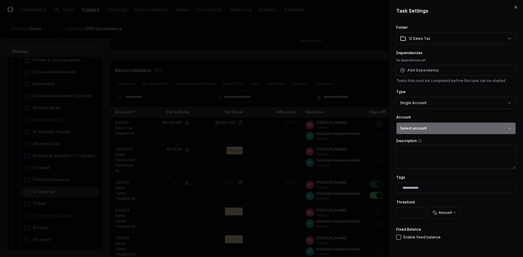
click at [446, 125] on button "Select account" at bounding box center [455, 128] width 119 height 12
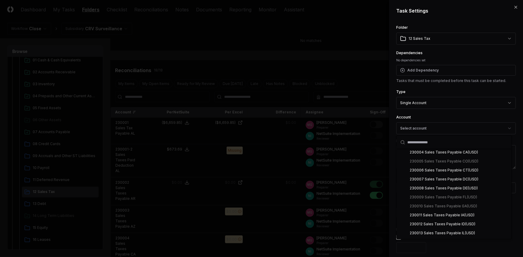
scroll to position [490, 0]
click at [438, 221] on div "230012 Sales Taxes Payable ID ( USD )" at bounding box center [443, 222] width 66 height 5
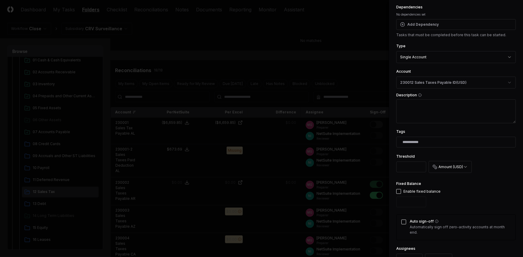
scroll to position [110, 0]
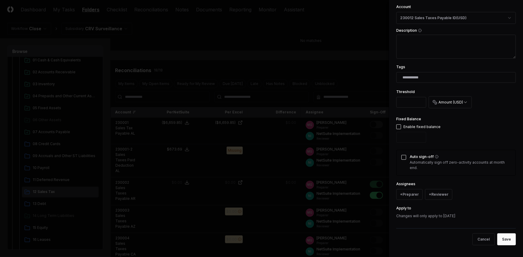
click at [399, 127] on button "button" at bounding box center [398, 127] width 5 height 5
click at [404, 155] on button "Auto sign-off" at bounding box center [403, 157] width 5 height 5
click at [401, 192] on button "+ Preparer" at bounding box center [409, 194] width 26 height 11
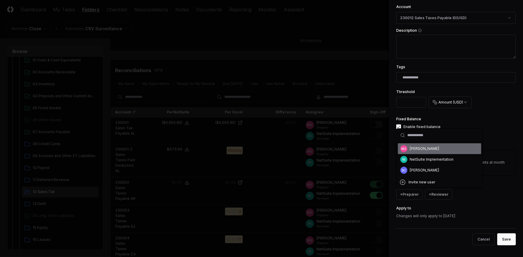
click at [416, 150] on div "[PERSON_NAME]" at bounding box center [424, 148] width 29 height 5
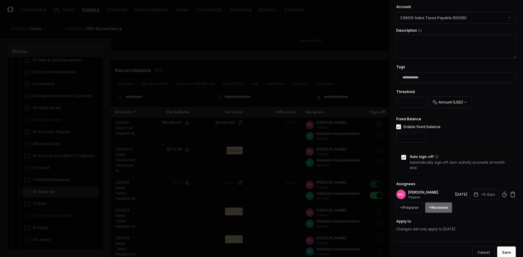
click at [437, 202] on button "+ Reviewer" at bounding box center [438, 207] width 27 height 11
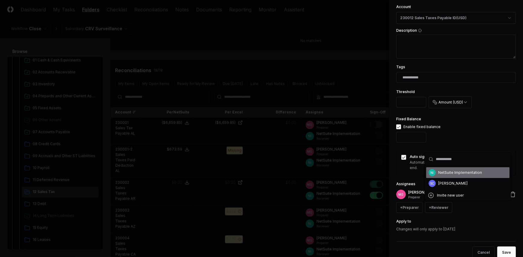
drag, startPoint x: 441, startPoint y: 173, endPoint x: 479, endPoint y: 205, distance: 49.7
click at [442, 173] on div "NetSuite Implementation" at bounding box center [460, 172] width 44 height 5
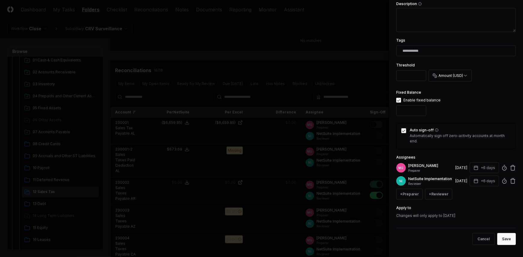
scroll to position [141, 0]
click at [502, 236] on button "Save" at bounding box center [506, 239] width 19 height 12
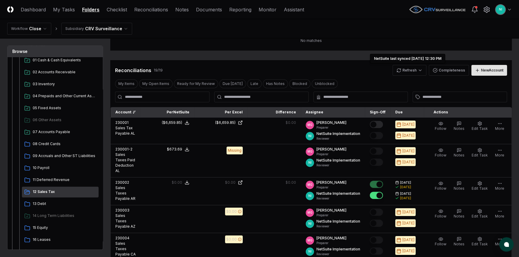
click at [491, 68] on div "New Account" at bounding box center [492, 70] width 22 height 5
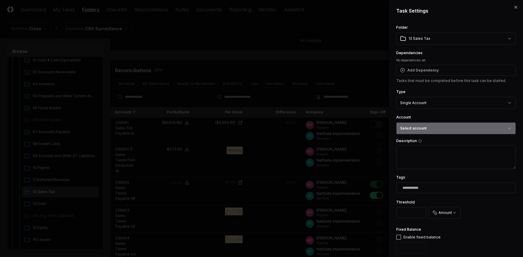
click at [420, 123] on button "Select account" at bounding box center [455, 128] width 119 height 12
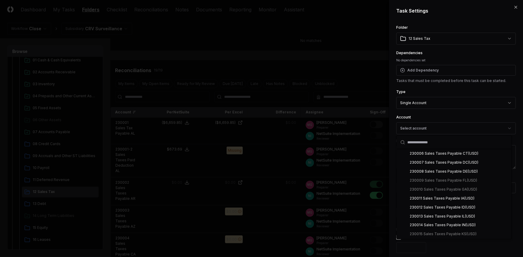
scroll to position [517, 0]
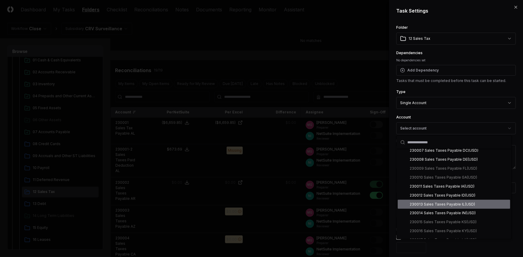
click at [437, 205] on div "230013 Sales Taxes Payable IL ( USD )" at bounding box center [442, 204] width 65 height 5
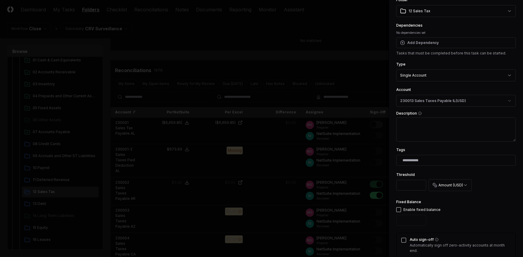
scroll to position [81, 0]
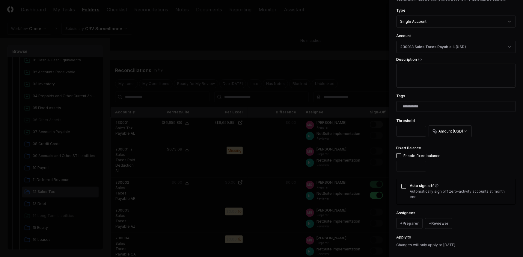
click at [396, 156] on button "button" at bounding box center [398, 156] width 5 height 5
click at [403, 189] on div "Auto sign-off Automatically sign off zero-activity accounts at month end." at bounding box center [455, 192] width 119 height 26
click at [403, 187] on button "Auto sign-off" at bounding box center [403, 186] width 5 height 5
click at [408, 223] on button "+ Preparer" at bounding box center [409, 223] width 26 height 11
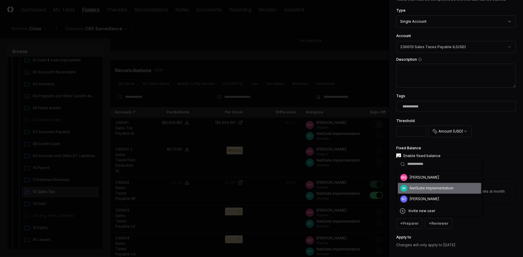
click at [411, 184] on div "NI NetSuite Implementation" at bounding box center [439, 188] width 83 height 11
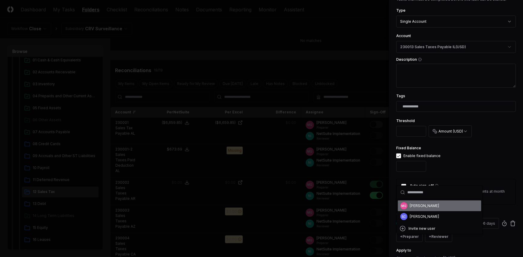
click at [411, 184] on label "Auto sign-off" at bounding box center [459, 186] width 101 height 4
click at [406, 184] on button "Auto sign-off" at bounding box center [403, 186] width 5 height 5
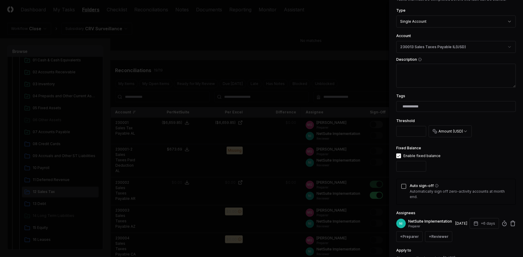
click at [414, 224] on p "NetSuite Implementation" at bounding box center [430, 221] width 45 height 5
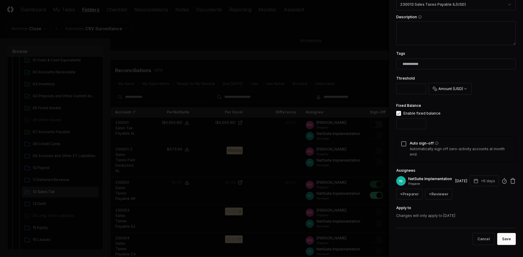
scroll to position [128, 0]
click at [511, 180] on icon at bounding box center [513, 182] width 4 height 4
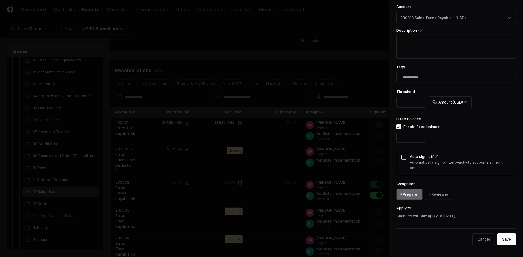
click at [408, 195] on button "+ Preparer" at bounding box center [409, 194] width 26 height 11
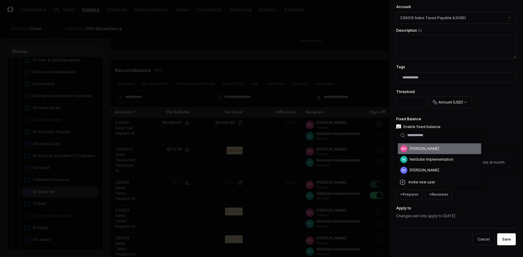
click at [416, 149] on div "[PERSON_NAME]" at bounding box center [424, 148] width 29 height 5
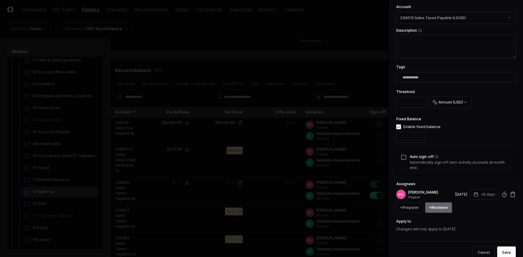
click at [437, 203] on button "+ Reviewer" at bounding box center [438, 207] width 27 height 11
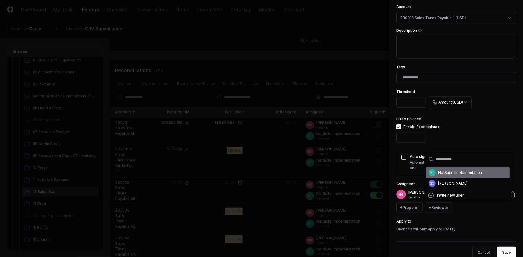
click at [438, 174] on div "NetSuite Implementation" at bounding box center [460, 172] width 44 height 5
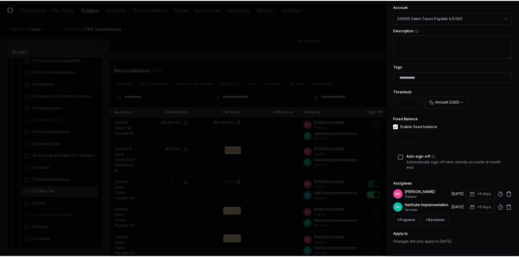
scroll to position [141, 0]
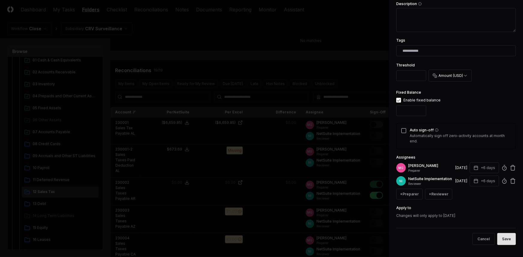
click at [500, 242] on button "Save" at bounding box center [506, 239] width 19 height 12
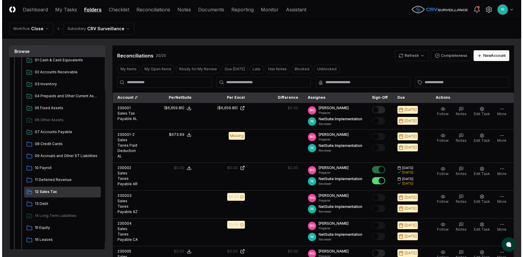
scroll to position [27, 0]
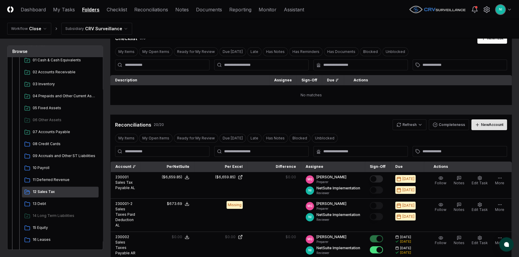
click at [486, 123] on div "New Account" at bounding box center [492, 124] width 22 height 5
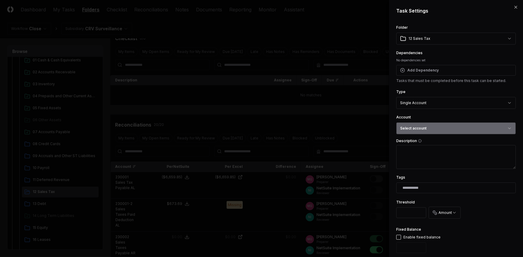
click at [435, 125] on button "Select account" at bounding box center [455, 128] width 119 height 12
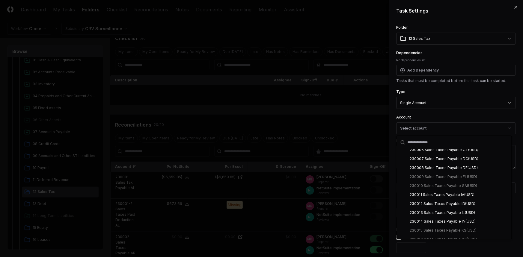
scroll to position [517, 0]
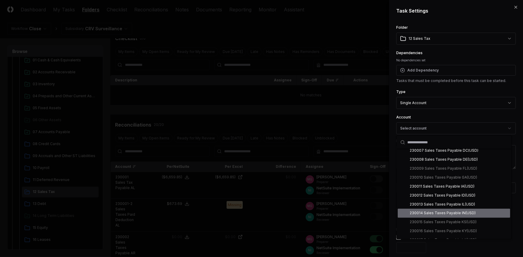
click at [449, 214] on div "230014 Sales Taxes Payable IN ( USD )" at bounding box center [443, 213] width 66 height 5
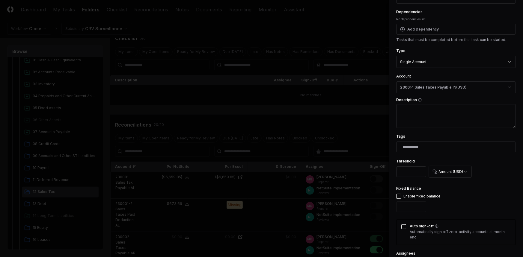
scroll to position [54, 0]
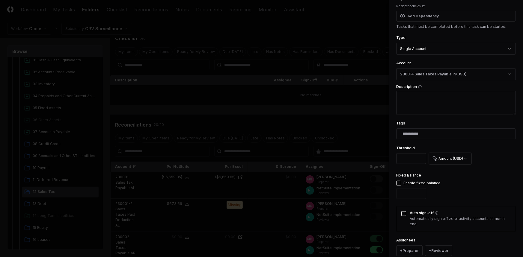
click at [399, 182] on button "button" at bounding box center [398, 183] width 5 height 5
click at [404, 214] on button "Auto sign-off" at bounding box center [403, 213] width 5 height 5
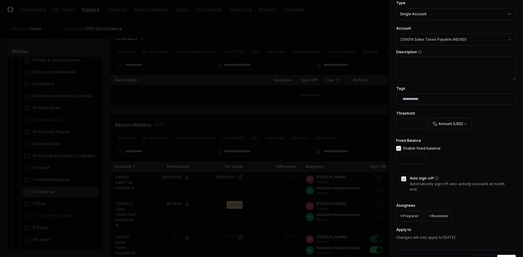
scroll to position [109, 0]
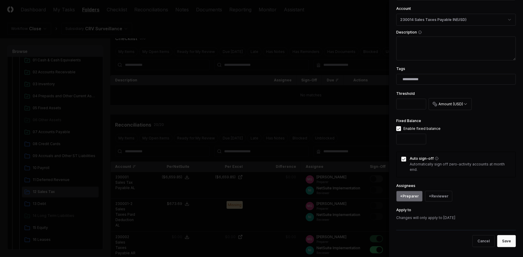
click at [411, 198] on button "+ Preparer" at bounding box center [409, 196] width 26 height 11
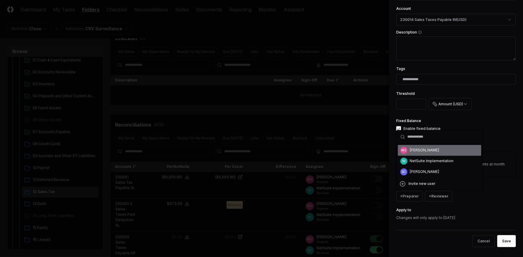
click at [416, 152] on div "[PERSON_NAME]" at bounding box center [424, 150] width 29 height 5
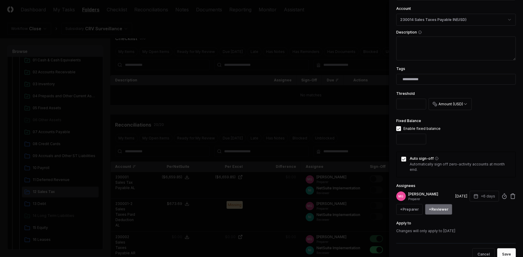
click at [437, 207] on button "+ Reviewer" at bounding box center [438, 209] width 27 height 11
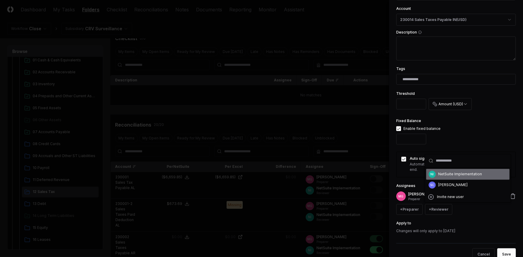
click at [440, 172] on div "NetSuite Implementation" at bounding box center [460, 174] width 44 height 5
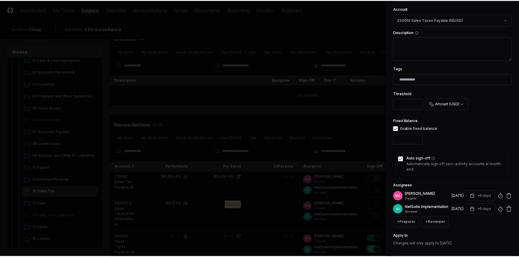
scroll to position [141, 0]
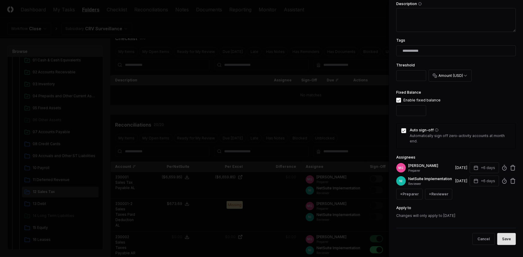
click at [504, 241] on button "Save" at bounding box center [506, 239] width 19 height 12
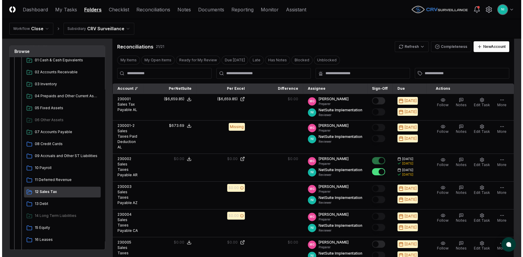
scroll to position [81, 0]
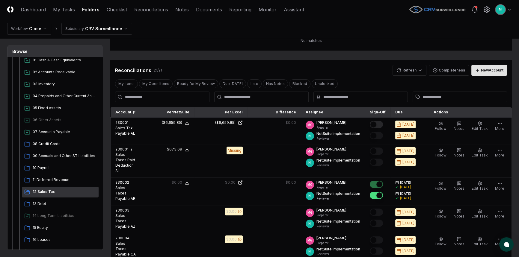
click at [487, 71] on div "New Account" at bounding box center [492, 70] width 22 height 5
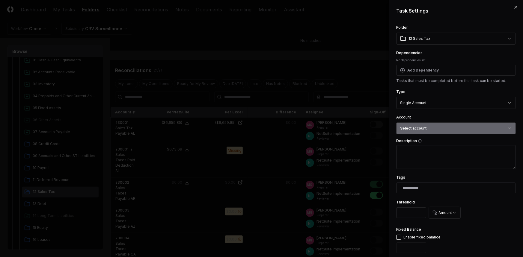
click at [435, 129] on button "Select account" at bounding box center [455, 128] width 119 height 12
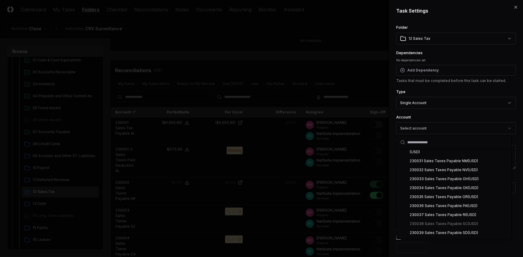
scroll to position [735, 0]
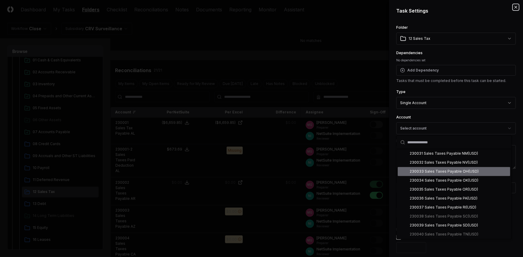
click at [514, 8] on icon "button" at bounding box center [515, 7] width 2 height 2
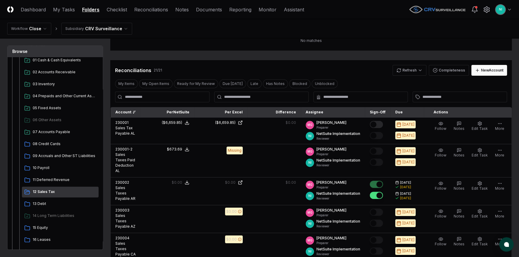
click at [377, 41] on td "No matches" at bounding box center [310, 41] width 401 height 20
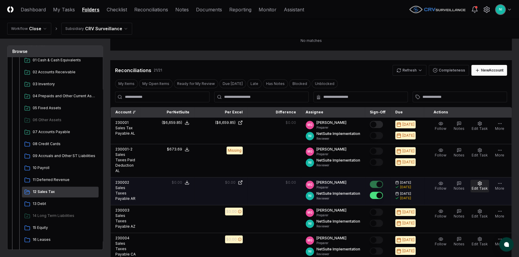
click at [479, 186] on span "Edit Task" at bounding box center [479, 188] width 16 height 4
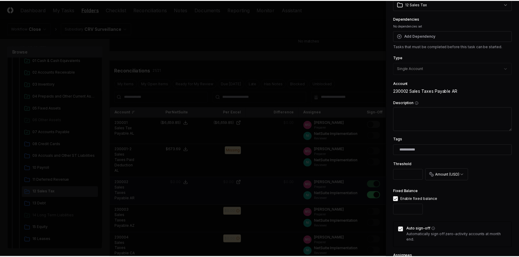
scroll to position [54, 0]
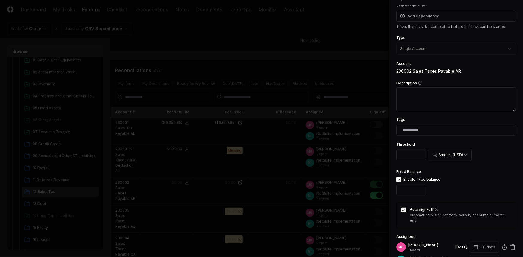
click at [303, 59] on div at bounding box center [261, 128] width 523 height 257
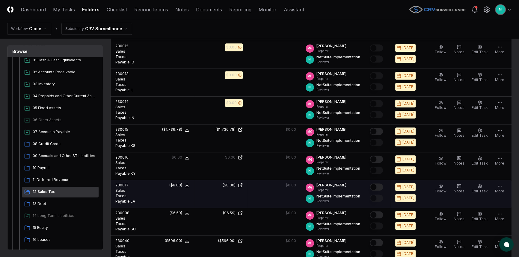
scroll to position [517, 0]
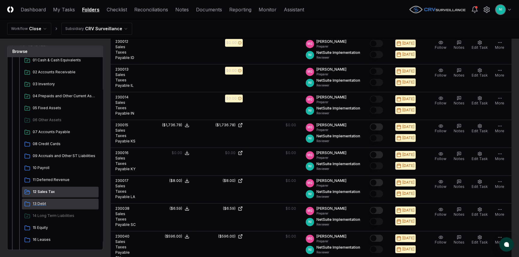
click at [53, 204] on span "13 Debt" at bounding box center [64, 203] width 63 height 5
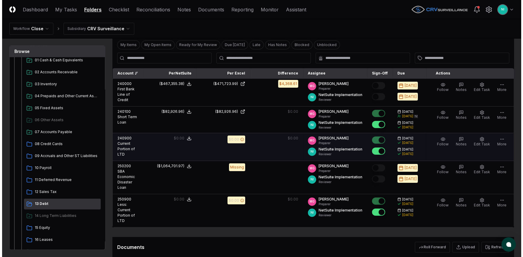
scroll to position [136, 0]
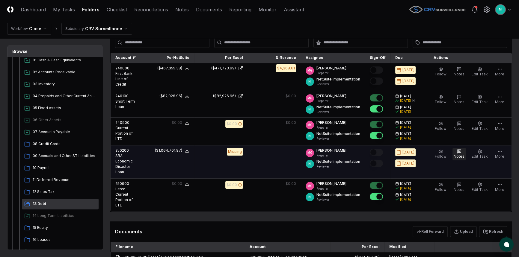
click at [461, 151] on icon "button" at bounding box center [458, 151] width 5 height 5
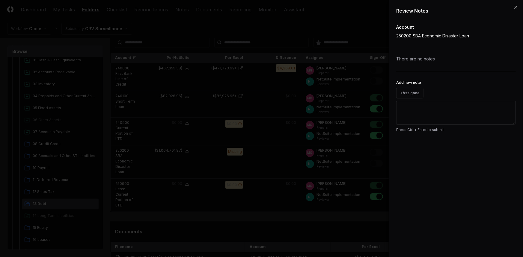
click at [462, 117] on textarea "Add new note" at bounding box center [455, 113] width 119 height 24
click at [500, 144] on button "Submit" at bounding box center [504, 143] width 22 height 12
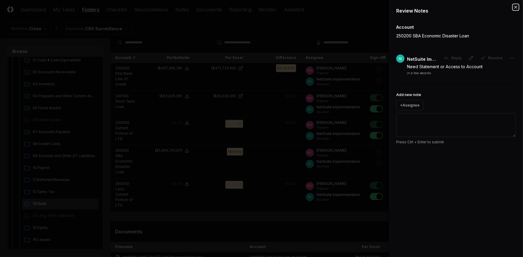
click at [515, 8] on icon "button" at bounding box center [515, 7] width 5 height 5
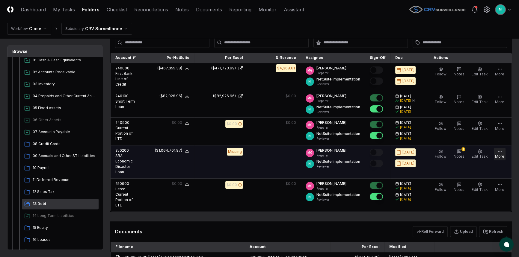
click at [501, 153] on button "More" at bounding box center [499, 154] width 12 height 13
click at [485, 156] on span "Edit Task" at bounding box center [479, 156] width 16 height 4
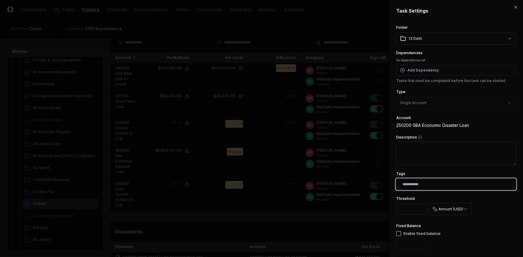
click at [423, 185] on input "text" at bounding box center [456, 184] width 109 height 5
click at [408, 198] on div "FRP" at bounding box center [408, 198] width 6 height 4
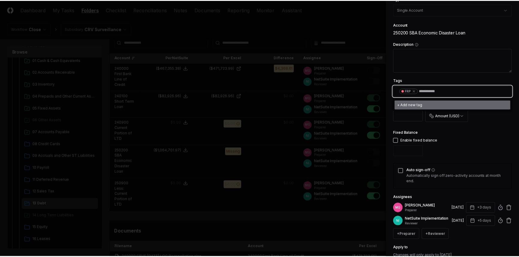
scroll to position [136, 0]
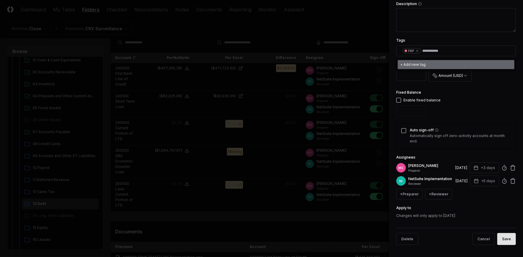
click at [498, 244] on button "Save" at bounding box center [506, 239] width 19 height 12
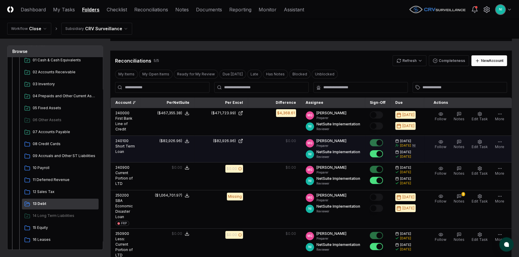
scroll to position [81, 0]
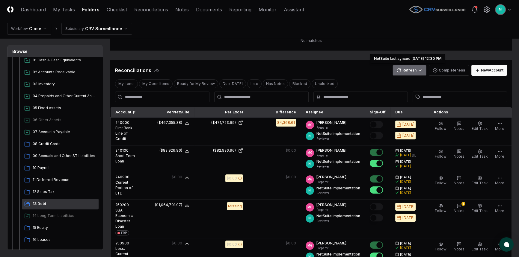
click at [413, 68] on html "CloseCore Dashboard My Tasks Folders Checklist Reconciliations Notes Documents …" at bounding box center [259, 161] width 519 height 484
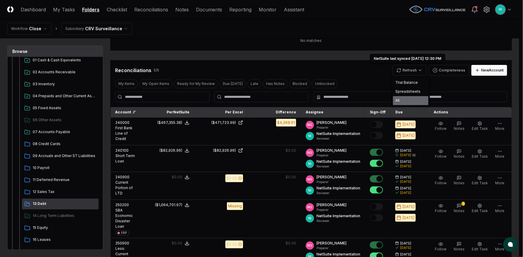
click at [407, 99] on div "All" at bounding box center [410, 100] width 35 height 9
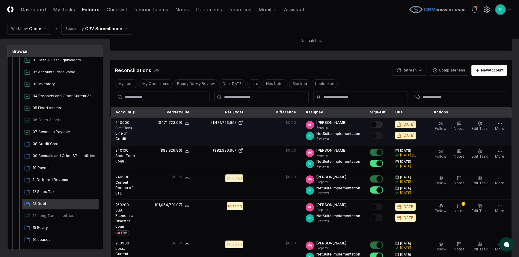
click at [380, 125] on button "Mark complete" at bounding box center [376, 124] width 13 height 7
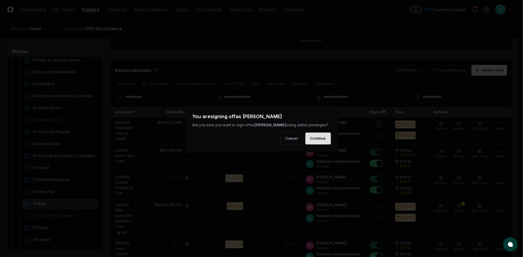
click at [311, 140] on button "Continue" at bounding box center [317, 139] width 25 height 12
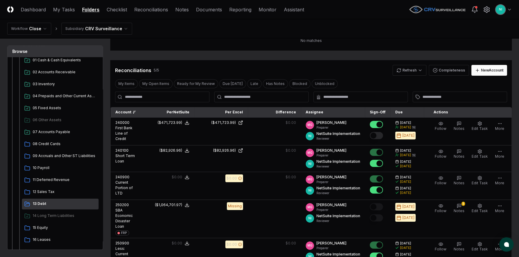
click at [380, 134] on button "Mark complete" at bounding box center [376, 135] width 13 height 7
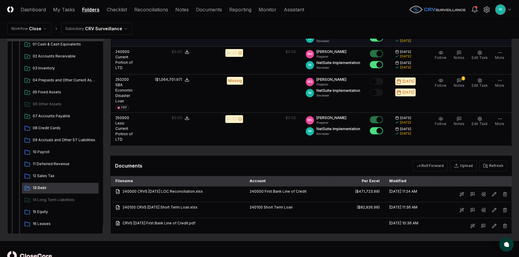
scroll to position [209, 0]
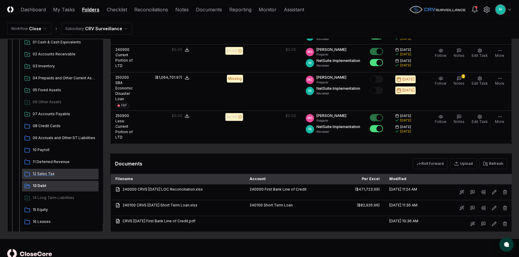
click at [50, 171] on span "12 Sales Tax" at bounding box center [64, 173] width 63 height 5
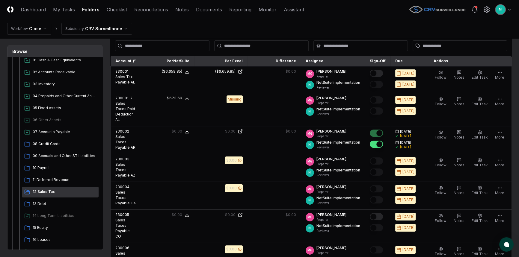
scroll to position [109, 0]
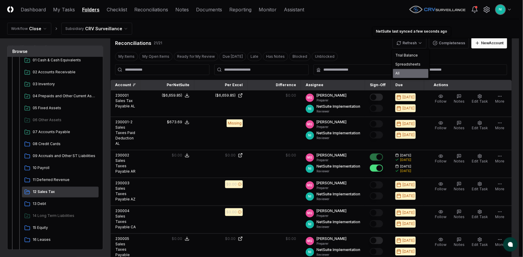
click at [401, 73] on div "All" at bounding box center [410, 73] width 35 height 9
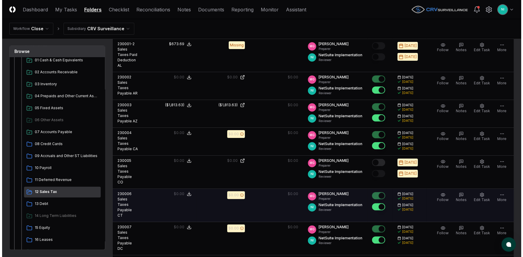
scroll to position [190, 0]
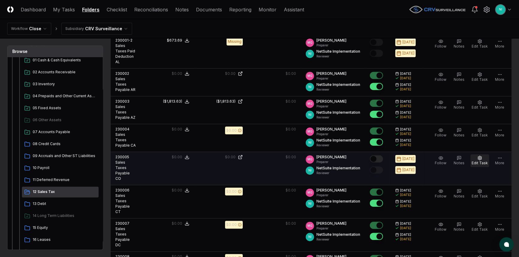
click at [478, 156] on icon "button" at bounding box center [479, 158] width 5 height 5
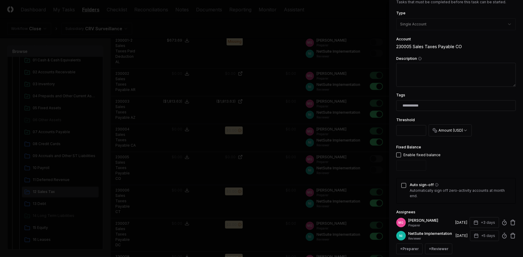
scroll to position [81, 0]
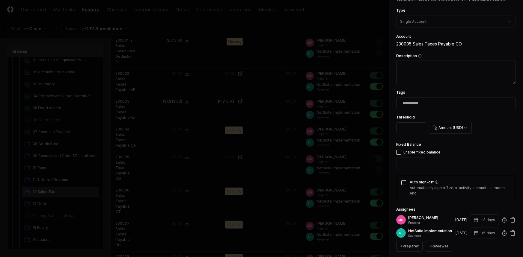
click at [398, 152] on button "button" at bounding box center [398, 152] width 5 height 5
click at [402, 183] on button "Auto sign-off" at bounding box center [403, 183] width 5 height 5
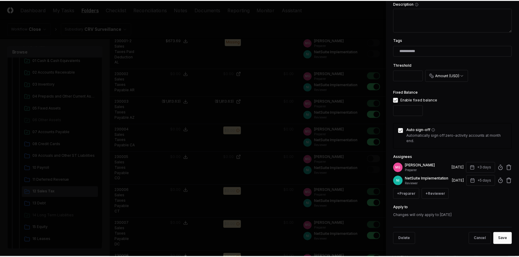
scroll to position [138, 0]
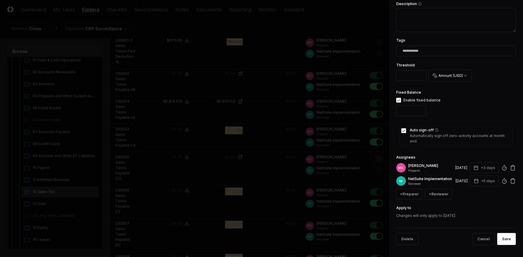
drag, startPoint x: 503, startPoint y: 238, endPoint x: 457, endPoint y: 228, distance: 47.3
click at [503, 238] on button "Save" at bounding box center [506, 239] width 19 height 12
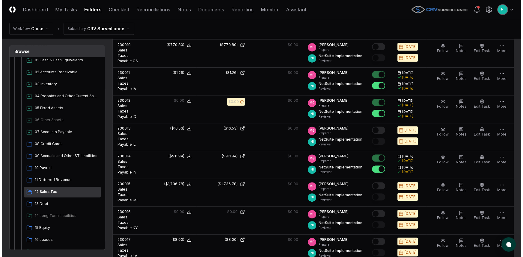
scroll to position [463, 0]
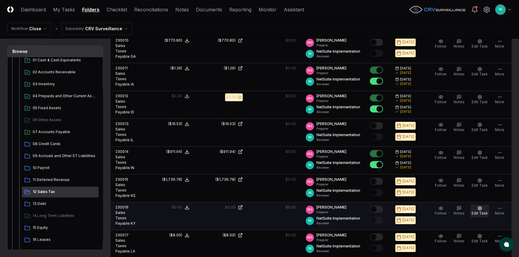
click at [478, 206] on icon "button" at bounding box center [479, 208] width 5 height 5
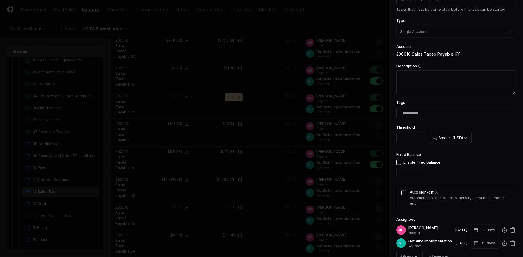
scroll to position [81, 0]
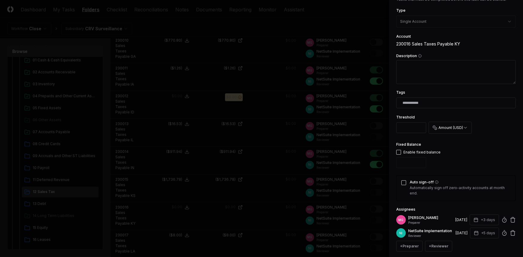
click at [398, 152] on button "button" at bounding box center [398, 152] width 5 height 5
click at [402, 181] on button "Auto sign-off" at bounding box center [403, 183] width 5 height 5
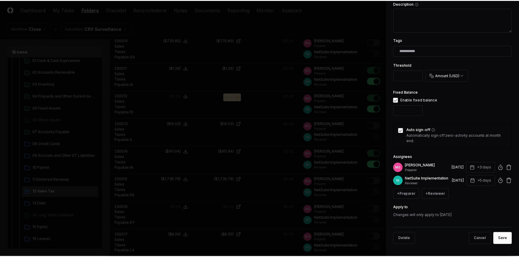
scroll to position [138, 0]
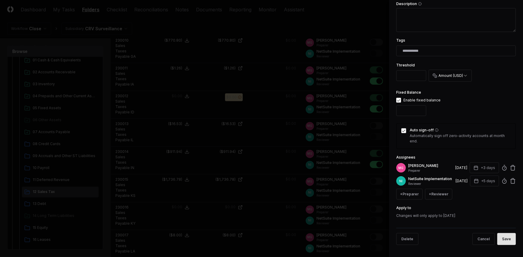
click at [503, 240] on button "Save" at bounding box center [506, 239] width 19 height 12
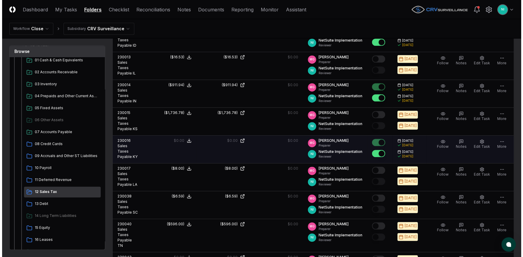
scroll to position [544, 0]
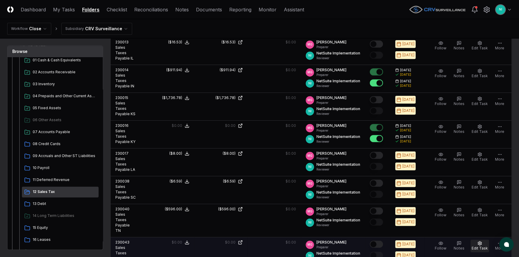
click at [485, 246] on span "Edit Task" at bounding box center [479, 248] width 16 height 4
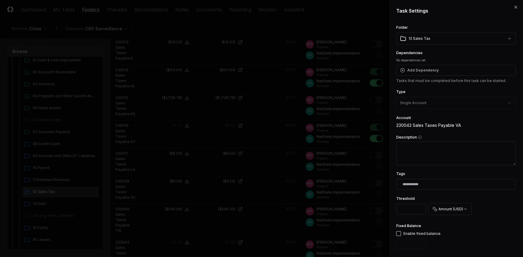
click at [399, 232] on button "button" at bounding box center [398, 233] width 5 height 5
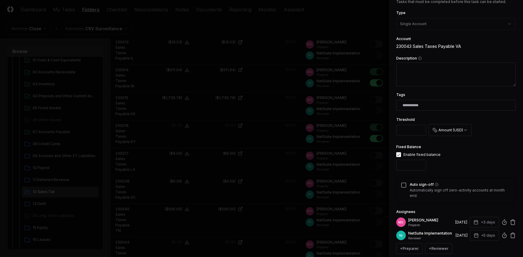
scroll to position [81, 0]
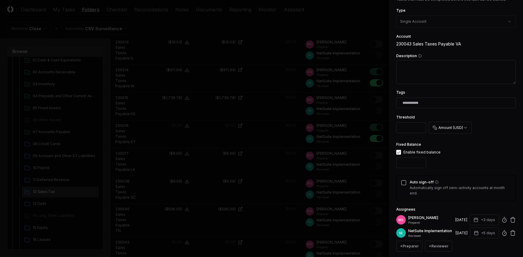
click at [405, 184] on button "Auto sign-off" at bounding box center [403, 183] width 5 height 5
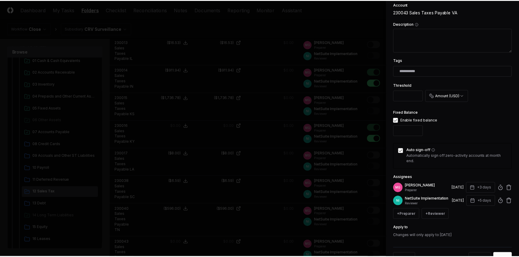
scroll to position [138, 0]
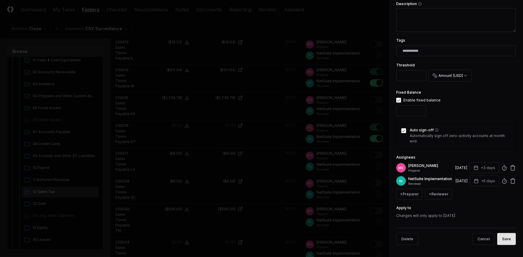
click at [506, 239] on button "Save" at bounding box center [506, 239] width 19 height 12
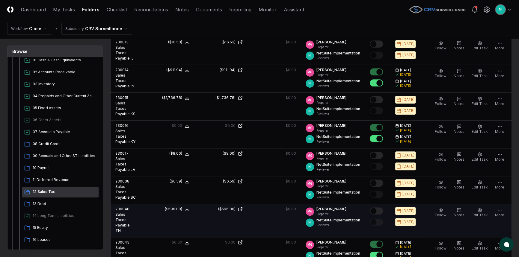
click at [381, 208] on button "Mark complete" at bounding box center [376, 211] width 13 height 7
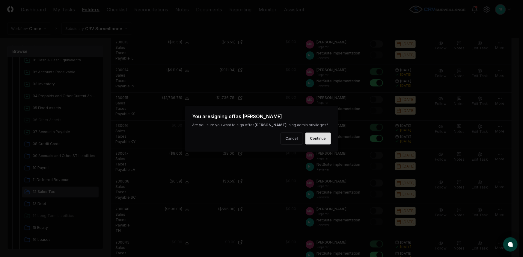
click at [307, 138] on button "Continue" at bounding box center [317, 139] width 25 height 12
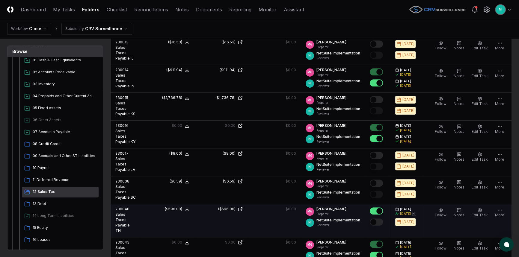
click at [381, 219] on button "Mark complete" at bounding box center [376, 222] width 13 height 7
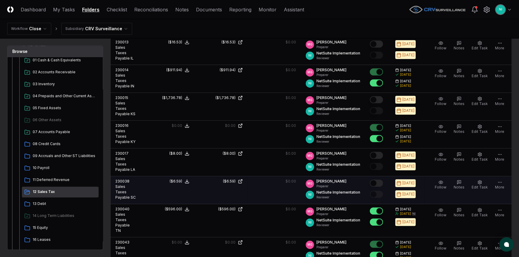
click at [379, 179] on div at bounding box center [378, 184] width 16 height 10
click at [380, 180] on button "Mark complete" at bounding box center [376, 183] width 13 height 7
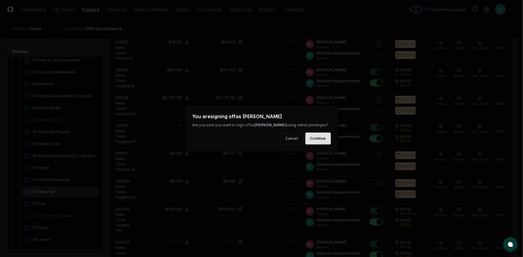
click at [320, 139] on button "Continue" at bounding box center [317, 139] width 25 height 12
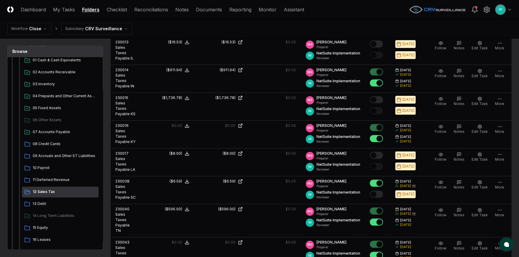
click at [383, 191] on button "Mark complete" at bounding box center [376, 194] width 13 height 7
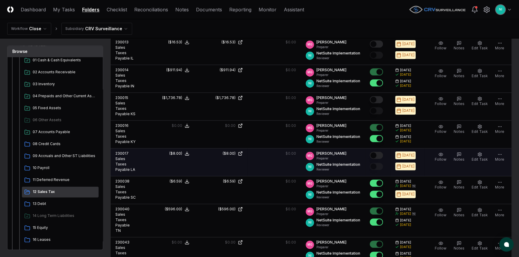
click at [382, 152] on button "Mark complete" at bounding box center [376, 155] width 13 height 7
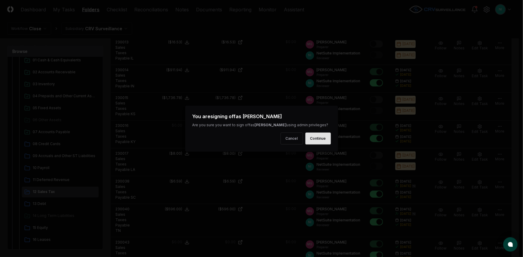
click at [314, 139] on button "Continue" at bounding box center [317, 139] width 25 height 12
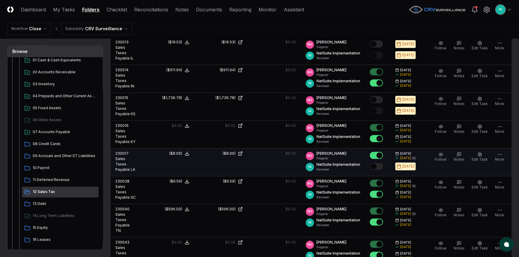
click at [380, 163] on button "Mark complete" at bounding box center [376, 166] width 13 height 7
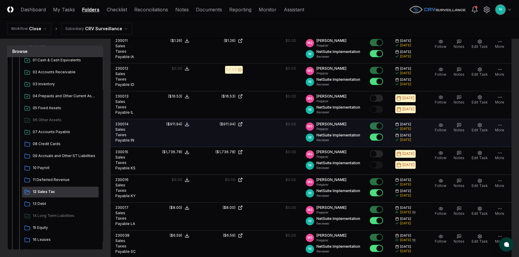
scroll to position [490, 0]
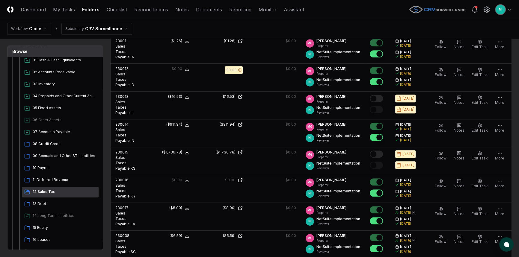
click at [342, 17] on header "CloseCore Dashboard My Tasks Folders Checklist Reconciliations Notes Documents …" at bounding box center [259, 9] width 519 height 19
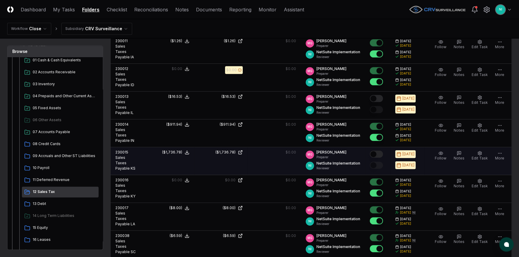
click at [383, 151] on button "Mark complete" at bounding box center [376, 154] width 13 height 7
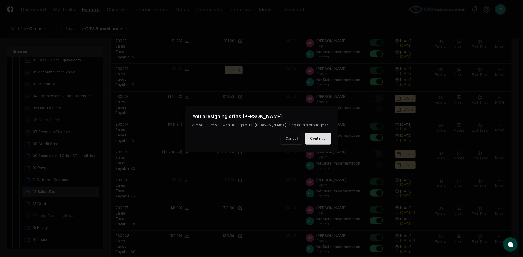
click at [321, 135] on button "Continue" at bounding box center [317, 139] width 25 height 12
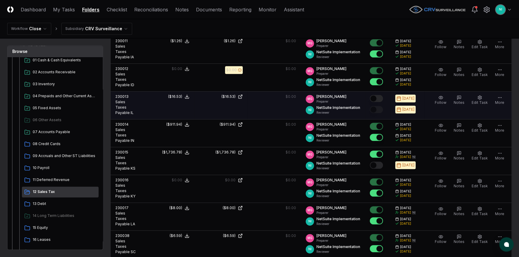
click at [382, 95] on button "Mark complete" at bounding box center [376, 98] width 13 height 7
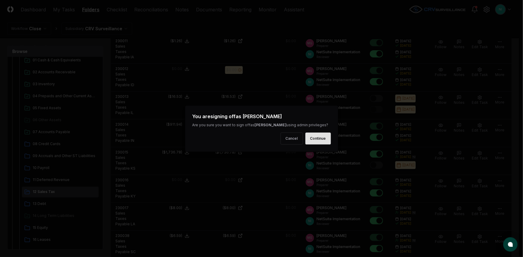
click at [308, 140] on button "Continue" at bounding box center [317, 139] width 25 height 12
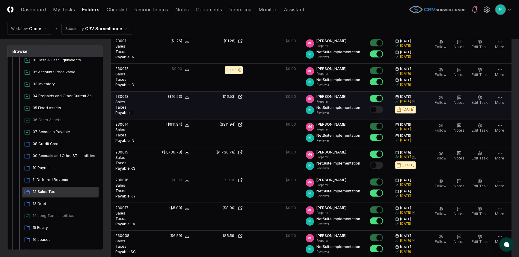
click at [382, 106] on div at bounding box center [376, 110] width 13 height 8
click at [383, 106] on button "Mark complete" at bounding box center [376, 109] width 13 height 7
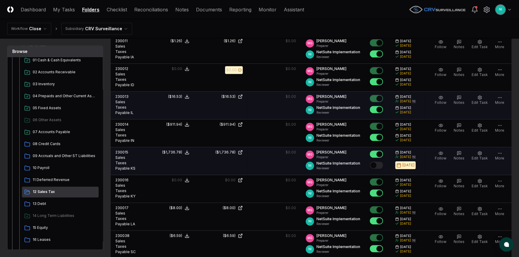
click at [383, 162] on button "Mark complete" at bounding box center [376, 165] width 13 height 7
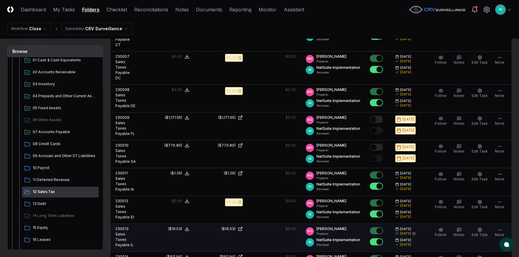
scroll to position [326, 0]
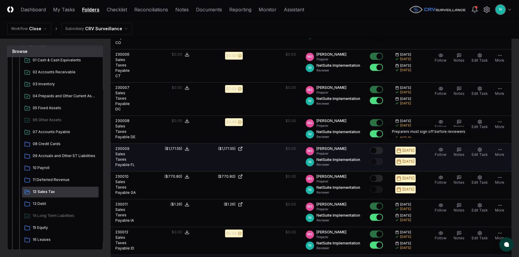
click at [382, 147] on button "Mark complete" at bounding box center [376, 150] width 13 height 7
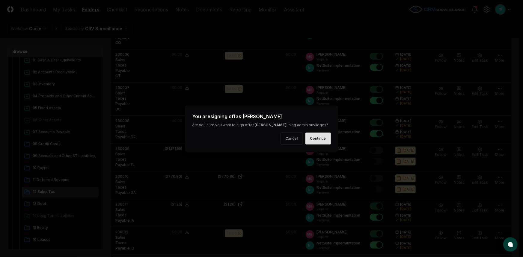
click at [326, 137] on button "Continue" at bounding box center [317, 139] width 25 height 12
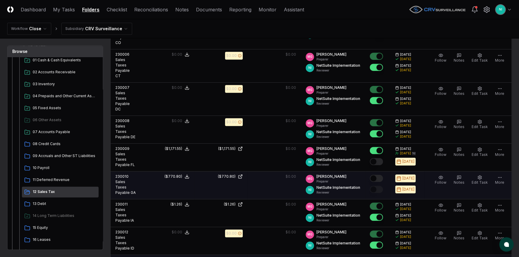
click at [383, 175] on button "Mark complete" at bounding box center [376, 178] width 13 height 7
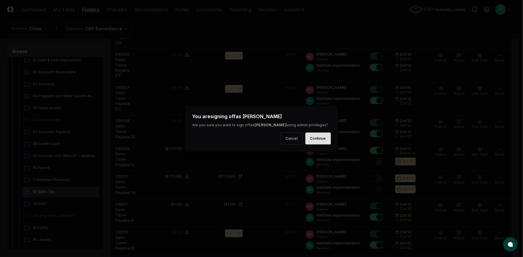
click at [310, 138] on button "Continue" at bounding box center [317, 139] width 25 height 12
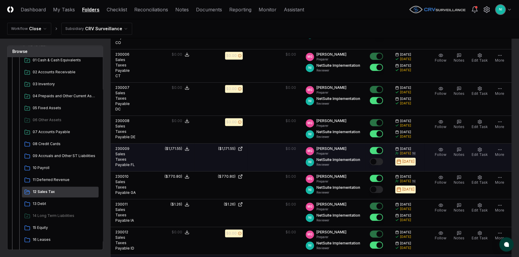
click at [382, 158] on button "Mark complete" at bounding box center [376, 161] width 13 height 7
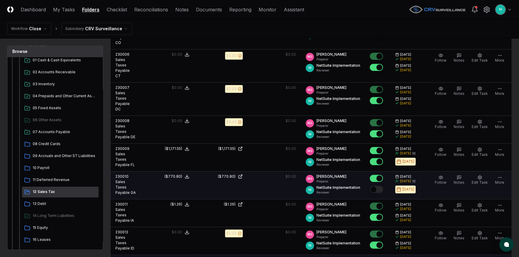
click at [383, 186] on button "Mark complete" at bounding box center [376, 189] width 13 height 7
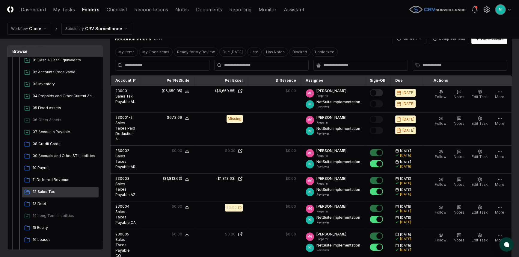
scroll to position [109, 0]
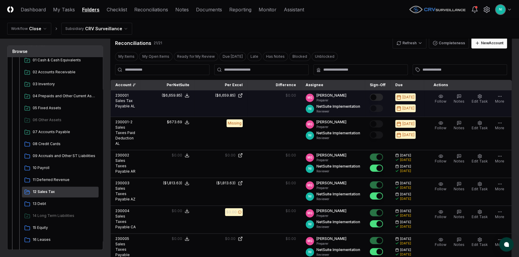
click at [383, 94] on button "Mark complete" at bounding box center [376, 97] width 13 height 7
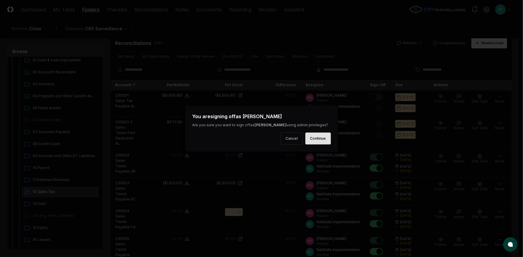
click at [325, 140] on button "Continue" at bounding box center [317, 139] width 25 height 12
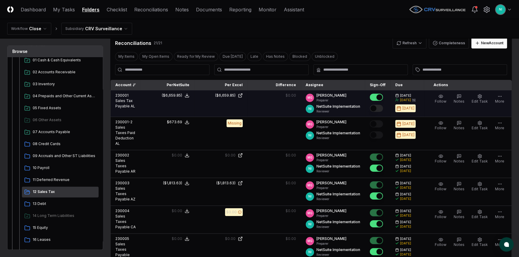
click at [383, 108] on button "Mark complete" at bounding box center [376, 108] width 13 height 7
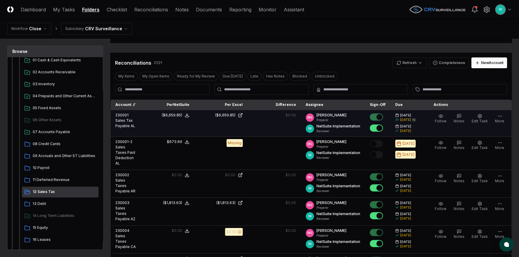
scroll to position [72, 0]
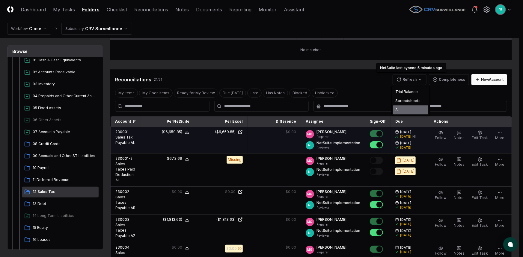
click at [404, 108] on div "All" at bounding box center [410, 109] width 35 height 9
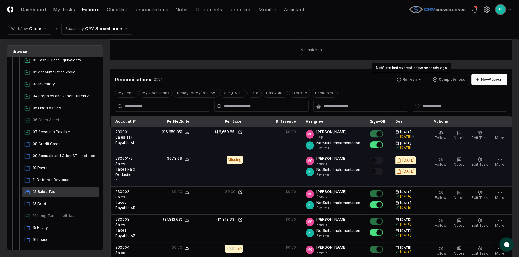
click at [260, 169] on td at bounding box center [273, 170] width 53 height 33
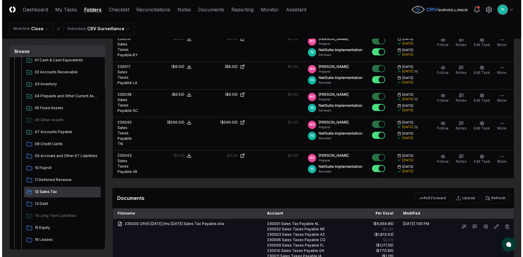
scroll to position [671, 0]
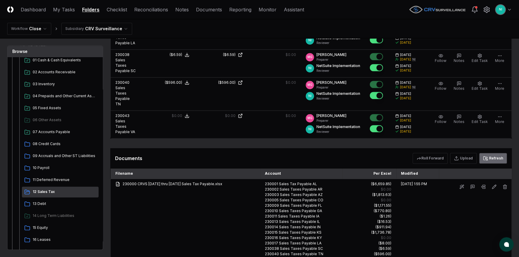
click at [499, 153] on button "Refresh" at bounding box center [493, 158] width 28 height 11
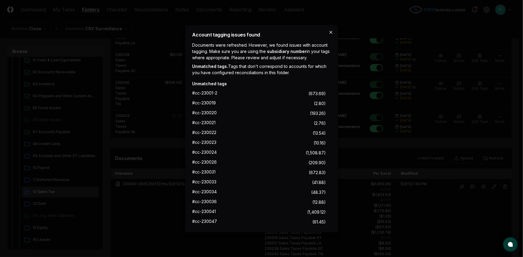
click at [332, 32] on icon "button" at bounding box center [330, 32] width 5 height 5
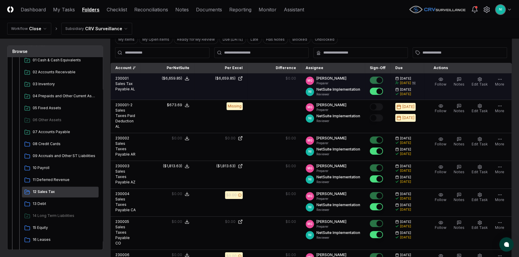
scroll to position [99, 0]
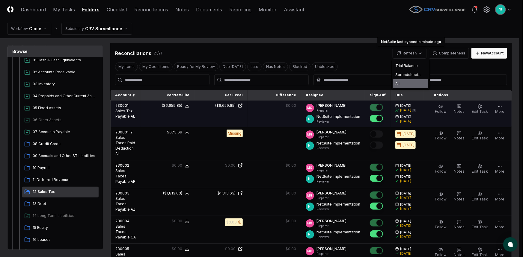
click at [403, 84] on div "All" at bounding box center [410, 83] width 35 height 9
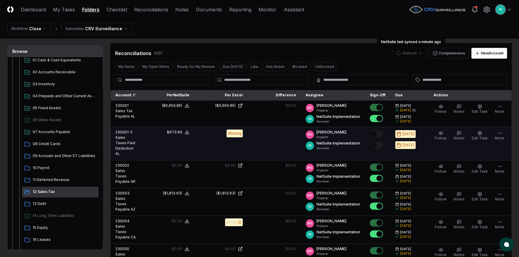
click at [265, 140] on td at bounding box center [273, 143] width 53 height 33
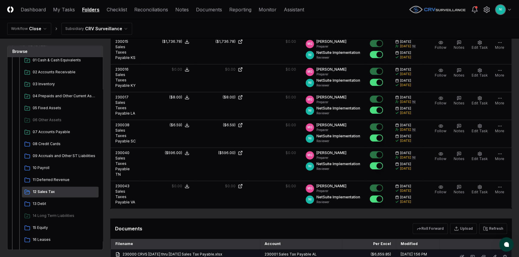
scroll to position [670, 0]
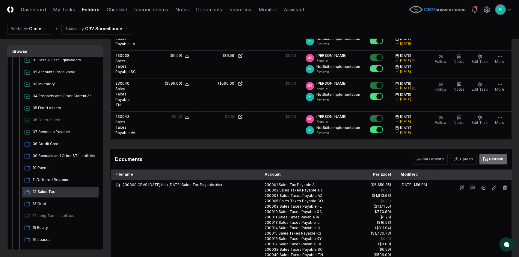
click at [487, 159] on icon at bounding box center [486, 159] width 2 height 1
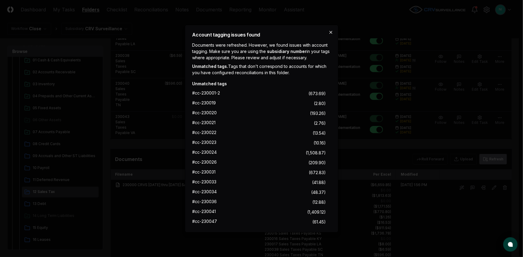
click at [330, 31] on icon "button" at bounding box center [330, 32] width 5 height 5
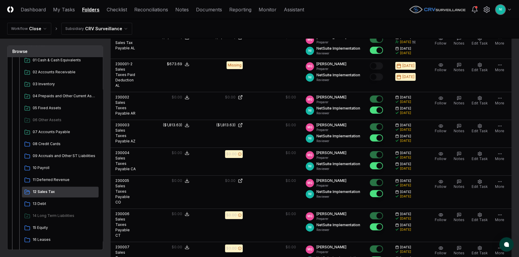
scroll to position [99, 0]
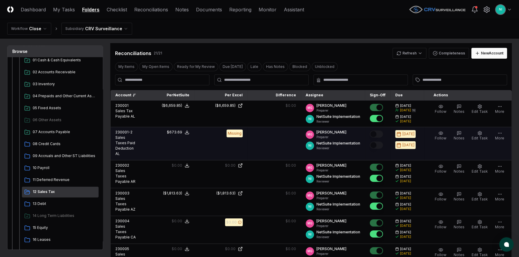
click at [146, 140] on td "$673.69" at bounding box center [167, 143] width 53 height 33
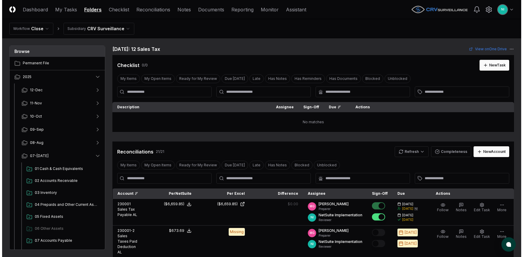
scroll to position [99, 0]
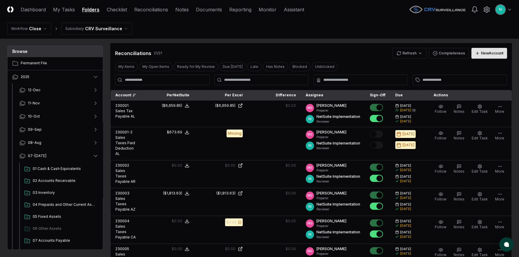
click at [485, 55] on div "New Account" at bounding box center [492, 53] width 22 height 5
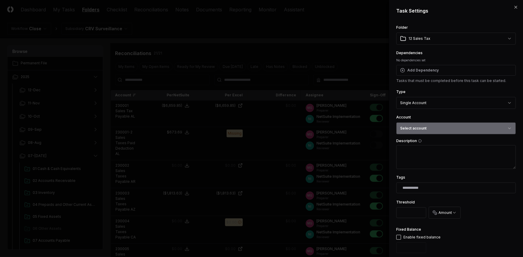
click at [458, 128] on button "Select account" at bounding box center [455, 128] width 119 height 12
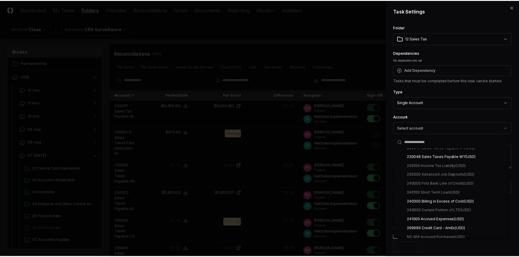
scroll to position [898, 0]
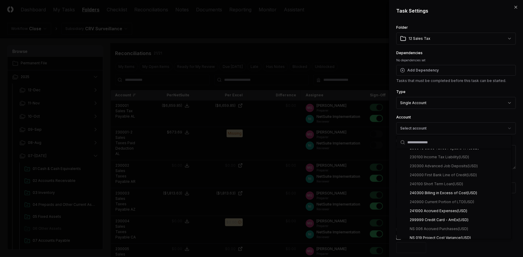
click at [364, 47] on div at bounding box center [261, 128] width 523 height 257
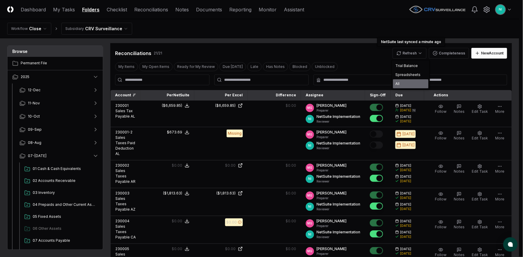
click at [408, 83] on div "All" at bounding box center [410, 83] width 35 height 9
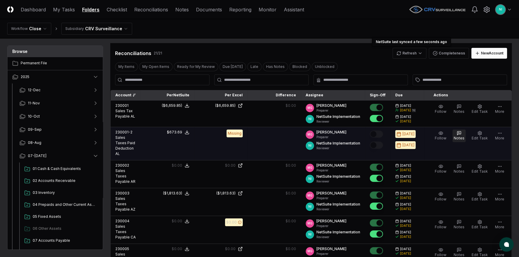
click at [460, 139] on span "Notes" at bounding box center [458, 138] width 11 height 4
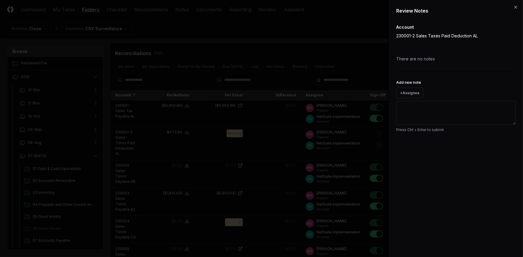
click at [456, 115] on textarea "Add new note" at bounding box center [455, 113] width 119 height 24
type textarea "*"
type textarea "**"
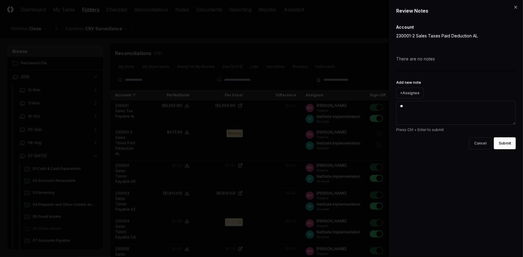
type textarea "*"
type textarea "***"
type textarea "*"
type textarea "****"
type textarea "*"
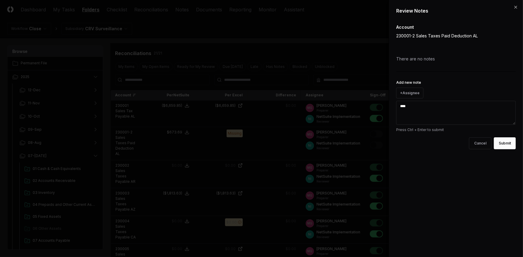
type textarea "****"
type textarea "*"
type textarea "******"
type textarea "*"
type textarea "*******"
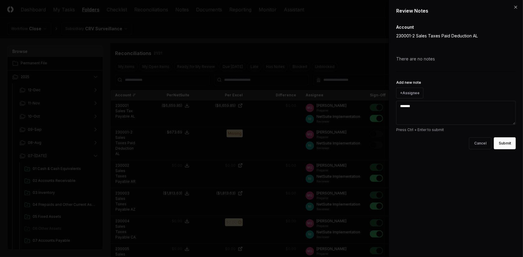
type textarea "*"
type textarea "*******"
type textarea "*"
type textarea "*******"
type textarea "*"
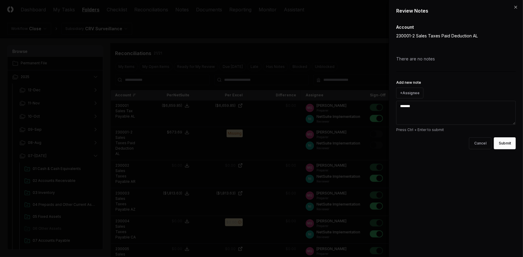
type textarea "********"
type textarea "*"
type textarea "********"
type textarea "*"
type textarea "**********"
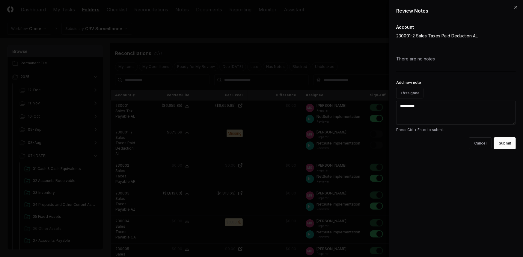
type textarea "*"
type textarea "**********"
type textarea "*"
type textarea "**********"
type textarea "*"
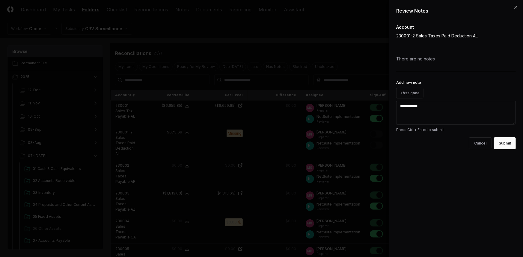
type textarea "**********"
type textarea "*"
type textarea "**********"
type textarea "*"
type textarea "**********"
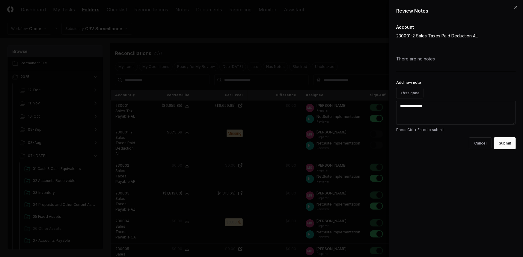
type textarea "*"
type textarea "**********"
type textarea "*"
type textarea "**********"
type textarea "*"
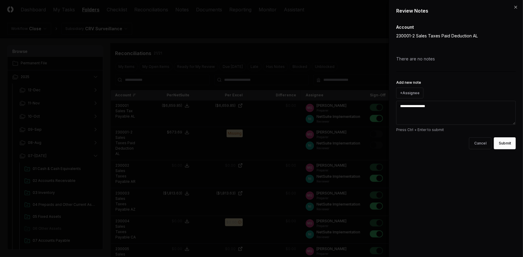
type textarea "**********"
type textarea "*"
type textarea "**********"
type textarea "*"
type textarea "**********"
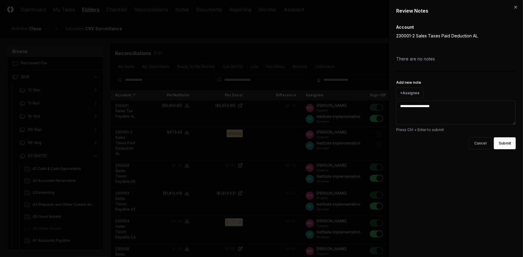
type textarea "*"
type textarea "**********"
type textarea "*"
type textarea "**********"
type textarea "*"
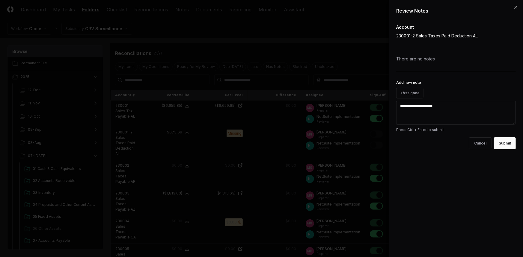
type textarea "**********"
type textarea "*"
type textarea "**********"
type textarea "*"
type textarea "**********"
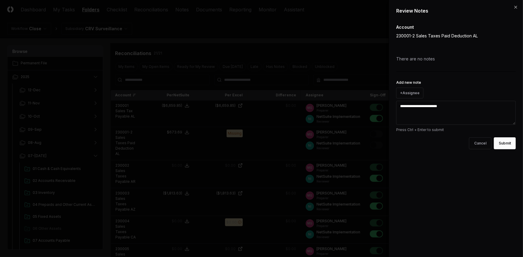
type textarea "*"
type textarea "**********"
type textarea "*"
type textarea "**********"
type textarea "*"
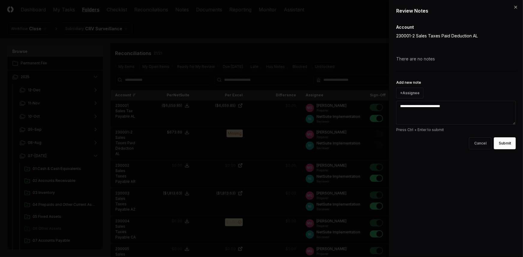
type textarea "**********"
type textarea "*"
type textarea "**********"
type textarea "*"
type textarea "**********"
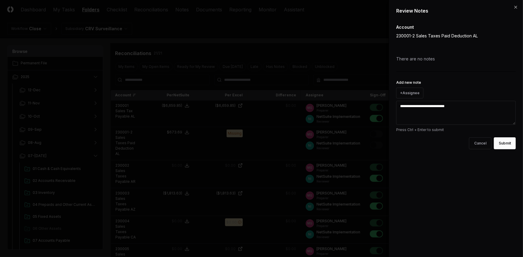
type textarea "*"
type textarea "**********"
type textarea "*"
type textarea "**********"
type textarea "*"
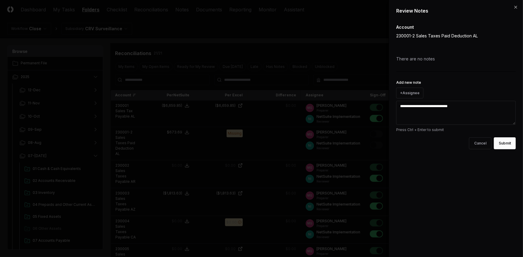
type textarea "**********"
type textarea "*"
type textarea "**********"
type textarea "*"
type textarea "**********"
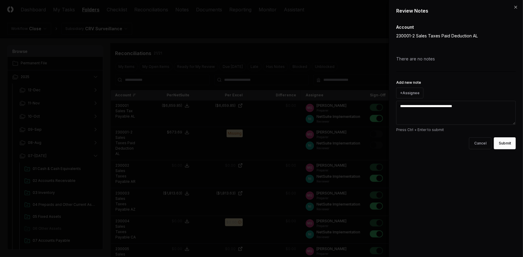
type textarea "*"
type textarea "**********"
type textarea "*"
type textarea "**********"
type textarea "*"
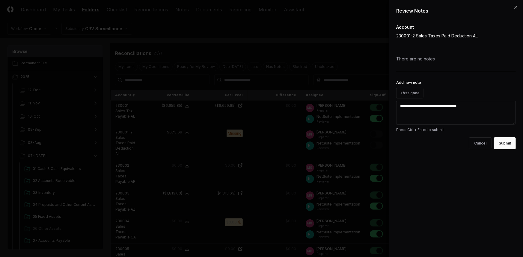
type textarea "**********"
type textarea "*"
type textarea "**********"
type textarea "*"
type textarea "**********"
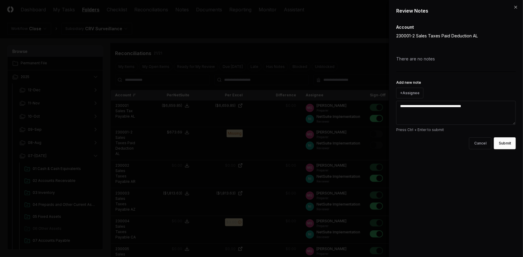
type textarea "*"
type textarea "**********"
type textarea "*"
type textarea "**********"
type textarea "*"
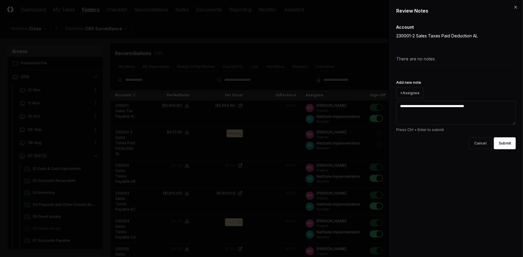
type textarea "**********"
type textarea "*"
type textarea "**********"
type textarea "*"
type textarea "**********"
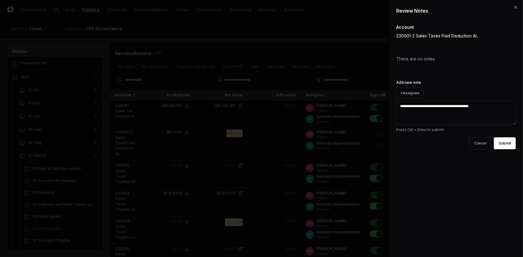
type textarea "*"
type textarea "**********"
type textarea "*"
type textarea "**********"
type textarea "*"
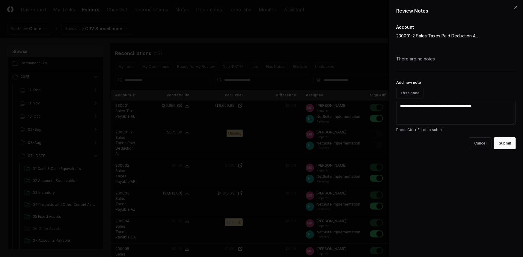
type textarea "**********"
type textarea "*"
type textarea "**********"
type textarea "*"
type textarea "**********"
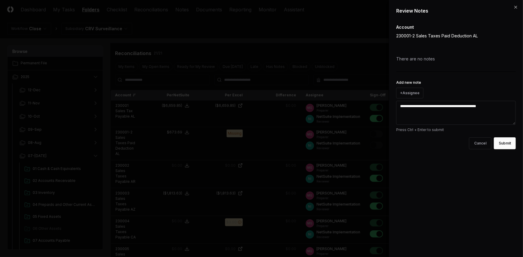
type textarea "*"
type textarea "**********"
type textarea "*"
type textarea "**********"
type textarea "*"
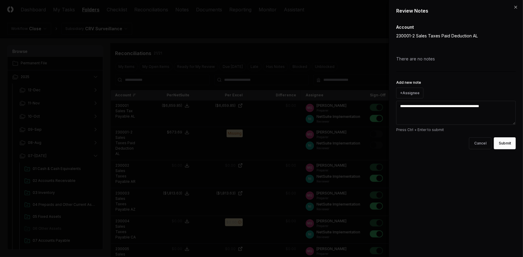
type textarea "**********"
type textarea "*"
type textarea "**********"
type textarea "*"
type textarea "**********"
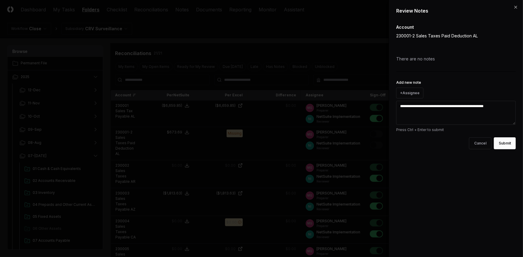
type textarea "*"
type textarea "**********"
type textarea "*"
type textarea "**********"
type textarea "*"
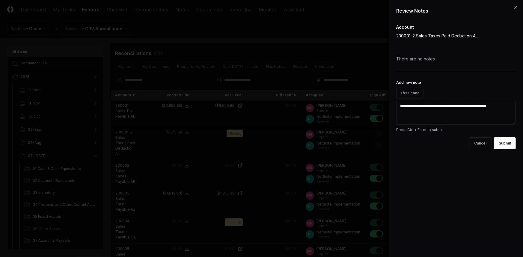
type textarea "**********"
type textarea "*"
type textarea "**********"
type textarea "*"
type textarea "**********"
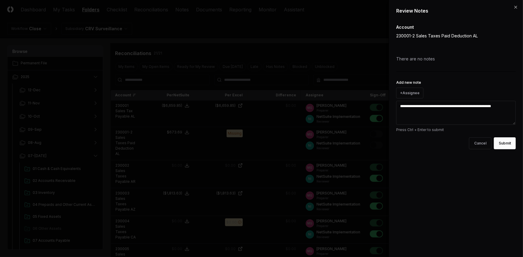
type textarea "*"
type textarea "**********"
type textarea "*"
type textarea "**********"
type textarea "*"
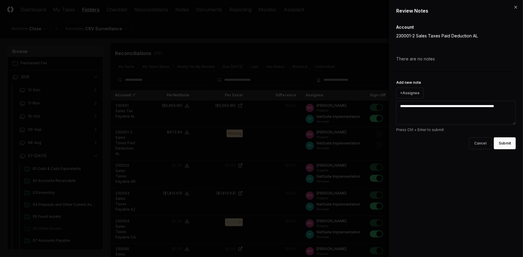
type textarea "**********"
type textarea "*"
type textarea "**********"
type textarea "*"
type textarea "**********"
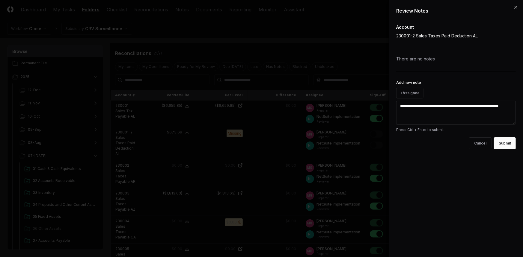
type textarea "*"
type textarea "**********"
type textarea "*"
type textarea "**********"
type textarea "*"
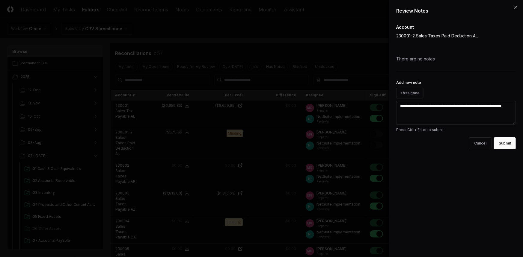
type textarea "**********"
type textarea "*"
type textarea "**********"
type textarea "*"
type textarea "**********"
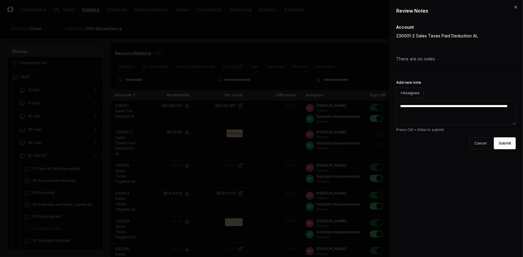
type textarea "*"
type textarea "**********"
type textarea "*"
type textarea "**********"
type textarea "*"
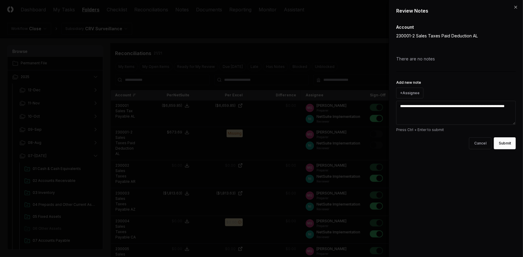
type textarea "**********"
type textarea "*"
type textarea "**********"
type textarea "*"
type textarea "**********"
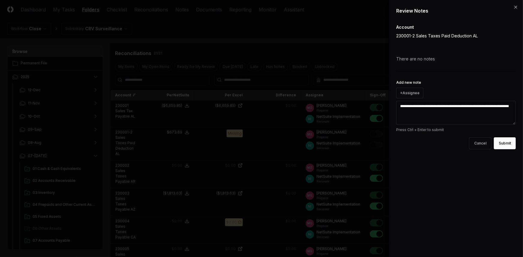
type textarea "*"
type textarea "**********"
type textarea "*"
type textarea "**********"
type textarea "*"
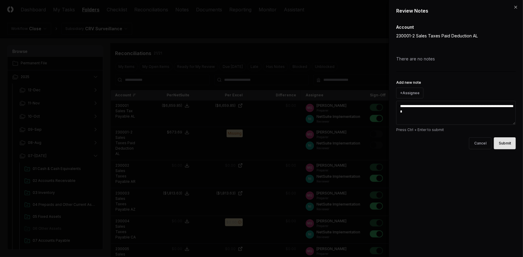
type textarea "**********"
click at [503, 146] on button "Submit" at bounding box center [504, 143] width 22 height 12
type textarea "*"
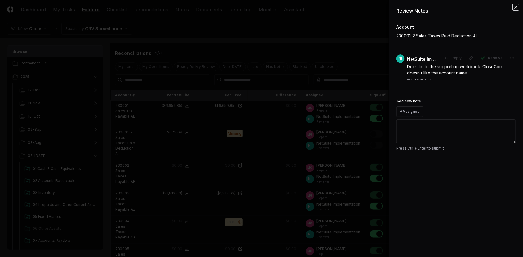
click at [515, 7] on icon "button" at bounding box center [515, 7] width 5 height 5
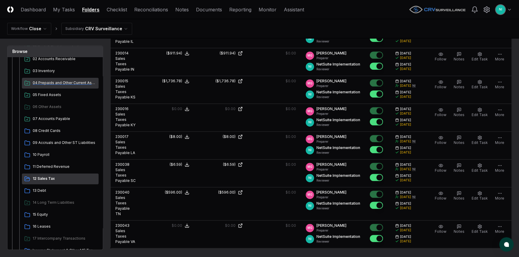
scroll to position [136, 0]
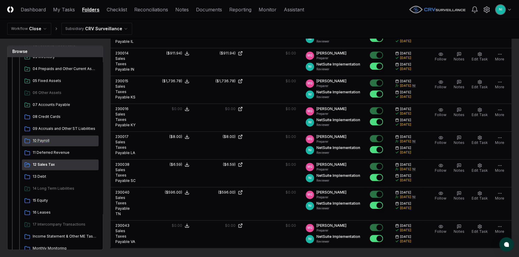
click at [47, 140] on span "10 Payroll" at bounding box center [64, 140] width 63 height 5
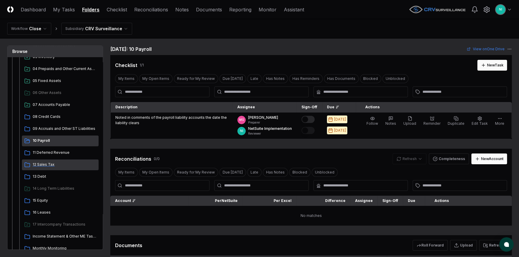
click at [41, 166] on span "12 Sales Tax" at bounding box center [64, 164] width 63 height 5
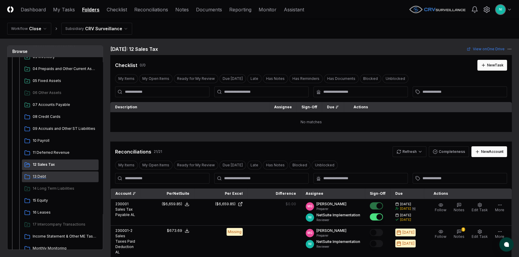
click at [39, 177] on span "13 Debt" at bounding box center [64, 176] width 63 height 5
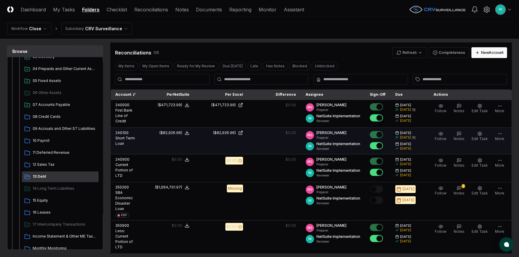
scroll to position [109, 0]
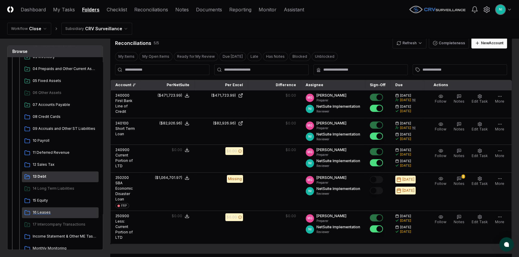
click at [53, 212] on span "16 Leases" at bounding box center [64, 212] width 63 height 5
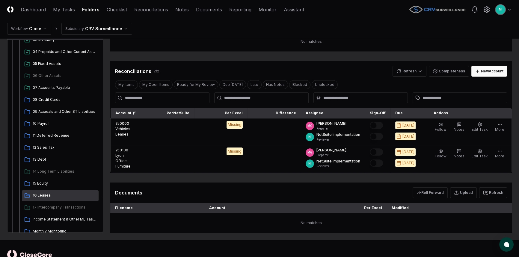
scroll to position [81, 0]
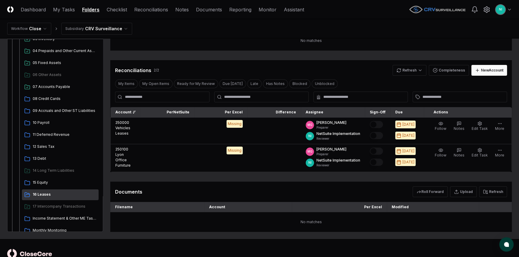
click at [328, 73] on div "Reconciliations 2 / 2 Refresh Completeness New Account" at bounding box center [311, 70] width 392 height 11
click at [44, 157] on span "13 Debt" at bounding box center [64, 158] width 63 height 5
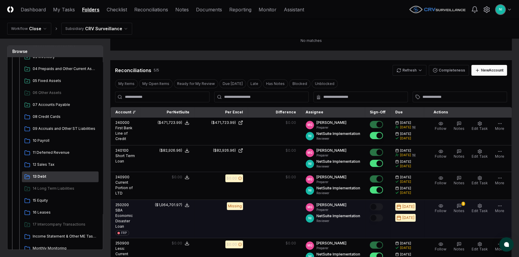
click at [261, 210] on td at bounding box center [274, 219] width 53 height 38
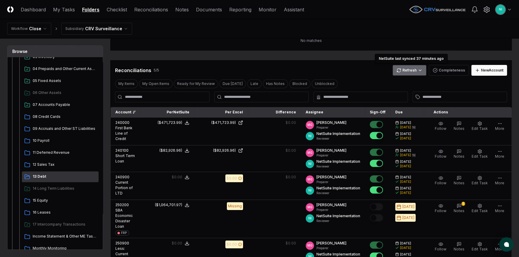
click at [421, 71] on html "CloseCore Dashboard My Tasks Folders Checklist Reconciliations Notes Documents …" at bounding box center [259, 161] width 519 height 484
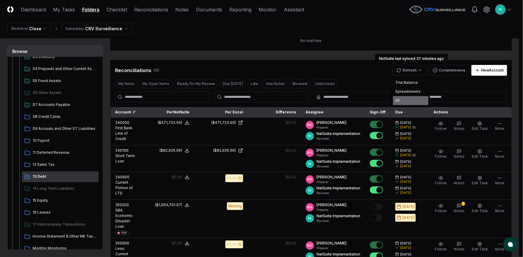
click at [407, 99] on div "All" at bounding box center [410, 100] width 35 height 9
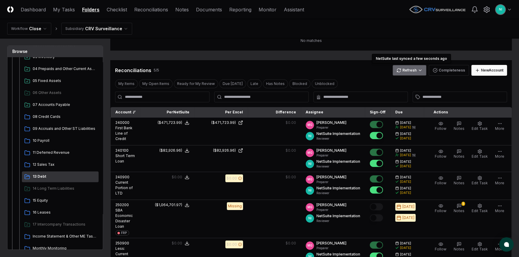
click at [411, 72] on html "CloseCore Dashboard My Tasks Folders Checklist Reconciliations Notes Documents …" at bounding box center [259, 161] width 519 height 484
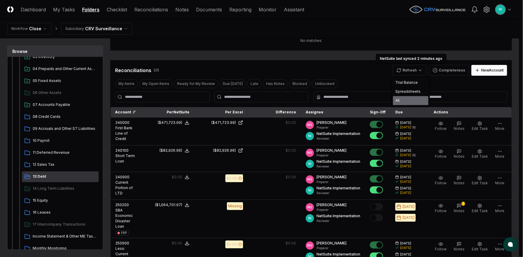
click at [405, 99] on div "All" at bounding box center [410, 100] width 35 height 9
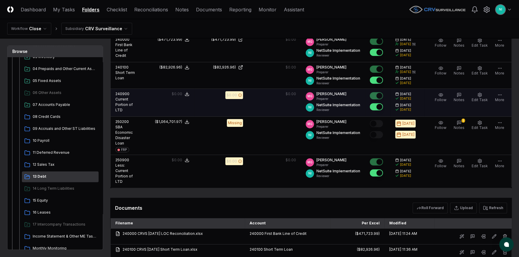
scroll to position [190, 0]
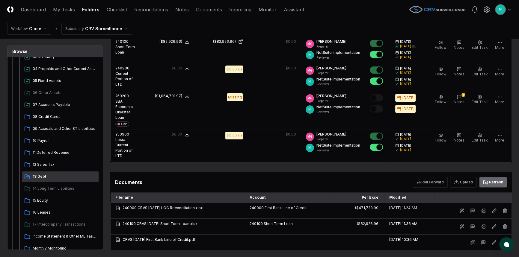
click at [487, 180] on icon at bounding box center [485, 182] width 5 height 5
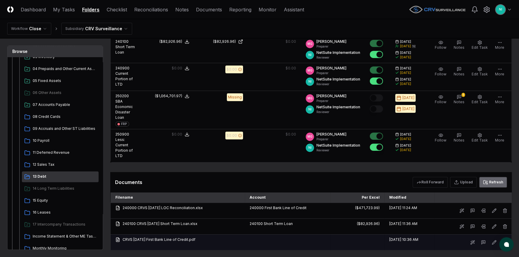
scroll to position [209, 0]
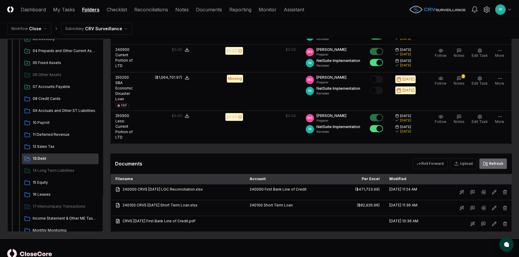
click at [490, 158] on button "Refresh" at bounding box center [493, 163] width 28 height 11
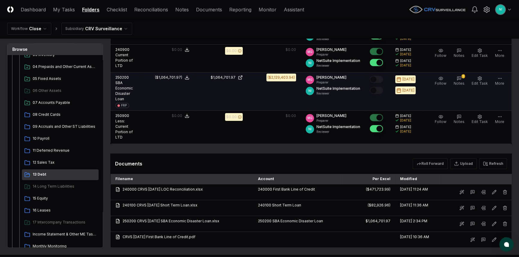
click at [455, 72] on td "Follow 1 Notes Edit Task More" at bounding box center [468, 91] width 88 height 38
click at [465, 78] on button "1 Notes" at bounding box center [458, 81] width 13 height 13
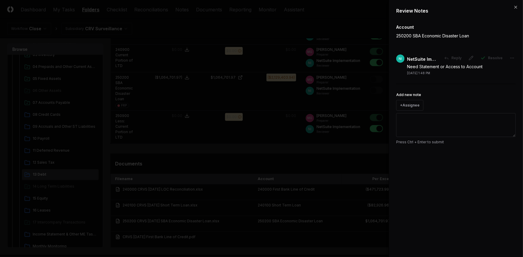
click at [441, 123] on textarea "Add new note" at bounding box center [455, 125] width 119 height 24
type textarea "**********"
click at [509, 158] on button "Submit" at bounding box center [504, 156] width 22 height 12
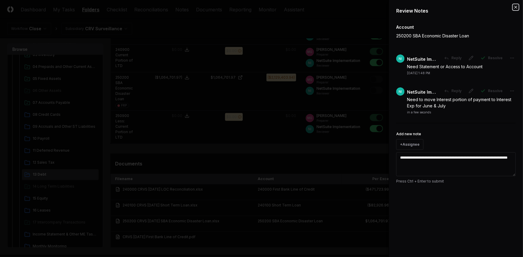
click at [515, 6] on icon "button" at bounding box center [515, 7] width 5 height 5
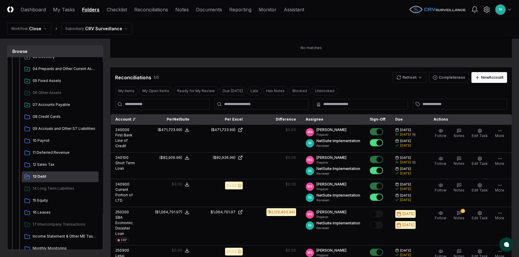
scroll to position [73, 0]
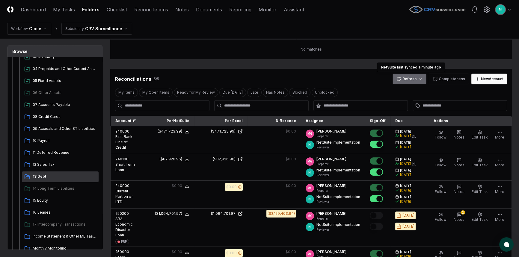
click at [401, 78] on html "CloseCore Dashboard My Tasks Folders Checklist Reconciliations Notes Documents …" at bounding box center [259, 177] width 519 height 500
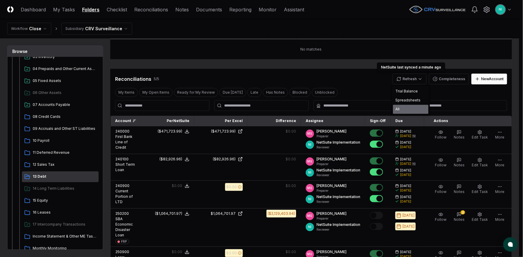
click at [401, 106] on div "All" at bounding box center [410, 109] width 35 height 9
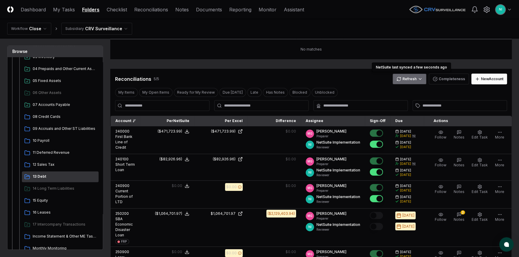
click at [401, 80] on html "CloseCore Dashboard My Tasks Folders Checklist Reconciliations Notes Documents …" at bounding box center [259, 177] width 519 height 500
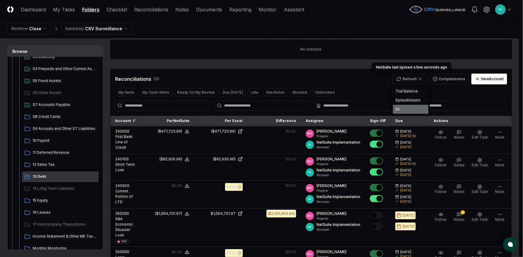
click at [403, 105] on div "All" at bounding box center [410, 109] width 35 height 9
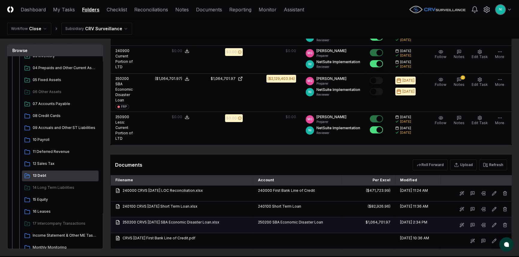
scroll to position [209, 0]
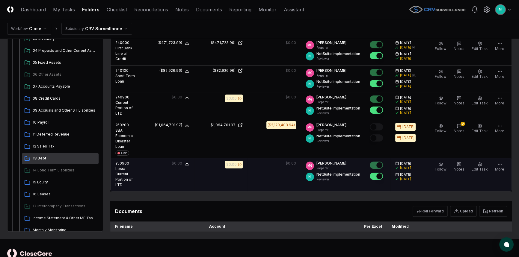
click at [490, 158] on td "Follow Notes Edit Task More" at bounding box center [468, 174] width 88 height 33
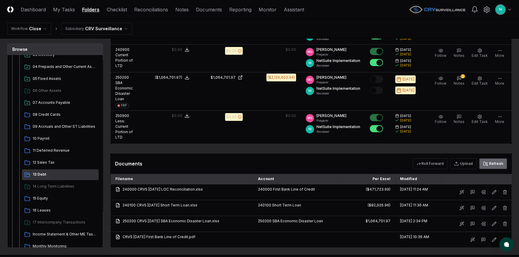
click at [492, 158] on button "Refresh" at bounding box center [493, 163] width 28 height 11
click at [495, 158] on button "Refresh" at bounding box center [493, 163] width 28 height 11
click at [41, 196] on span "15 Equity" at bounding box center [64, 198] width 63 height 5
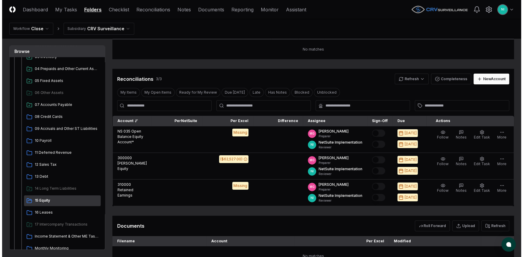
scroll to position [81, 0]
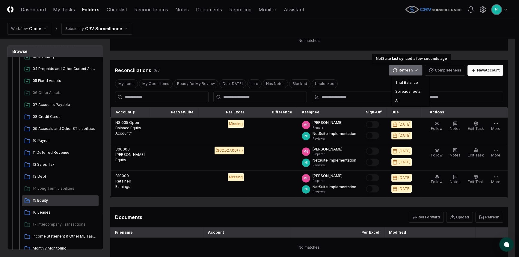
click at [411, 73] on html "CloseCore Dashboard My Tasks Folders Checklist Reconciliations Notes Documents …" at bounding box center [259, 110] width 519 height 382
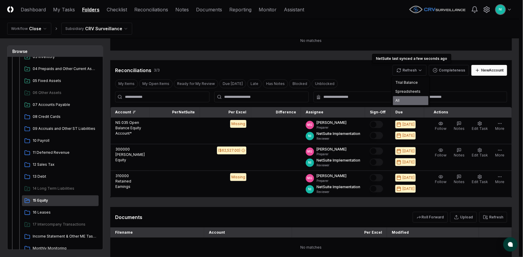
click at [405, 102] on div "All" at bounding box center [410, 100] width 35 height 9
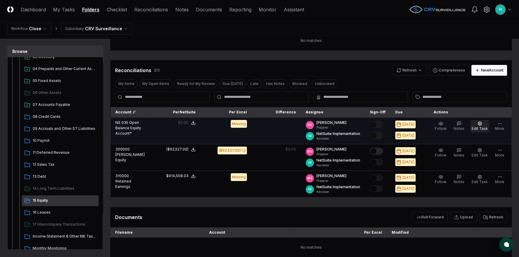
click at [482, 122] on icon "button" at bounding box center [479, 123] width 5 height 5
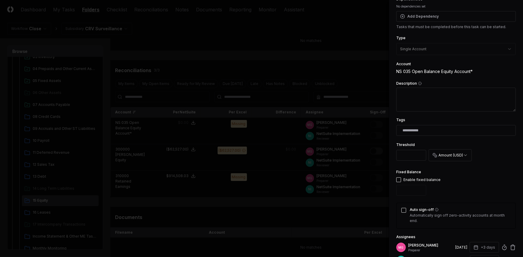
scroll to position [54, 0]
click at [399, 180] on button "button" at bounding box center [398, 179] width 5 height 5
type input "*"
click at [403, 209] on button "Auto sign-off" at bounding box center [403, 210] width 5 height 5
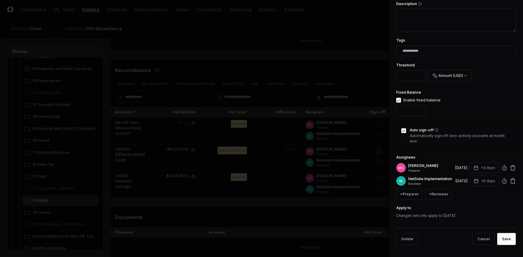
scroll to position [138, 0]
click at [499, 241] on button "Save" at bounding box center [506, 239] width 19 height 12
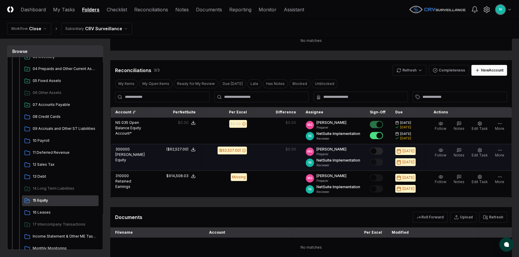
click at [221, 167] on td "($62,527.00)" at bounding box center [225, 157] width 51 height 27
click at [472, 151] on button "Edit Task" at bounding box center [479, 153] width 19 height 13
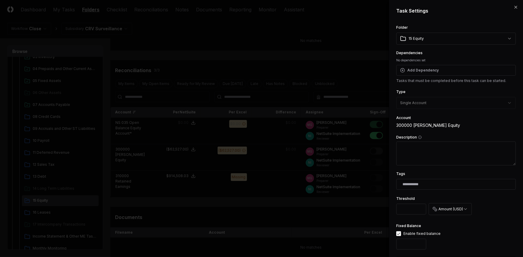
drag, startPoint x: 415, startPoint y: 211, endPoint x: 405, endPoint y: 211, distance: 10.2
click at [405, 211] on input "*" at bounding box center [411, 209] width 30 height 11
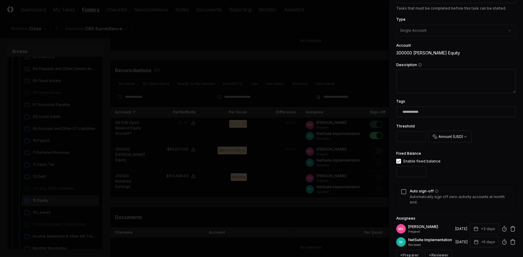
scroll to position [81, 0]
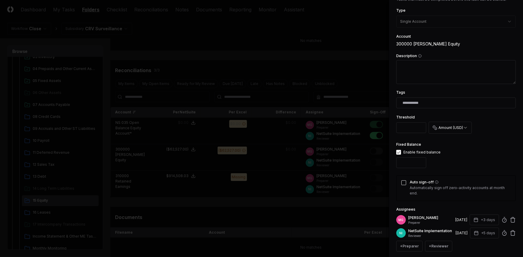
click at [404, 184] on button "Auto sign-off" at bounding box center [403, 183] width 5 height 5
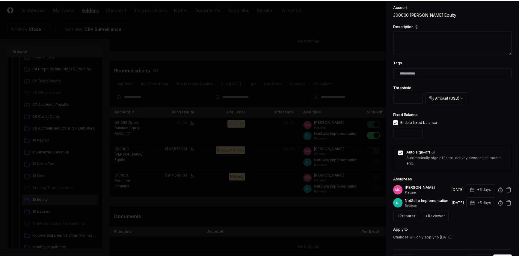
scroll to position [138, 0]
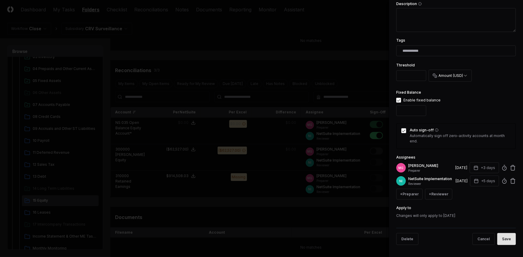
click at [500, 239] on button "Save" at bounding box center [506, 239] width 19 height 12
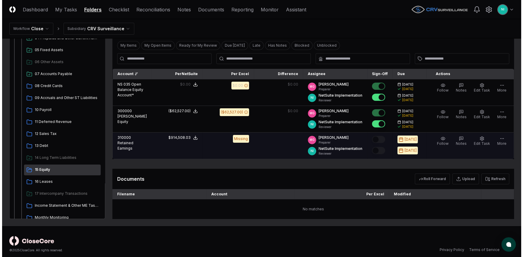
scroll to position [126, 0]
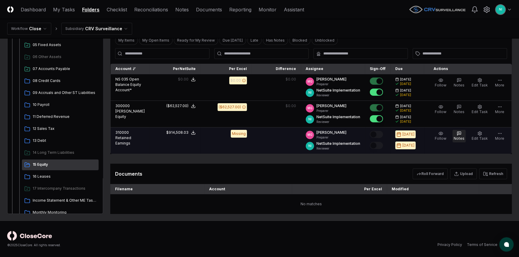
click at [464, 137] on span "Notes" at bounding box center [458, 138] width 11 height 4
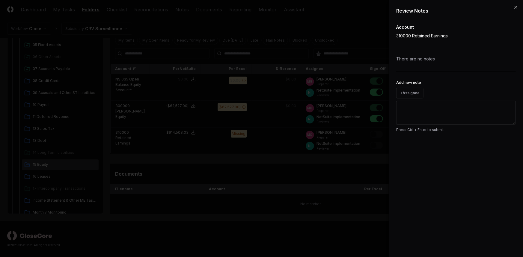
click at [449, 119] on textarea "Add new note" at bounding box center [455, 113] width 119 height 24
type textarea "**********"
click at [516, 148] on div "**********" at bounding box center [455, 128] width 134 height 257
click at [511, 146] on button "Submit" at bounding box center [504, 143] width 22 height 12
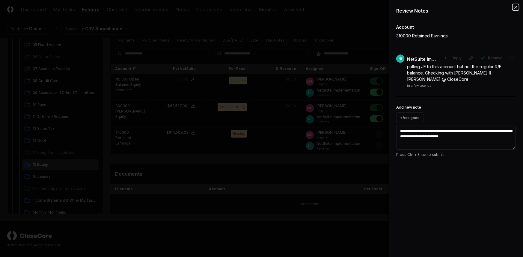
click at [517, 7] on icon "button" at bounding box center [515, 7] width 5 height 5
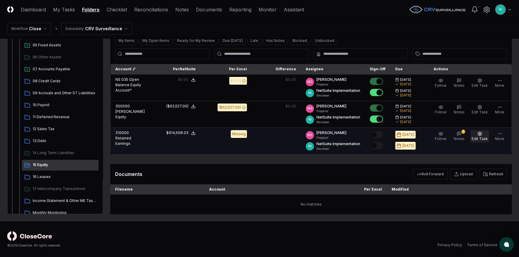
click at [476, 136] on button "Edit Task" at bounding box center [479, 136] width 19 height 13
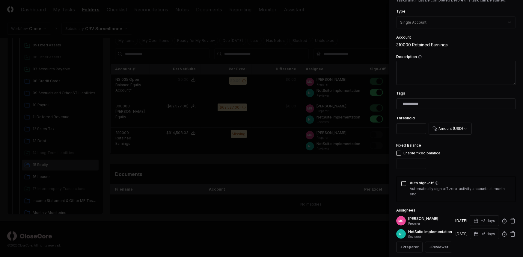
scroll to position [81, 0]
click at [397, 155] on div "Enable fixed balance" at bounding box center [418, 152] width 44 height 5
click at [397, 152] on button "button" at bounding box center [398, 152] width 5 height 5
type input "*"
drag, startPoint x: 409, startPoint y: 165, endPoint x: 390, endPoint y: 163, distance: 19.5
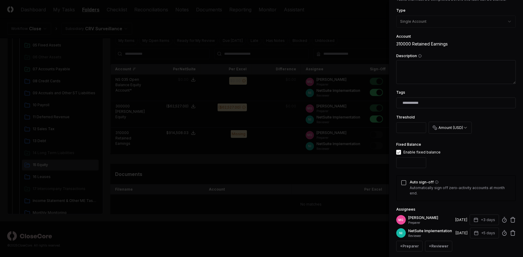
click at [390, 163] on div "**********" at bounding box center [455, 128] width 134 height 257
type input "**"
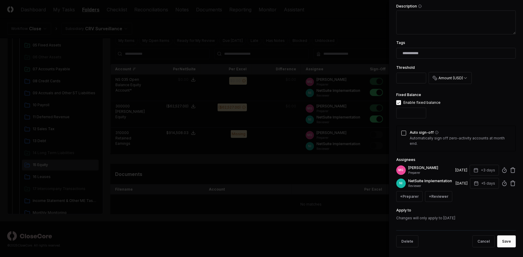
scroll to position [136, 0]
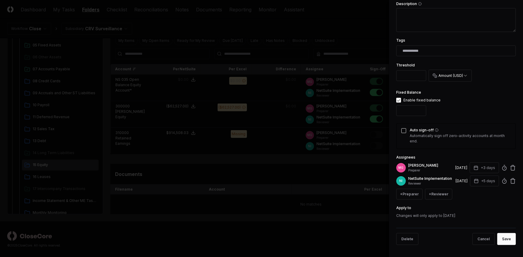
type input "*********"
click at [405, 128] on button "Auto sign-off" at bounding box center [403, 130] width 5 height 5
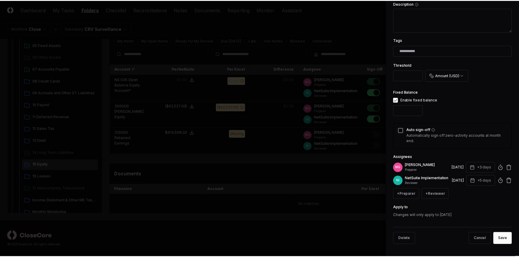
scroll to position [0, 0]
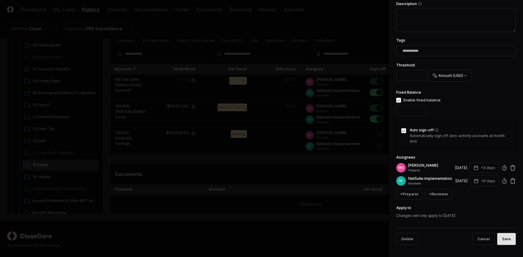
click at [497, 235] on button "Save" at bounding box center [506, 239] width 19 height 12
click at [498, 238] on div "Cancel Save" at bounding box center [467, 239] width 95 height 12
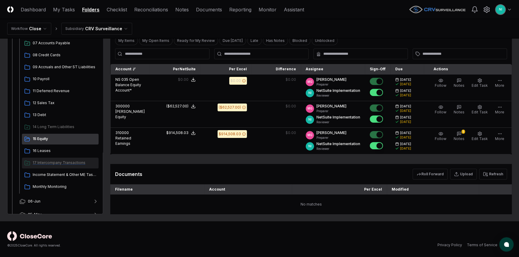
scroll to position [163, 0]
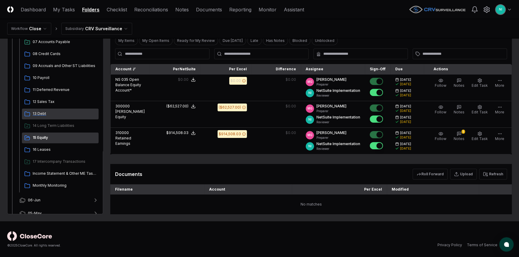
click at [41, 115] on span "13 Debt" at bounding box center [64, 113] width 63 height 5
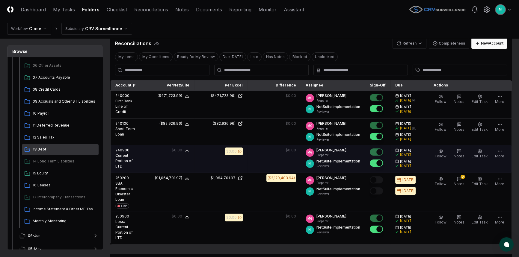
scroll to position [109, 0]
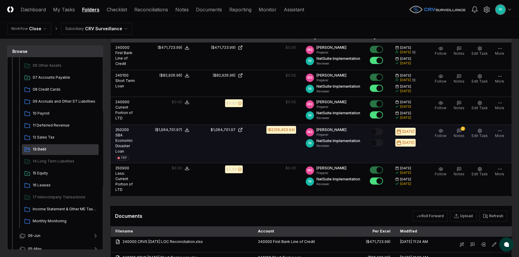
scroll to position [163, 0]
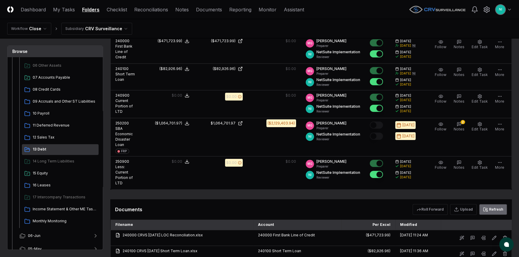
click at [491, 204] on button "Refresh" at bounding box center [493, 209] width 28 height 11
click at [49, 136] on span "12 Sales Tax" at bounding box center [64, 137] width 63 height 5
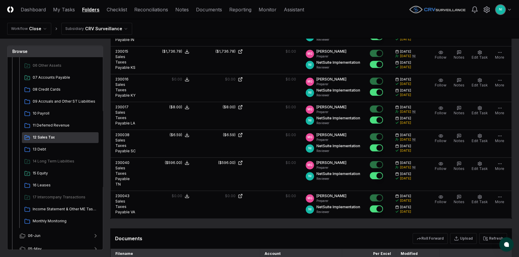
scroll to position [599, 0]
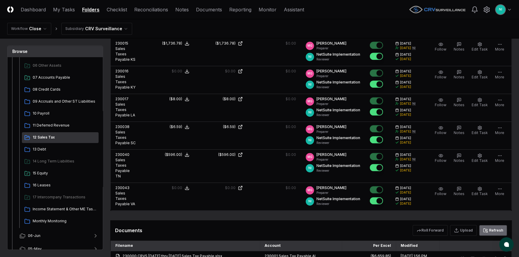
click at [499, 225] on button "Refresh" at bounding box center [493, 230] width 28 height 11
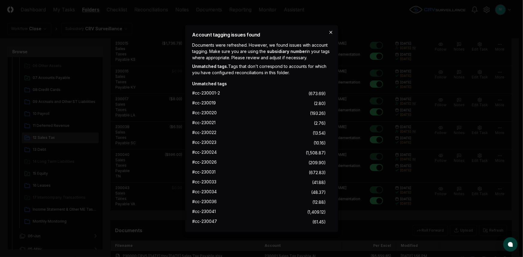
click at [330, 31] on icon "button" at bounding box center [330, 32] width 5 height 5
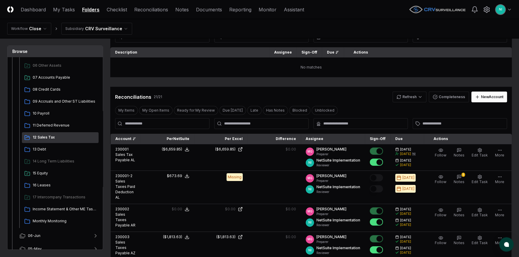
scroll to position [54, 0]
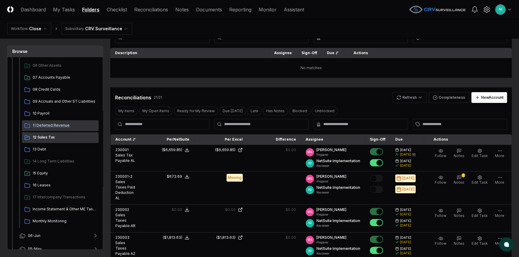
click at [44, 125] on span "11 Deferred Revenue" at bounding box center [64, 125] width 63 height 5
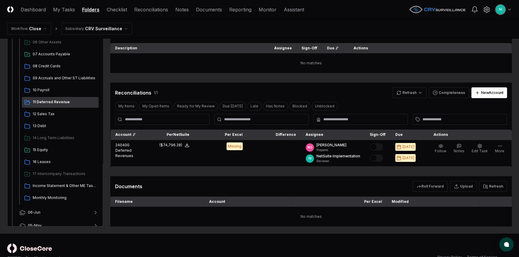
scroll to position [71, 0]
